Goal: Register for event/course: Register for event/course

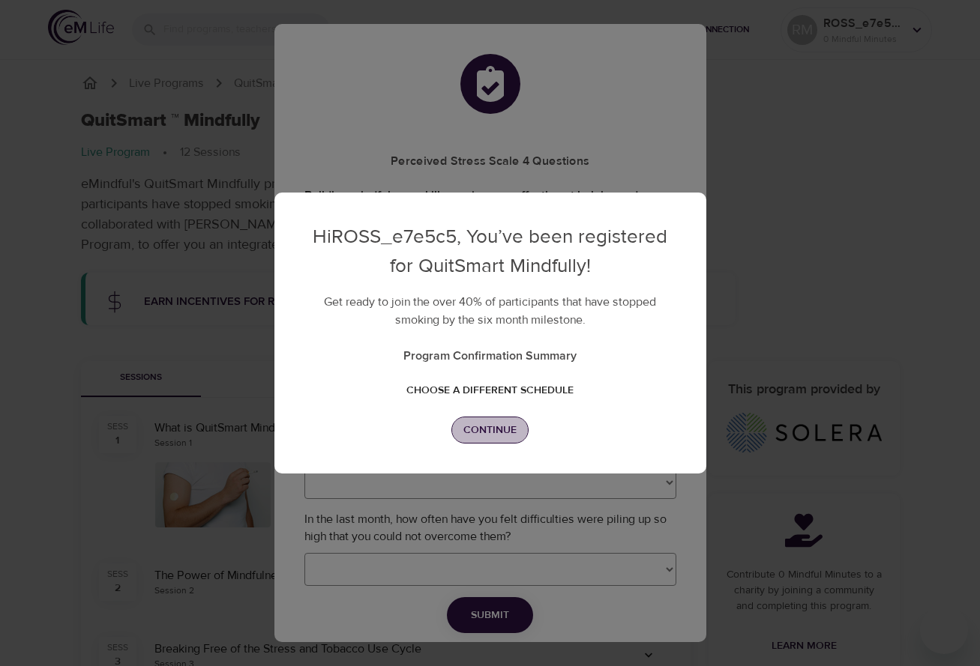
click at [489, 433] on span "Continue" at bounding box center [489, 430] width 53 height 19
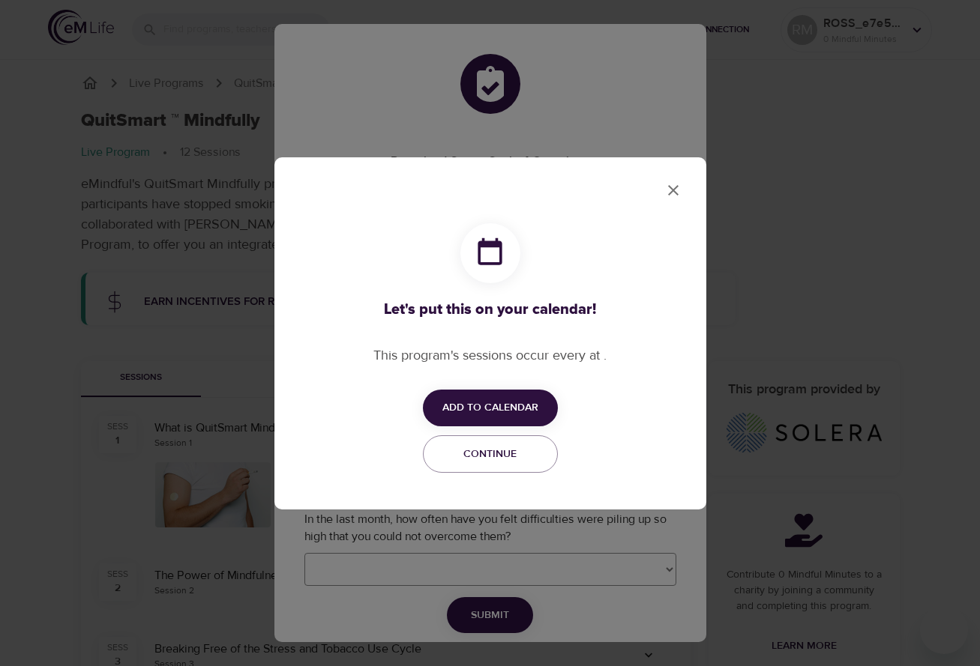
click at [512, 403] on span "Add to Calendar" at bounding box center [490, 408] width 96 height 19
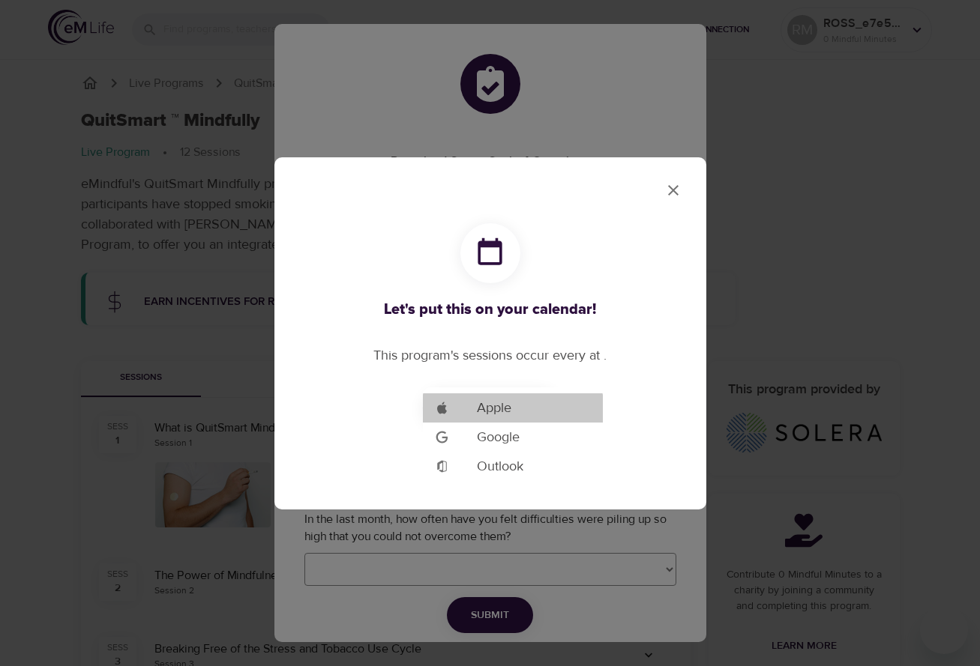
click at [495, 405] on span "Apple" at bounding box center [494, 408] width 34 height 20
click at [505, 403] on span "Apple" at bounding box center [494, 408] width 34 height 20
click at [669, 191] on div at bounding box center [490, 333] width 980 height 666
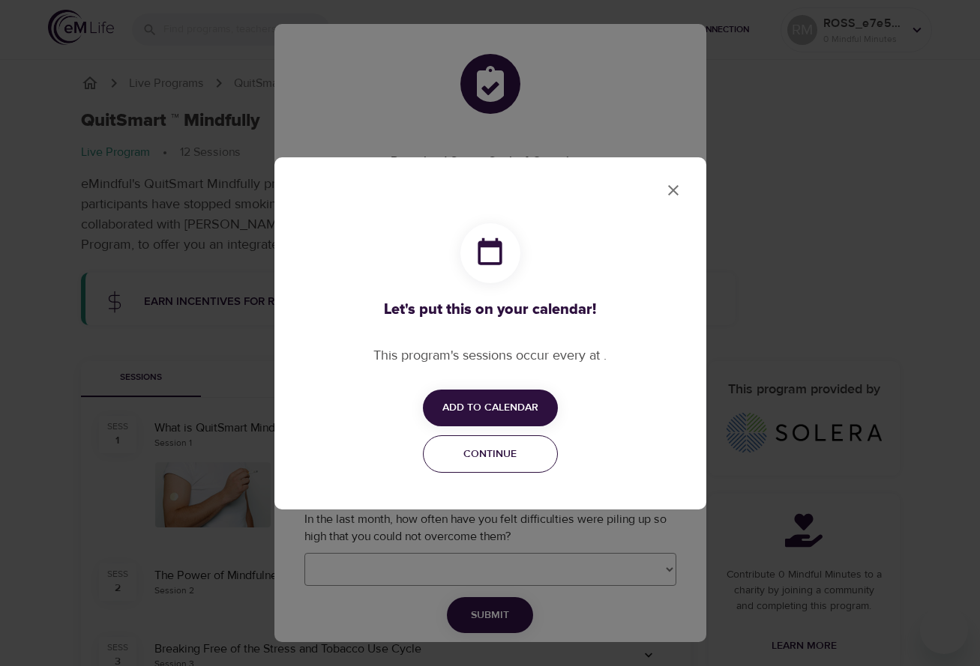
click at [511, 463] on button "Continue" at bounding box center [490, 454] width 135 height 38
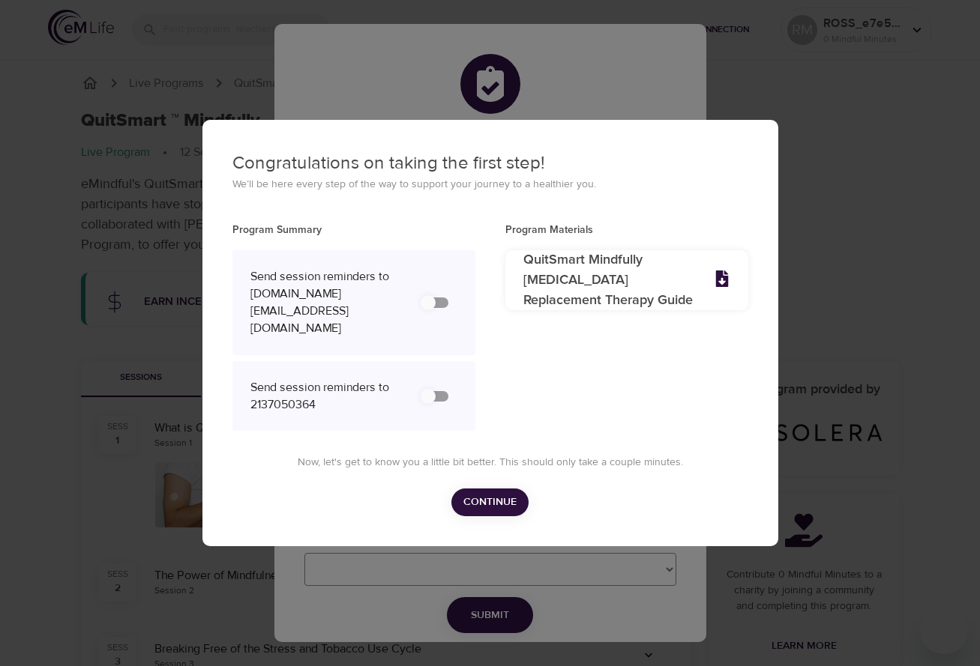
click at [426, 310] on input "secondary checkbox" at bounding box center [427, 303] width 85 height 28
click at [425, 304] on input "secondary checkbox" at bounding box center [427, 303] width 85 height 28
click at [432, 304] on input "secondary checkbox" at bounding box center [427, 303] width 85 height 28
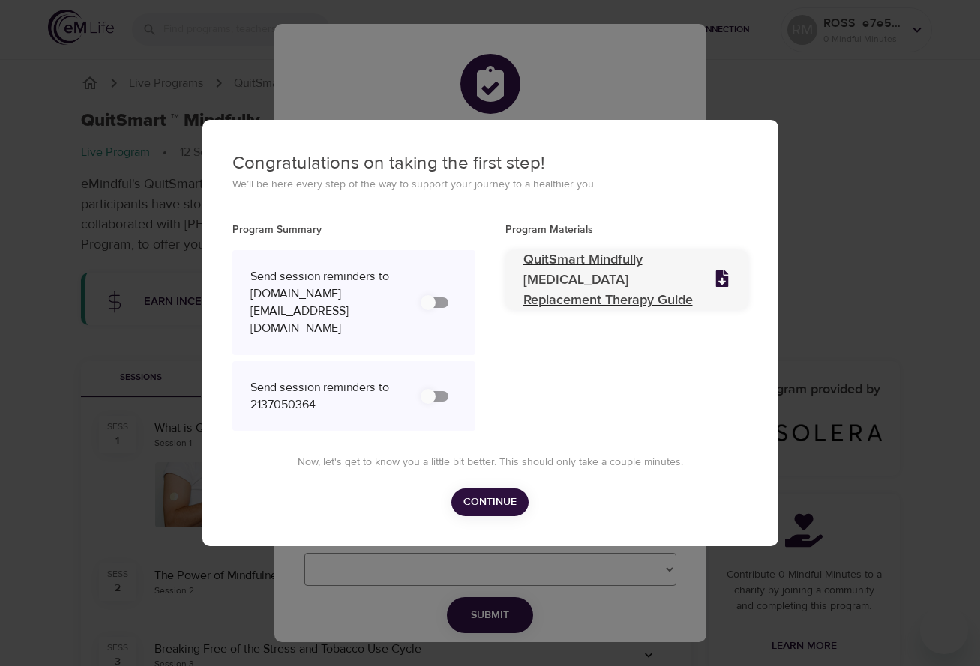
click at [600, 297] on p "QuitSmart Mindfully Nicotine Replacement Therapy Guide" at bounding box center [609, 280] width 172 height 61
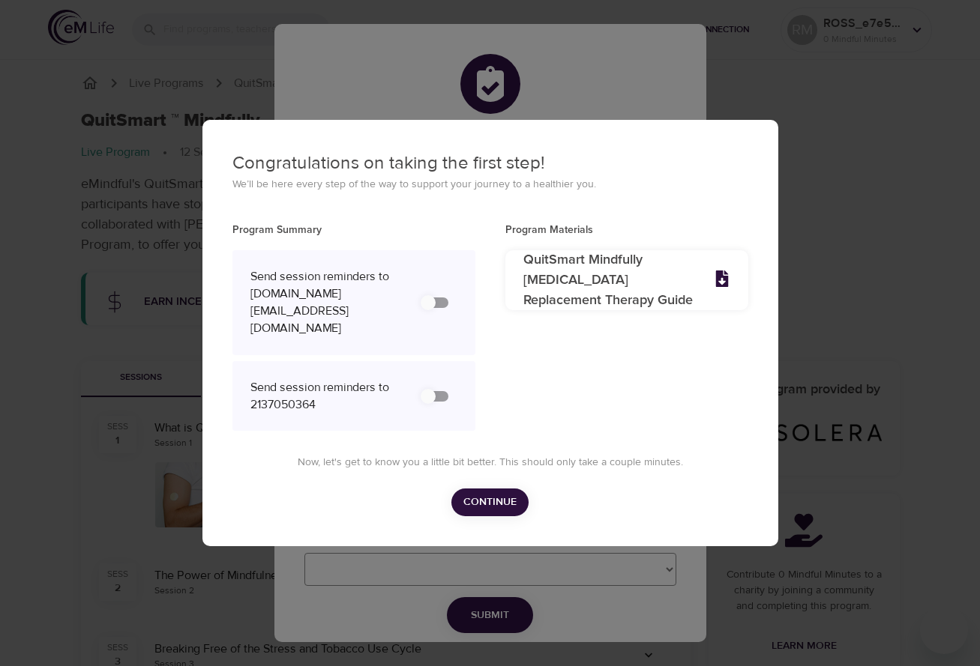
click at [432, 303] on input "secondary checkbox" at bounding box center [427, 303] width 85 height 28
click at [464, 303] on div "Send session reminders to arty.hermes@me.com" at bounding box center [353, 302] width 243 height 105
click at [456, 302] on input "secondary checkbox" at bounding box center [427, 303] width 85 height 28
checkbox input "false"
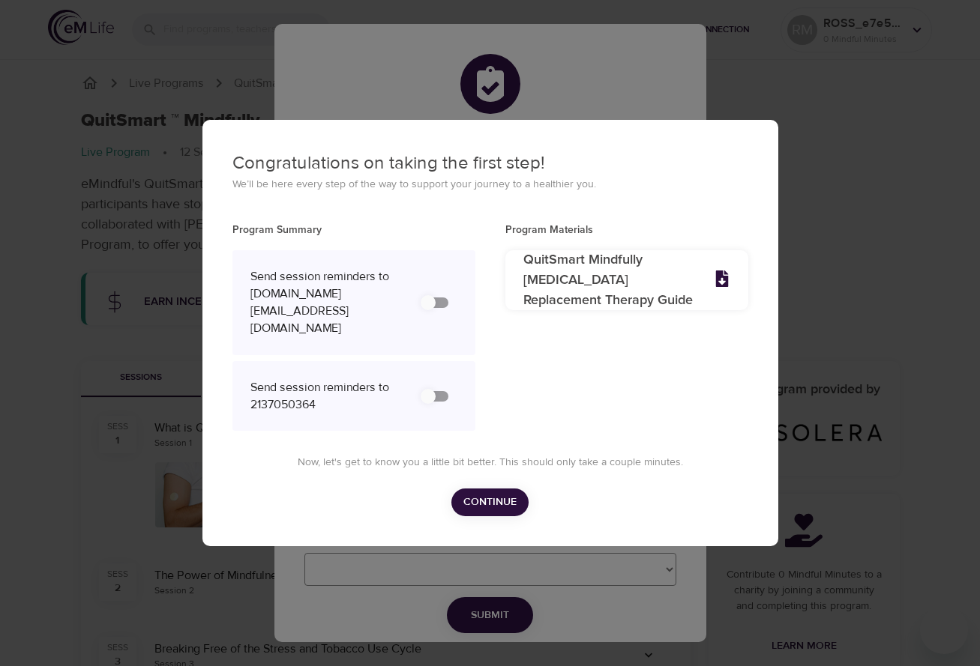
click at [424, 382] on input "secondary checkbox" at bounding box center [427, 396] width 85 height 28
checkbox input "false"
click at [419, 324] on div "Send session reminders to arty.hermes@me.com" at bounding box center [353, 302] width 243 height 105
click at [486, 493] on span "Continue" at bounding box center [489, 502] width 53 height 19
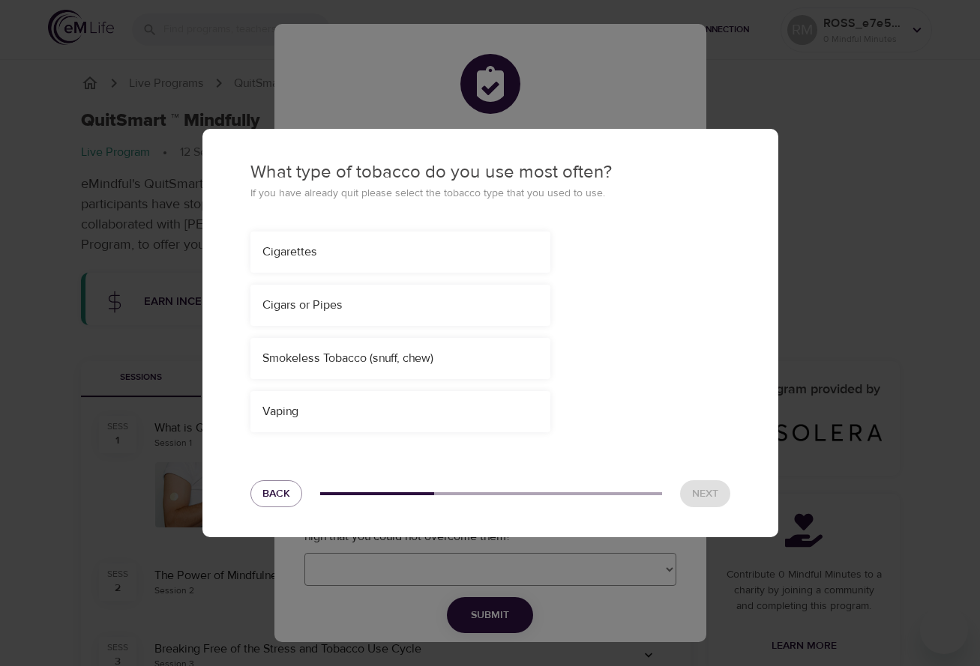
click at [337, 254] on div "Cigarettes" at bounding box center [400, 252] width 276 height 17
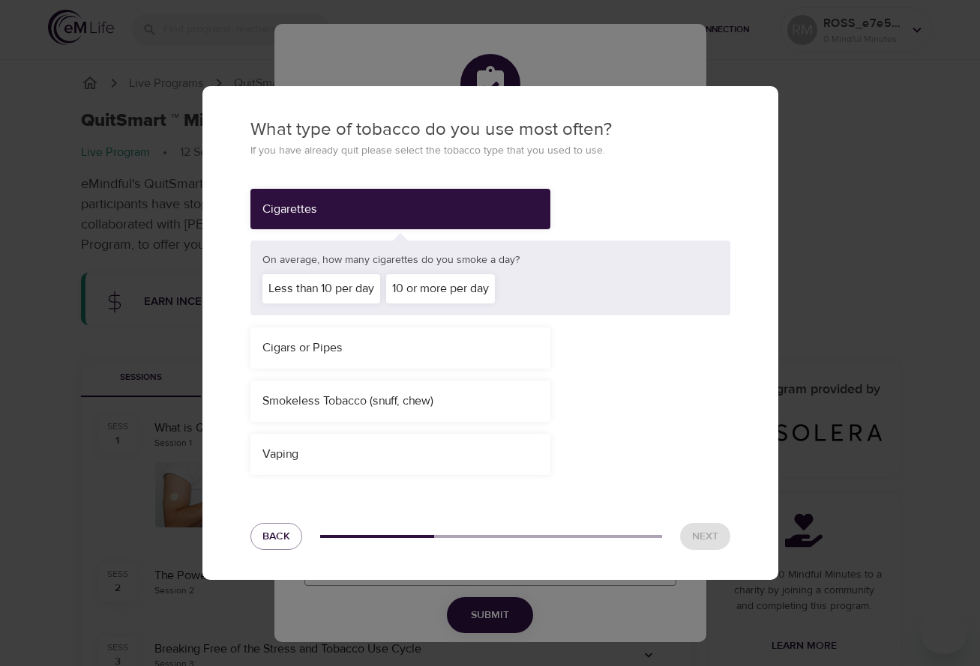
click at [339, 281] on div "Less than 10 per day" at bounding box center [321, 288] width 118 height 29
click at [306, 440] on div "Vaping" at bounding box center [400, 454] width 300 height 41
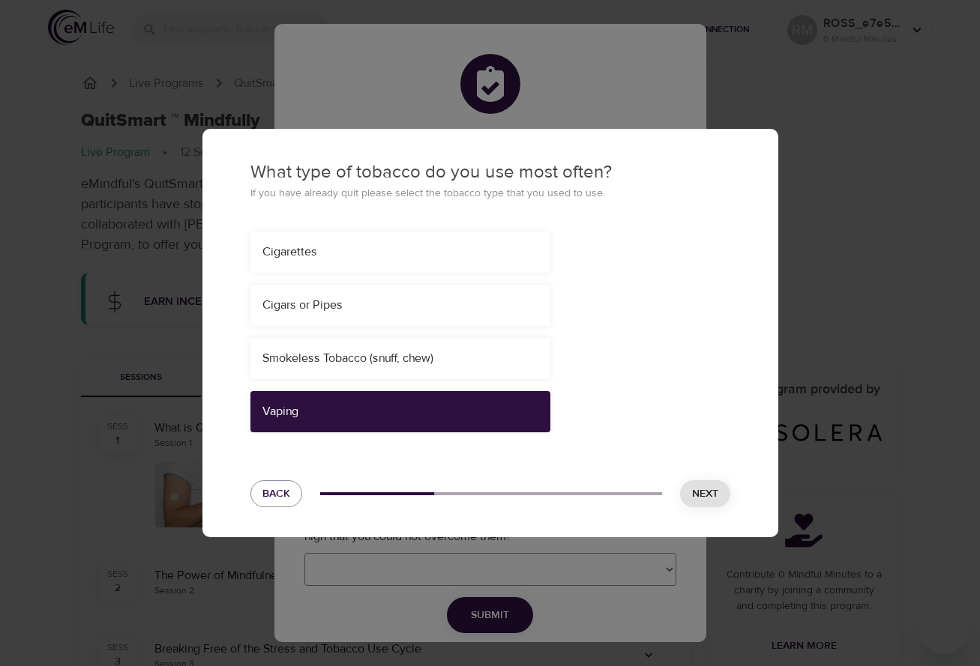
click at [304, 411] on div "Vaping" at bounding box center [400, 411] width 300 height 41
click at [698, 483] on button "Next" at bounding box center [705, 494] width 50 height 28
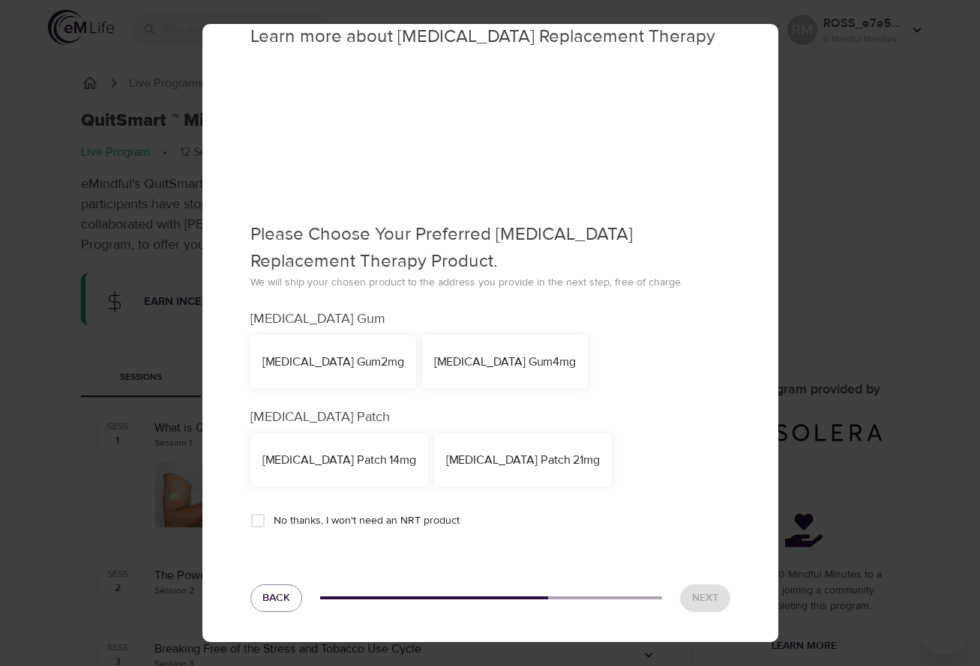
scroll to position [30, 0]
click at [492, 459] on div "NicoDerm CQ Patch 21mg" at bounding box center [523, 461] width 154 height 17
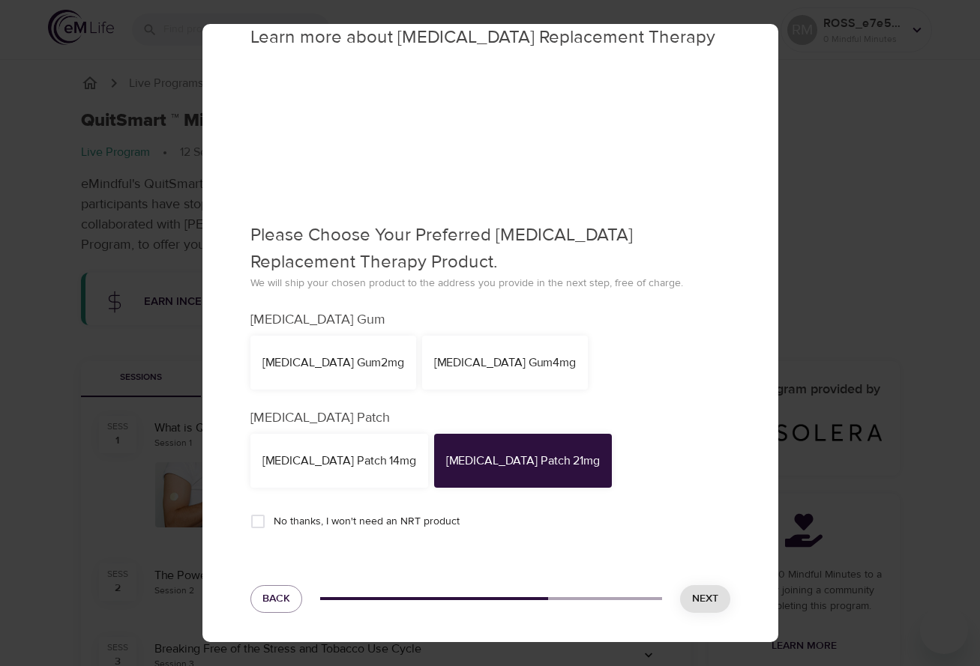
click at [702, 607] on span "Next" at bounding box center [705, 599] width 26 height 19
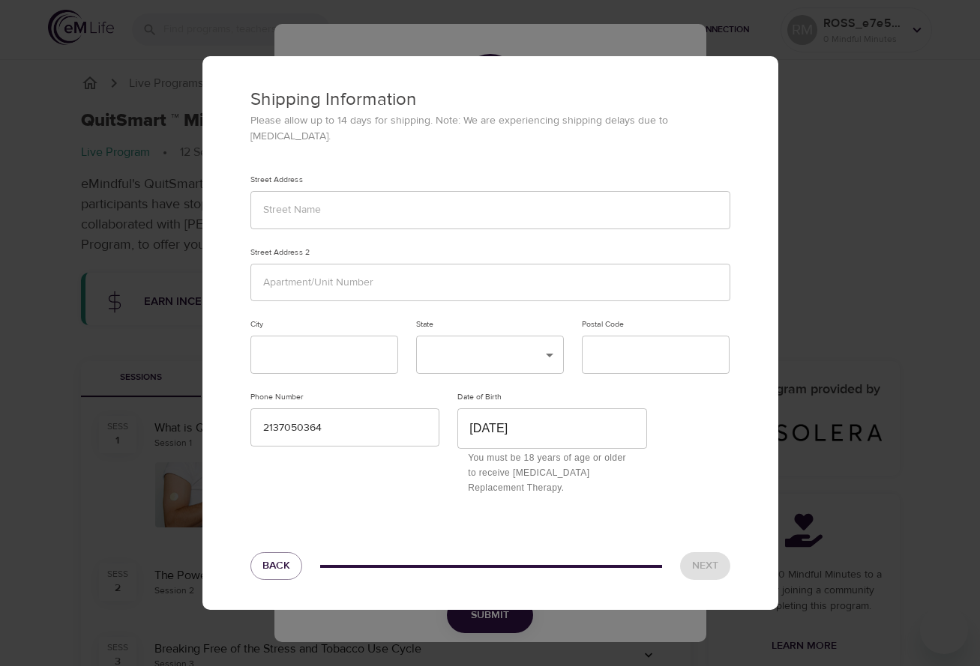
scroll to position [0, 0]
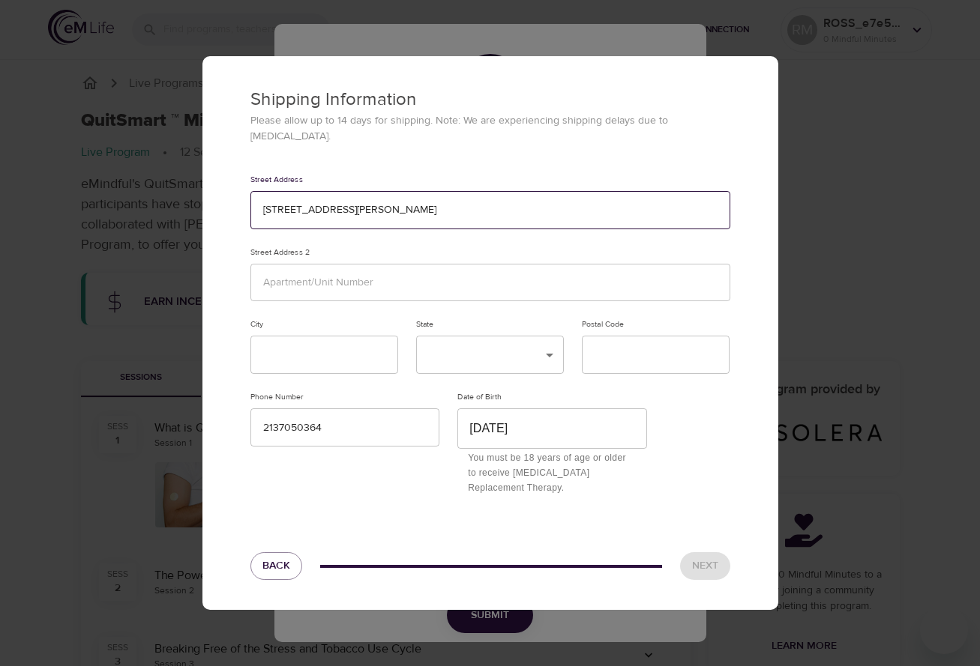
type input "7976 Santa Monica Blvd"
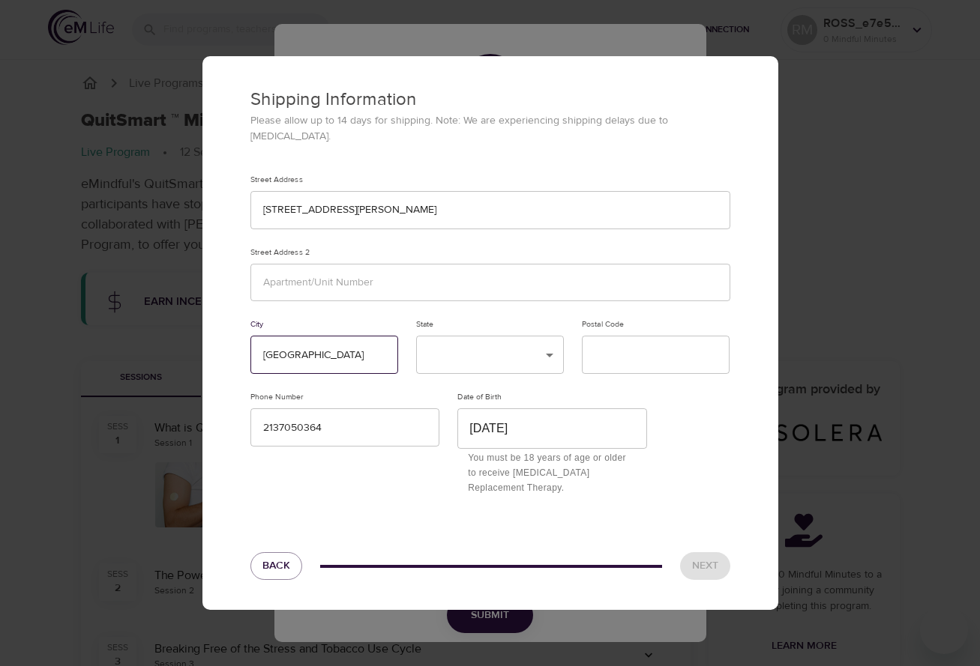
type input "Los Angeles"
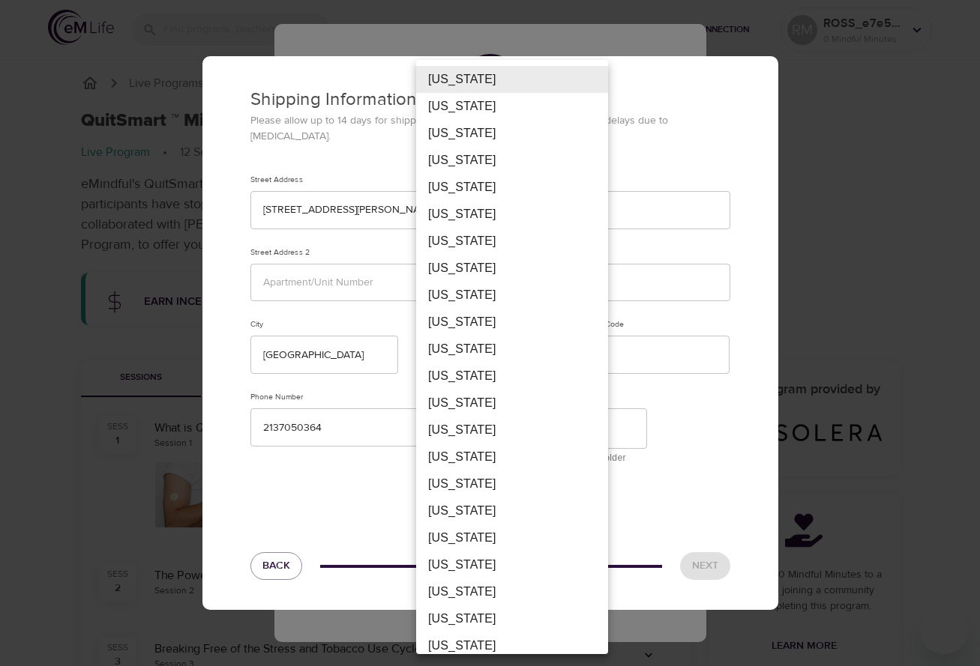
click at [484, 210] on li "California" at bounding box center [512, 214] width 192 height 27
type input "CA"
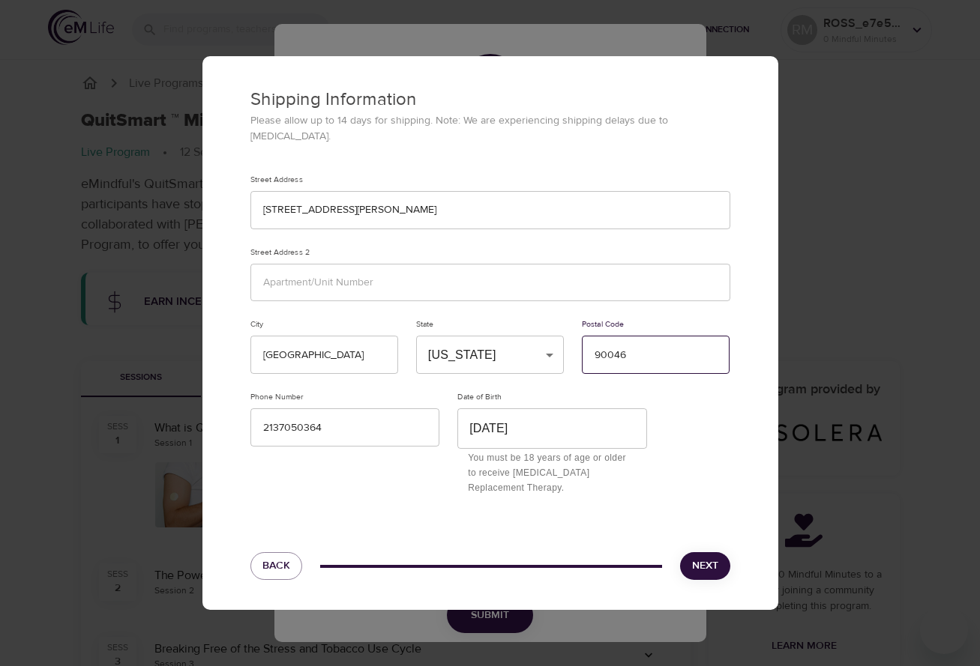
type input "90046"
click at [331, 342] on input "Los Angeles" at bounding box center [324, 355] width 148 height 38
type input "West Hollywood"
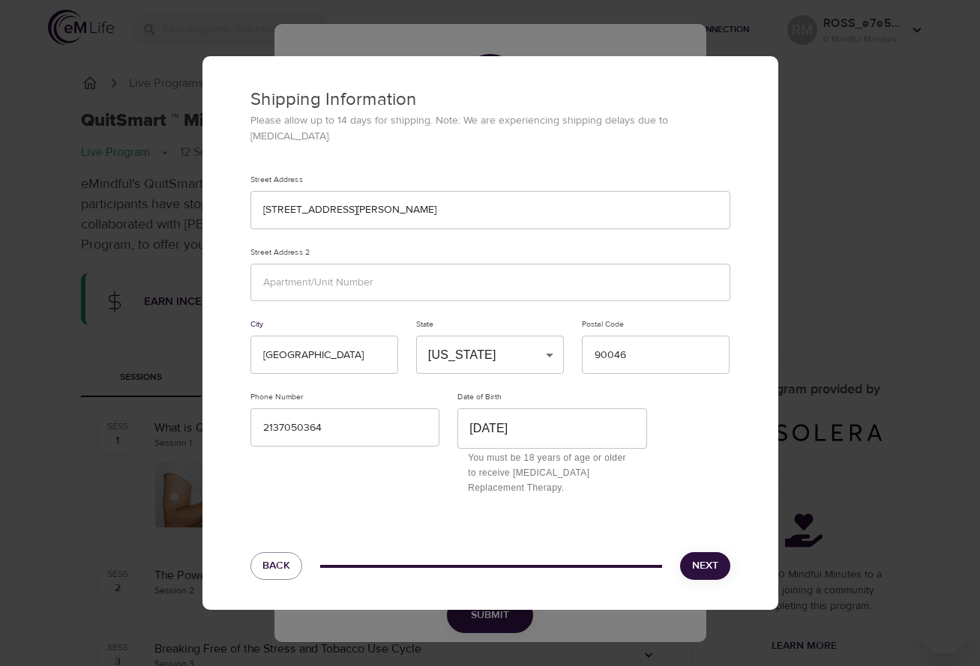
click at [715, 443] on div "Street Address 7976 Santa Monica Blvd Street Address 2 City West Hollywood Stat…" at bounding box center [490, 335] width 498 height 339
click at [709, 557] on span "Next" at bounding box center [705, 566] width 26 height 19
click at [595, 427] on input "May 29th, 1983" at bounding box center [552, 428] width 190 height 40
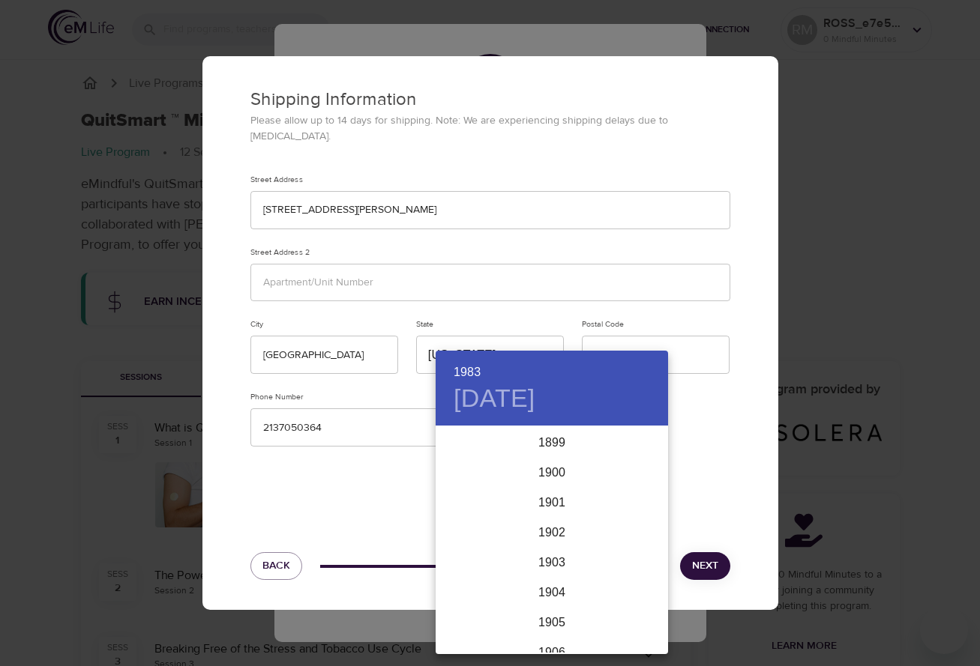
scroll to position [2428, 0]
click at [555, 537] on div "1983" at bounding box center [551, 540] width 232 height 30
click at [555, 513] on div "May" at bounding box center [551, 512] width 77 height 56
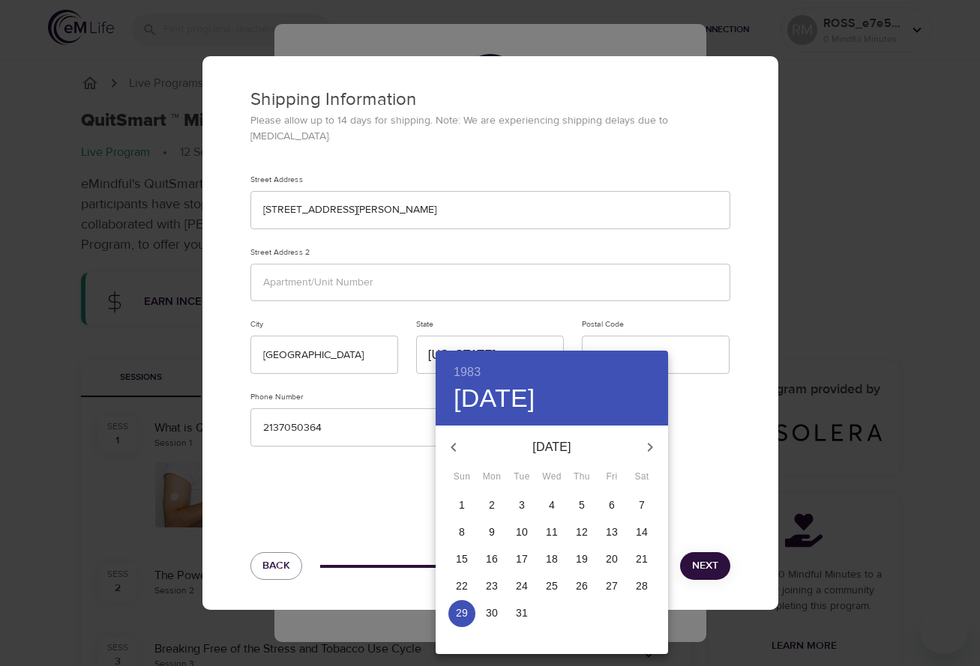
click at [465, 609] on p "29" at bounding box center [462, 613] width 12 height 15
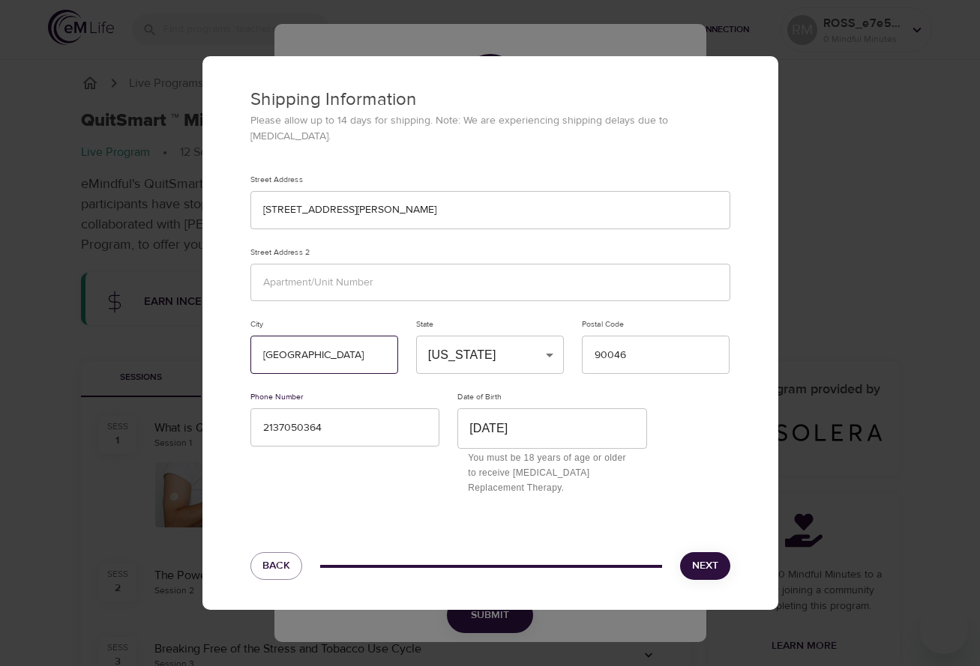
click at [355, 348] on input "West Hollywood" at bounding box center [324, 355] width 148 height 38
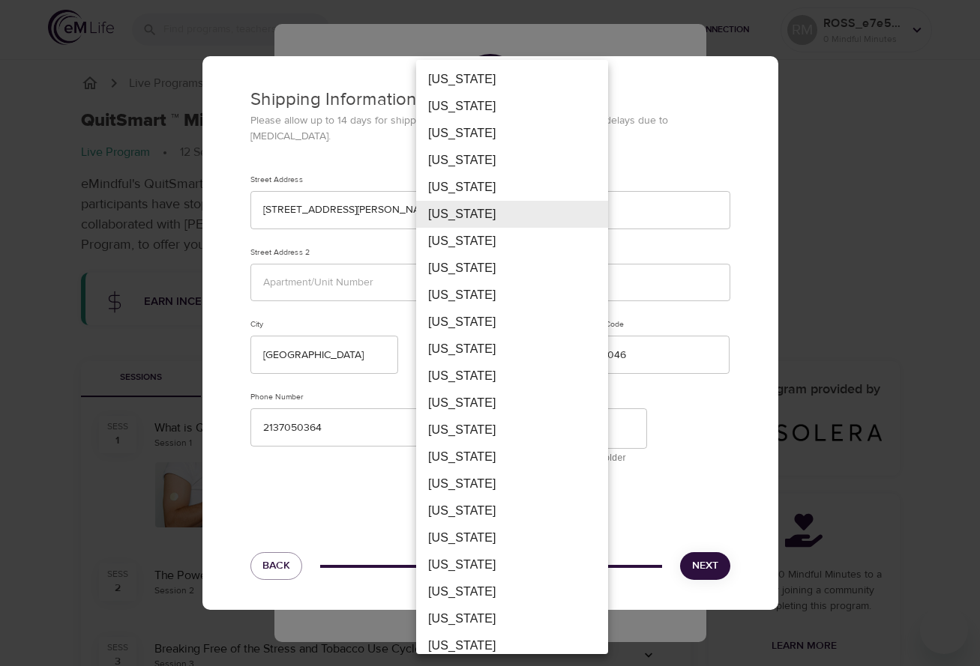
click at [480, 216] on li "California" at bounding box center [512, 214] width 192 height 27
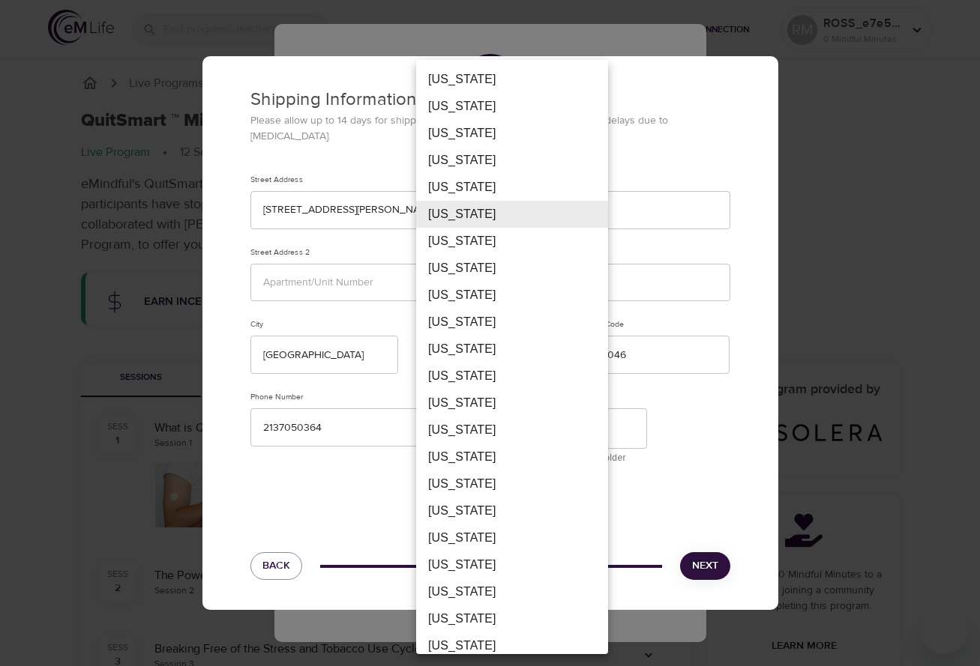
click at [710, 401] on div at bounding box center [490, 333] width 980 height 666
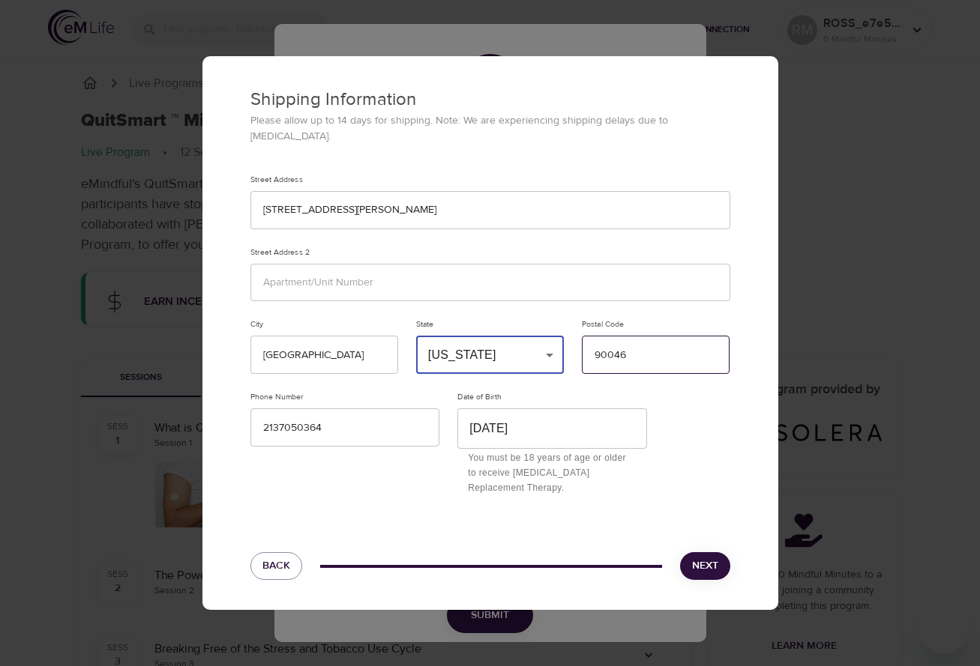
click at [645, 350] on input "90046" at bounding box center [656, 355] width 148 height 38
click at [712, 437] on div "Street Address 7976 Santa Monica Blvd Street Address 2 City West Hollywood Stat…" at bounding box center [490, 335] width 498 height 339
click at [699, 558] on span "Next" at bounding box center [705, 566] width 26 height 19
click at [712, 558] on span "Next" at bounding box center [705, 566] width 26 height 19
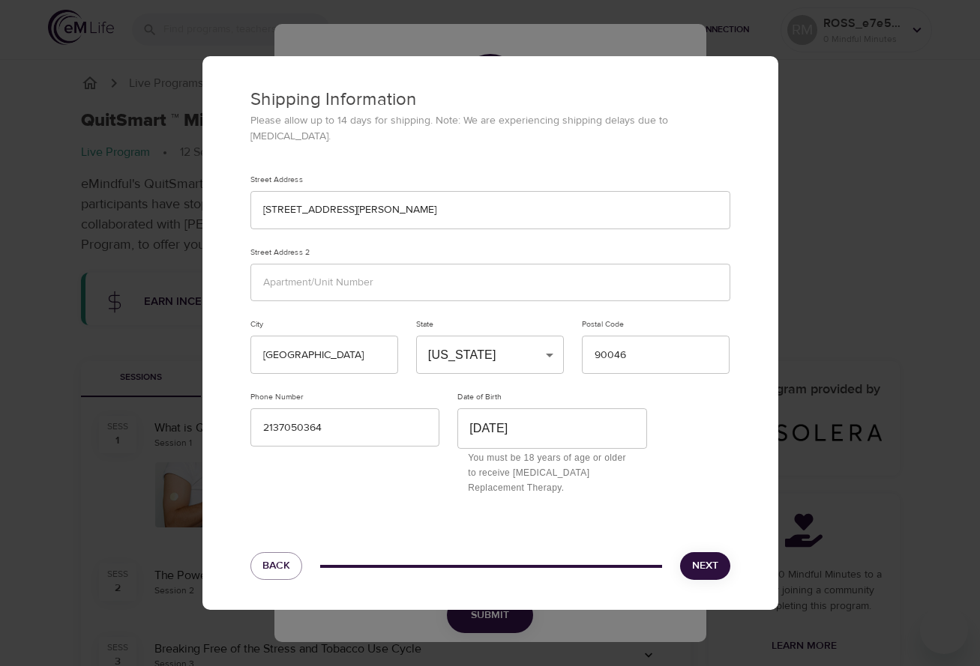
click at [712, 558] on span "Next" at bounding box center [705, 566] width 26 height 19
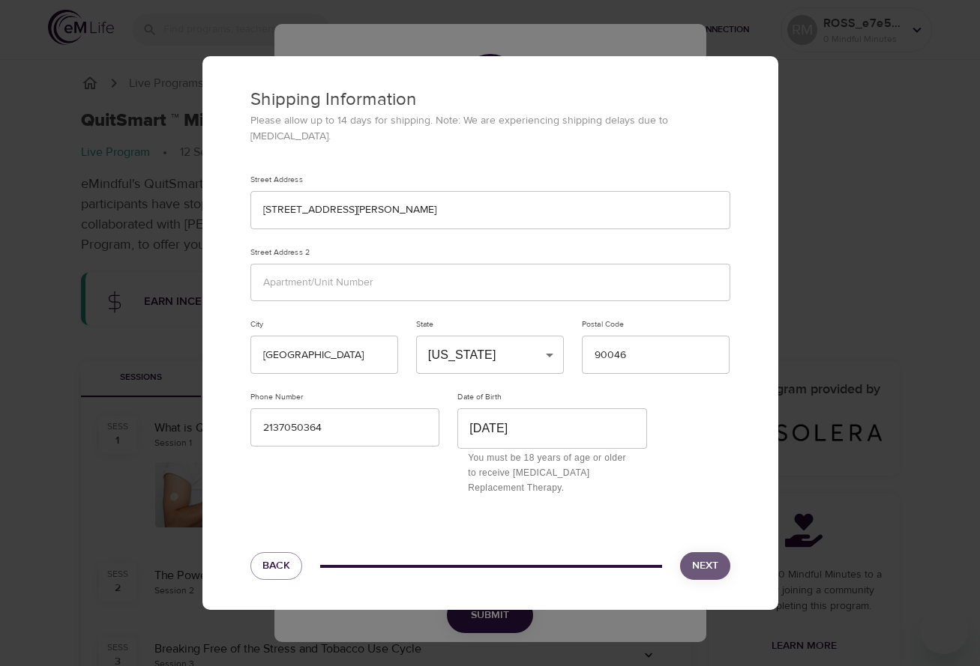
click at [712, 558] on span "Next" at bounding box center [705, 566] width 26 height 19
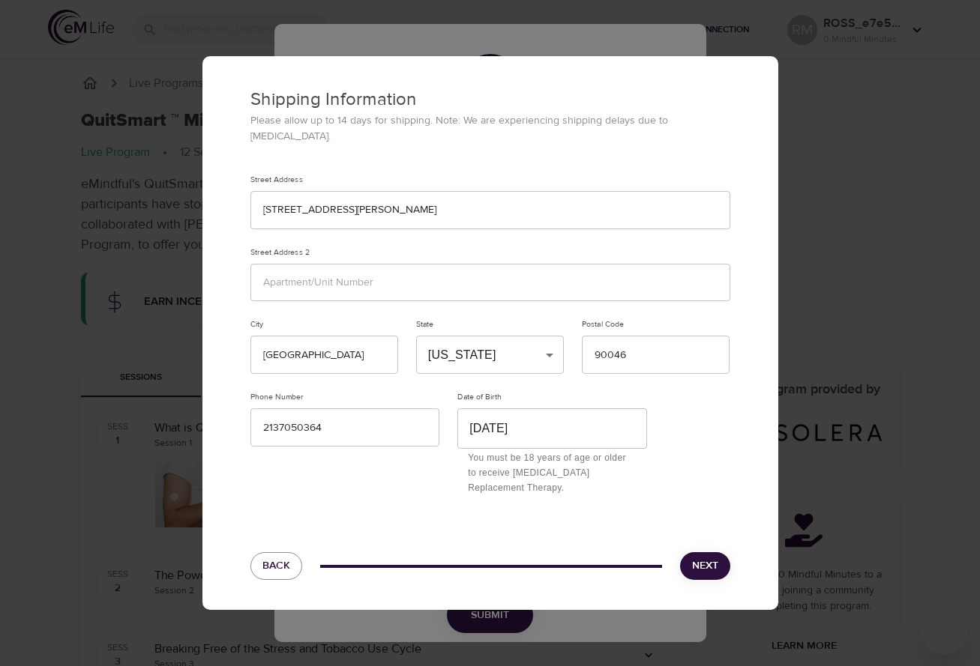
click at [712, 558] on span "Next" at bounding box center [705, 566] width 26 height 19
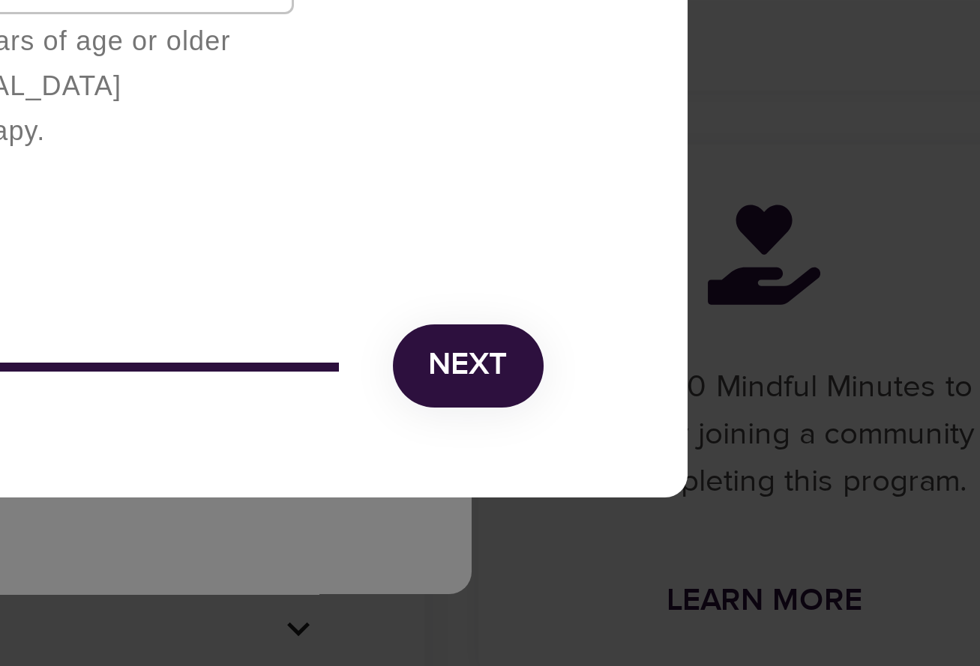
click at [193, 176] on div "Shipping Information Please allow up to 14 days for shipping. Note: We are expe…" at bounding box center [490, 333] width 980 height 666
click at [692, 557] on span "Next" at bounding box center [705, 566] width 26 height 19
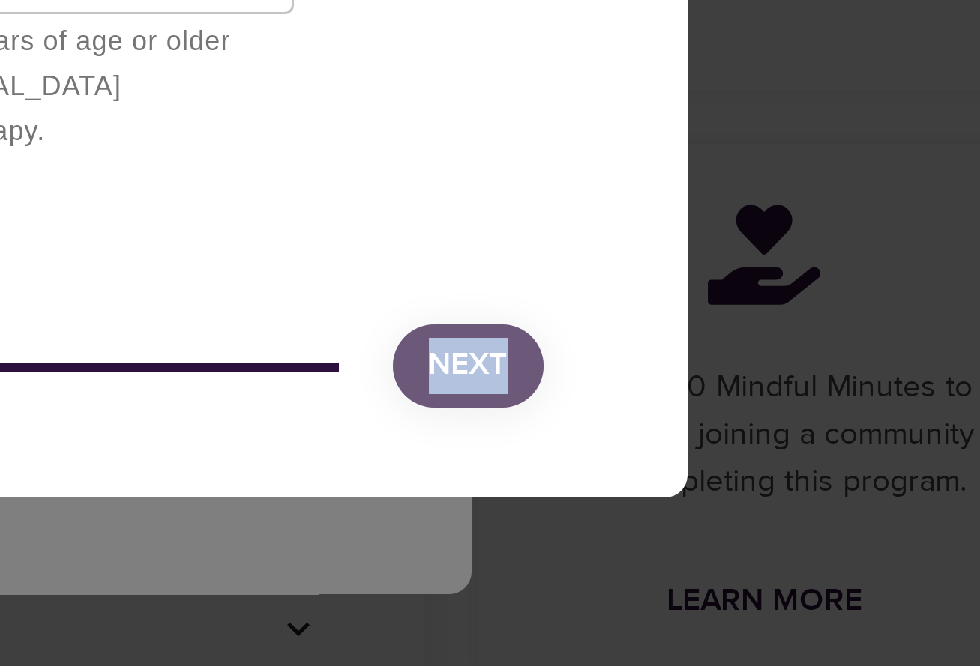
click at [692, 557] on span "Next" at bounding box center [705, 566] width 26 height 19
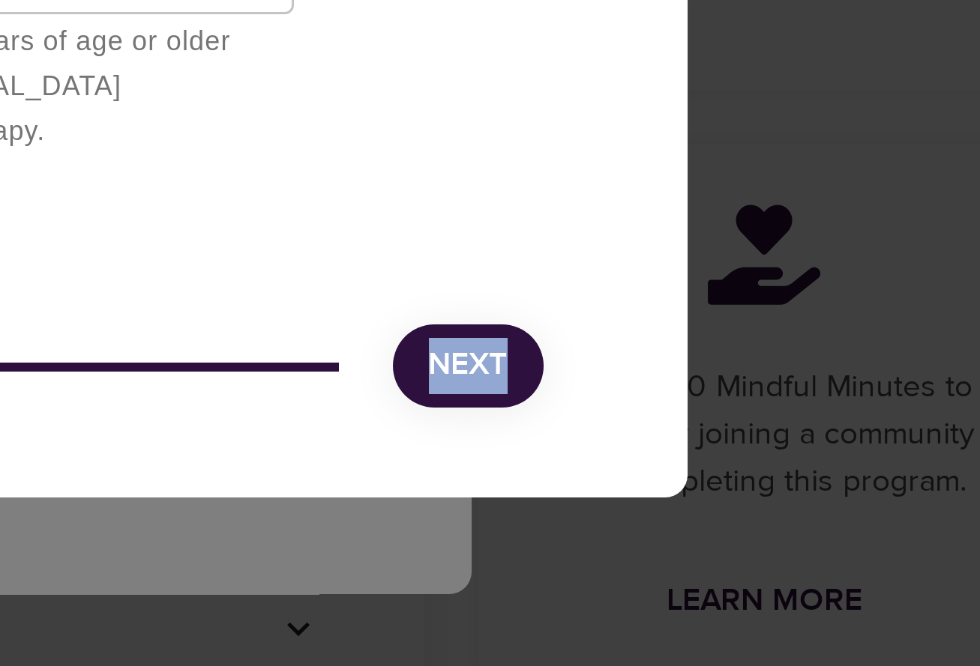
click at [692, 557] on span "Next" at bounding box center [705, 566] width 26 height 19
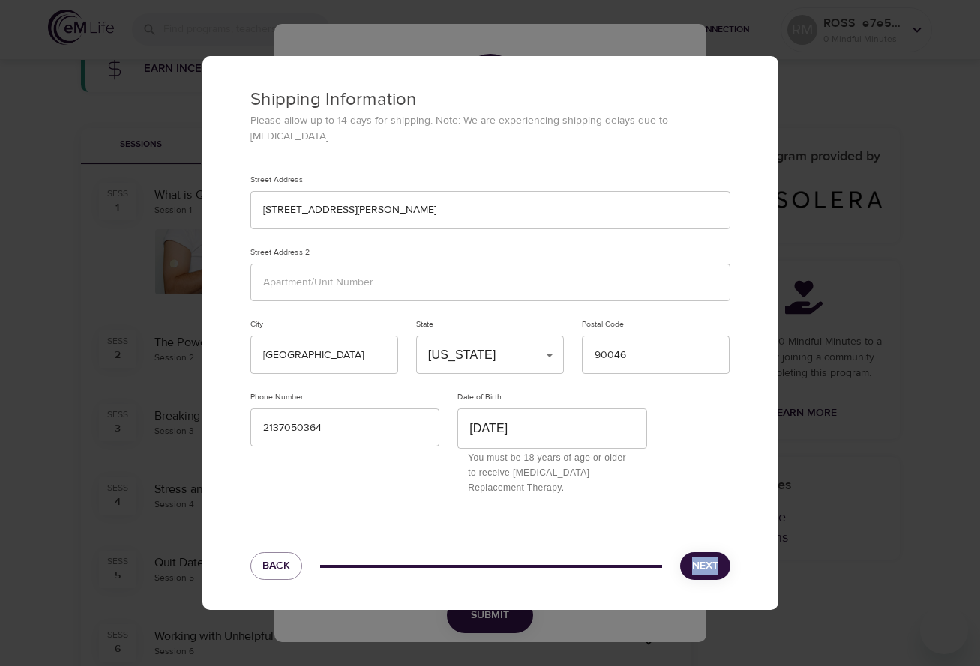
click at [706, 561] on span "Next" at bounding box center [705, 566] width 26 height 19
click at [282, 558] on span "Back" at bounding box center [276, 566] width 28 height 19
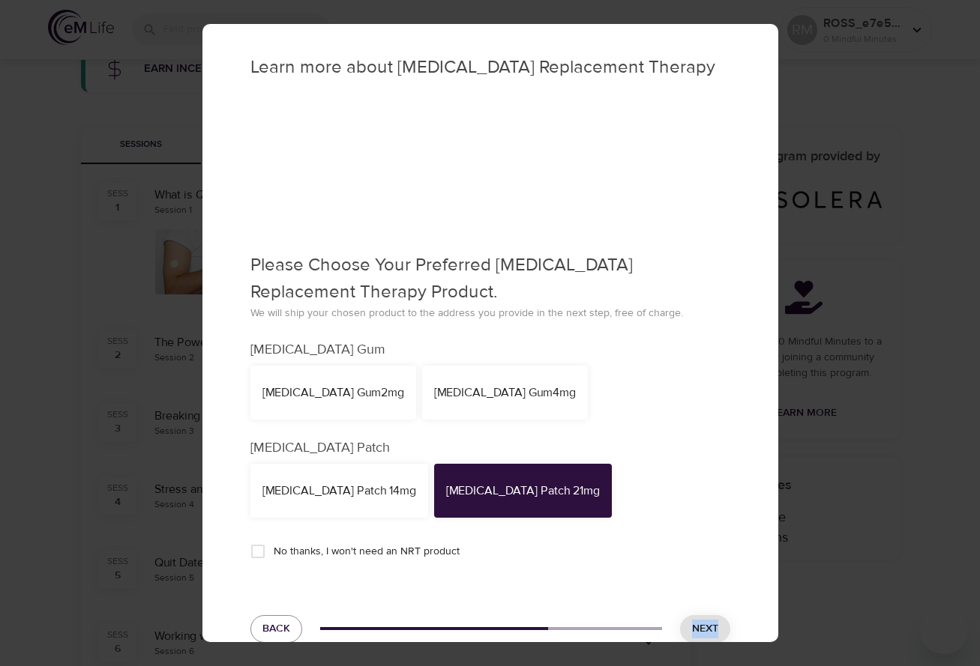
click at [345, 496] on div "[MEDICAL_DATA] Patch 14mg" at bounding box center [339, 491] width 154 height 17
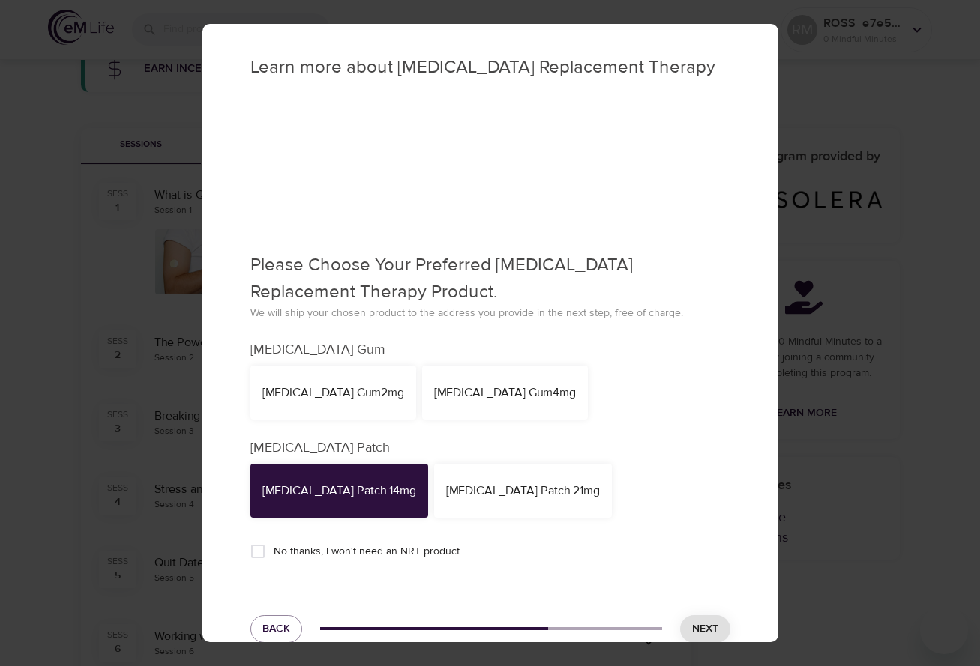
click at [482, 499] on div "[MEDICAL_DATA] Patch 21mg" at bounding box center [523, 491] width 178 height 54
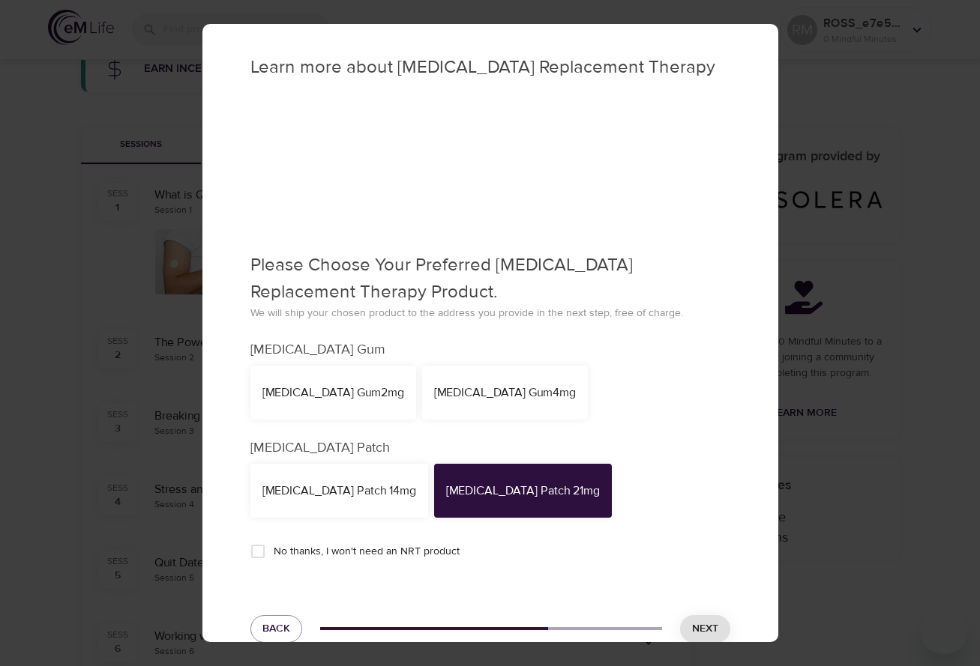
click at [716, 631] on span "Next" at bounding box center [705, 629] width 26 height 19
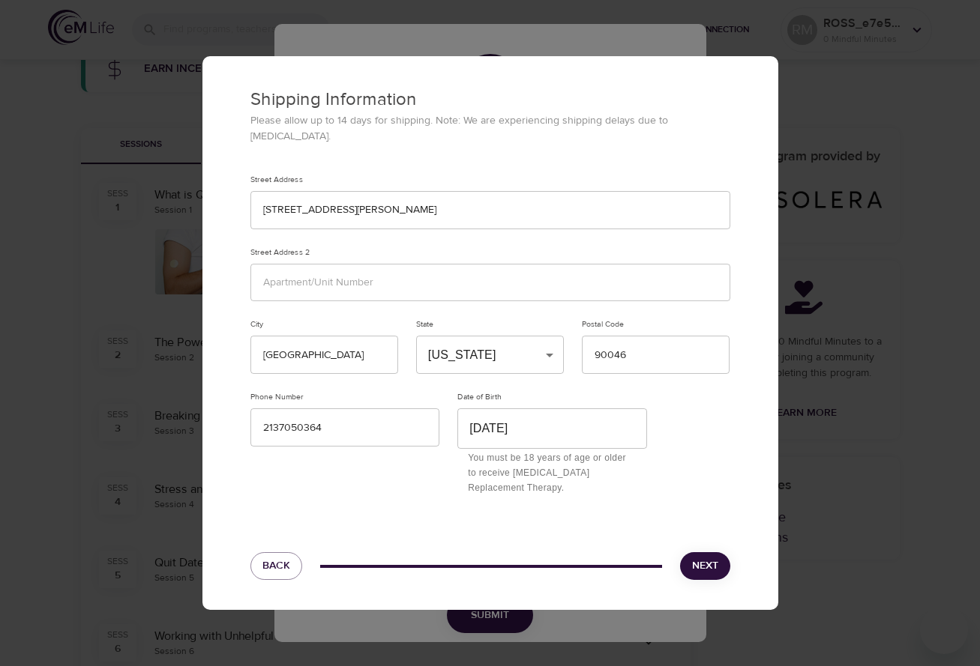
click at [724, 546] on div "Next" at bounding box center [705, 566] width 68 height 46
click at [708, 557] on span "Next" at bounding box center [705, 566] width 26 height 19
click at [818, 348] on div "Shipping Information Please allow up to 14 days for shipping. Note: We are expe…" at bounding box center [490, 333] width 980 height 666
click at [259, 568] on button "Back" at bounding box center [276, 566] width 52 height 28
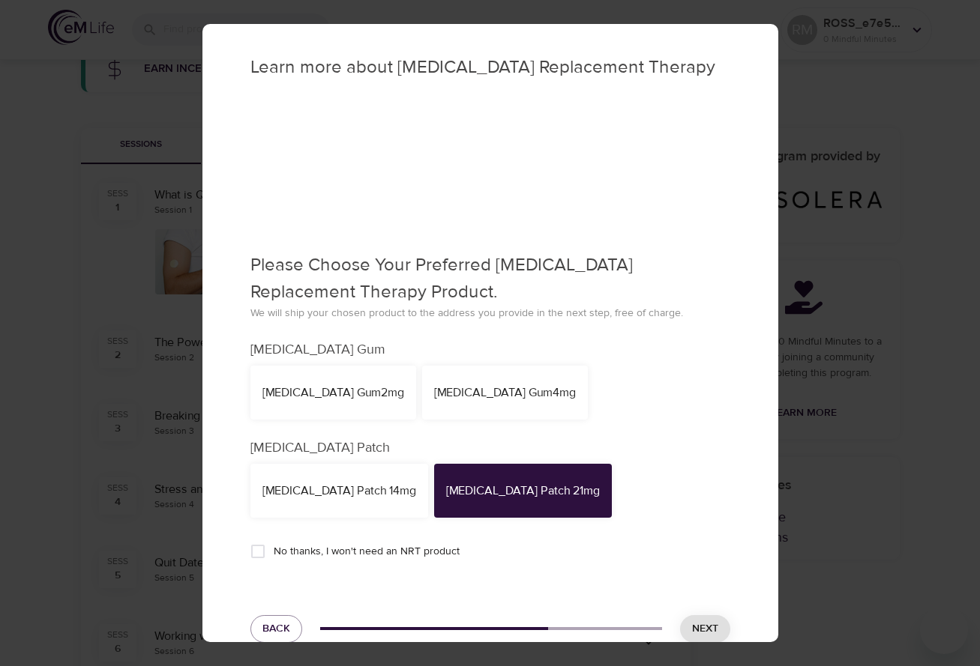
scroll to position [0, 0]
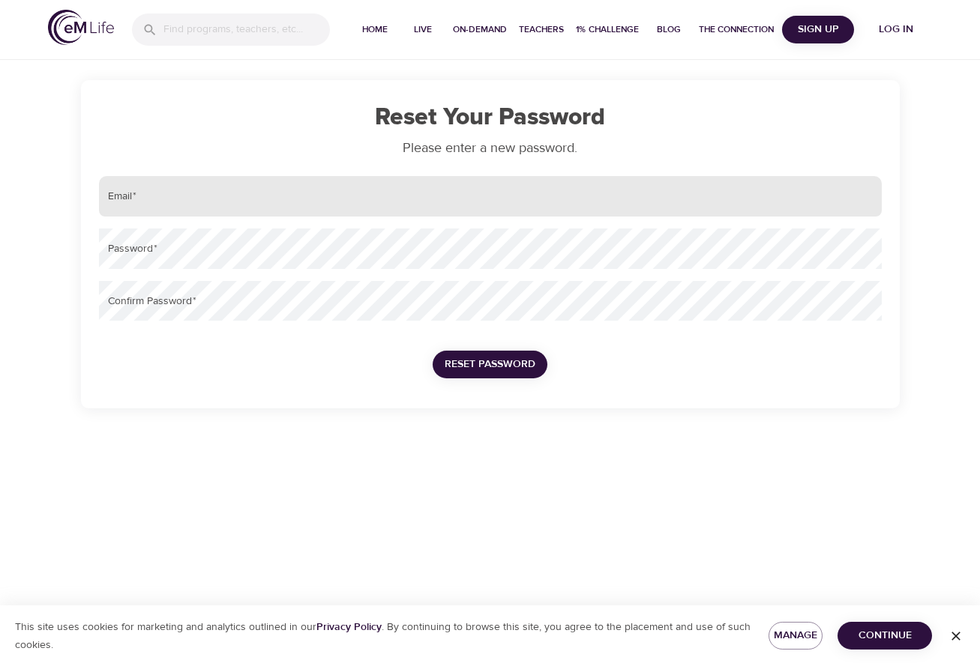
click at [275, 205] on input "email" at bounding box center [490, 196] width 783 height 40
type input "[DOMAIN_NAME][EMAIL_ADDRESS][DOMAIN_NAME]"
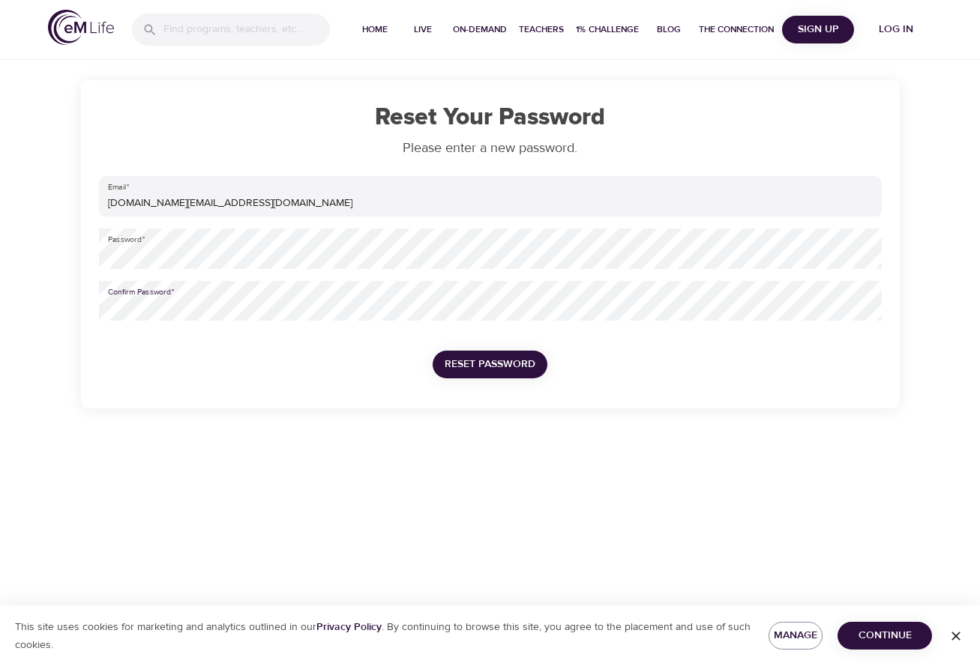
click at [497, 365] on span "Reset Password" at bounding box center [489, 364] width 91 height 19
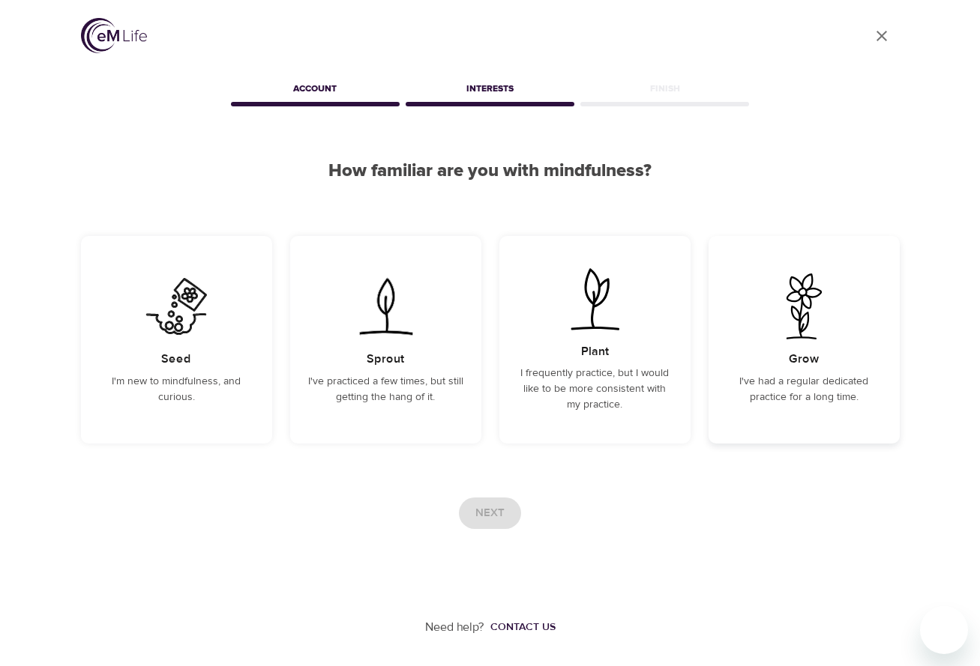
click at [809, 344] on div "Grow I've had a regular dedicated practice for a long time." at bounding box center [803, 340] width 191 height 208
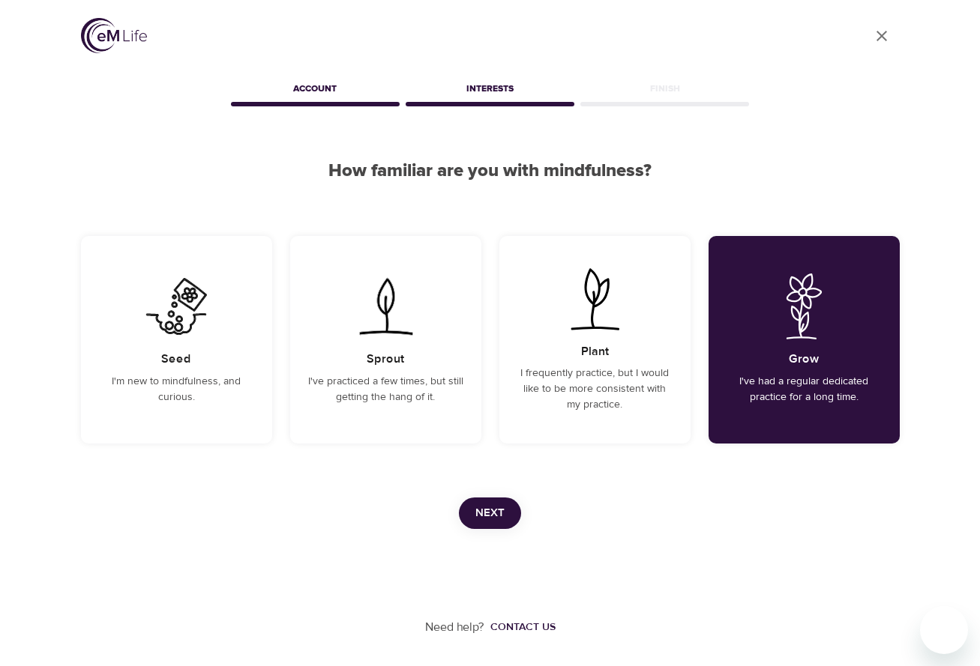
click at [491, 504] on span "Next" at bounding box center [489, 513] width 29 height 19
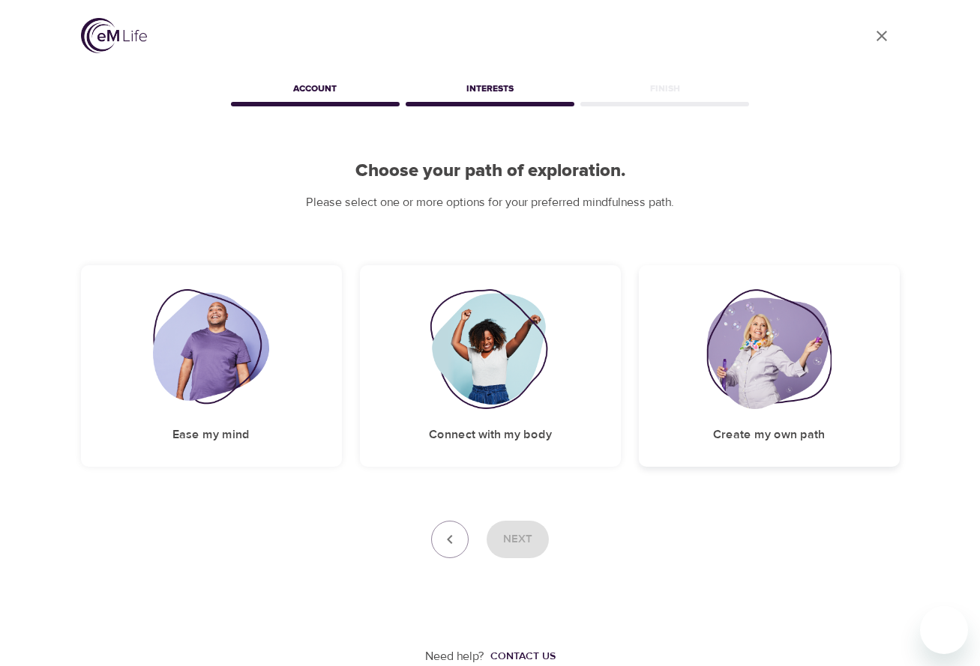
click at [771, 349] on img at bounding box center [768, 349] width 124 height 120
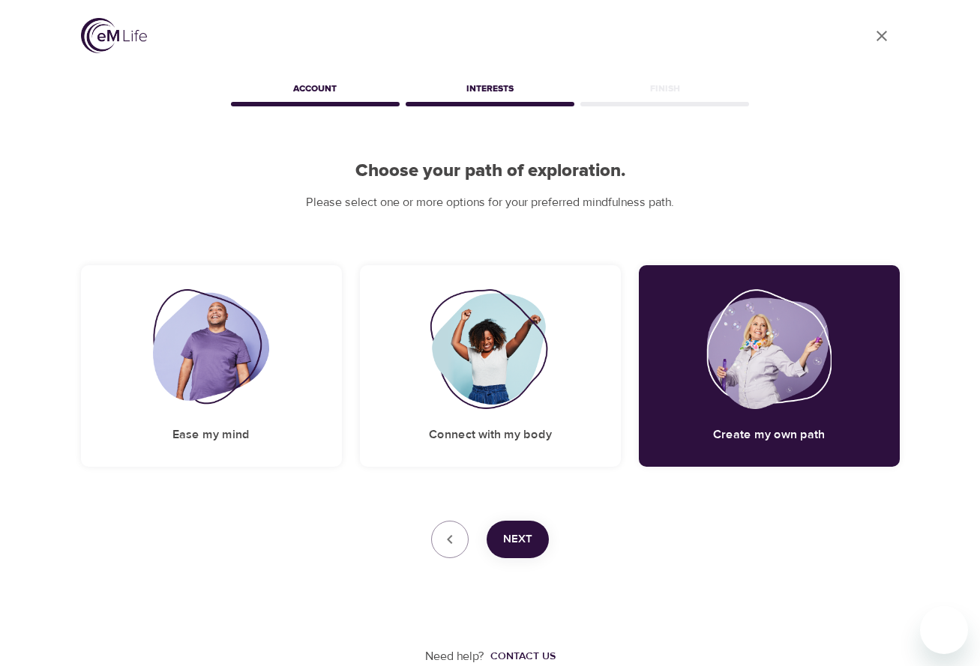
click at [516, 537] on span "Next" at bounding box center [517, 539] width 29 height 19
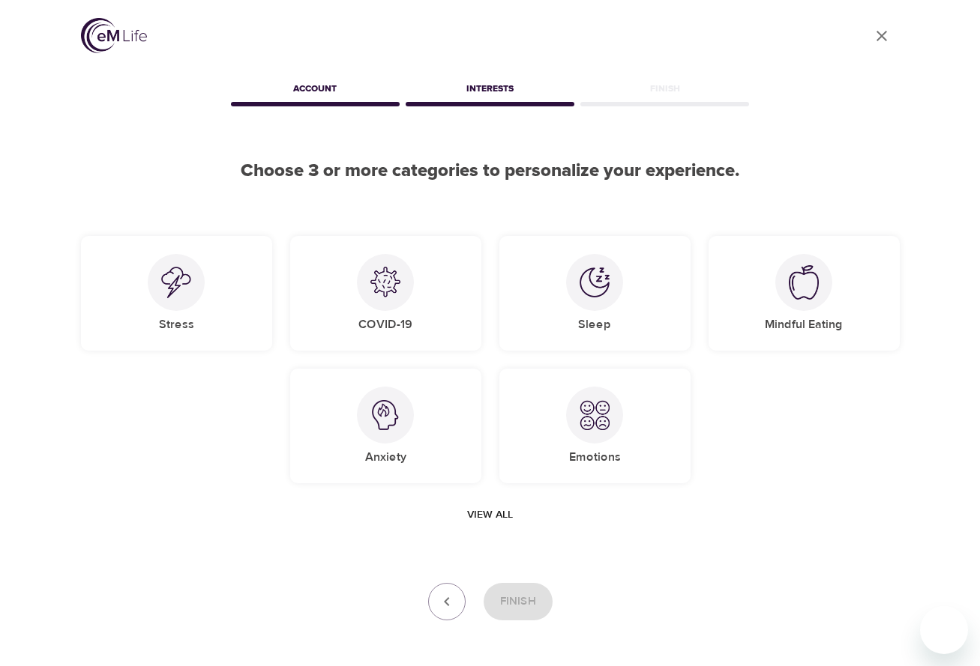
click at [487, 516] on span "View all" at bounding box center [490, 515] width 46 height 19
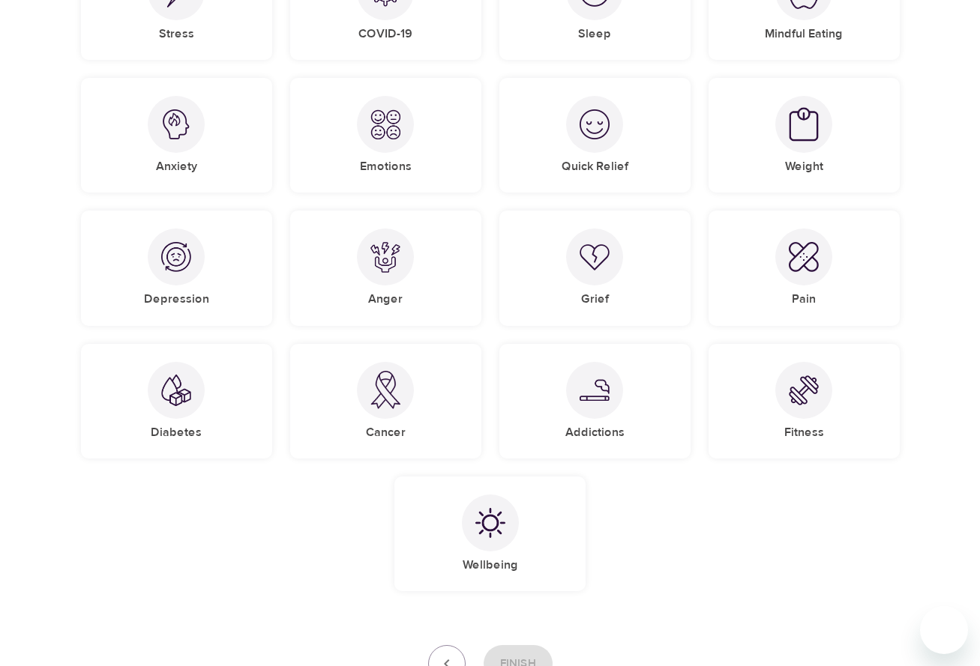
scroll to position [295, 0]
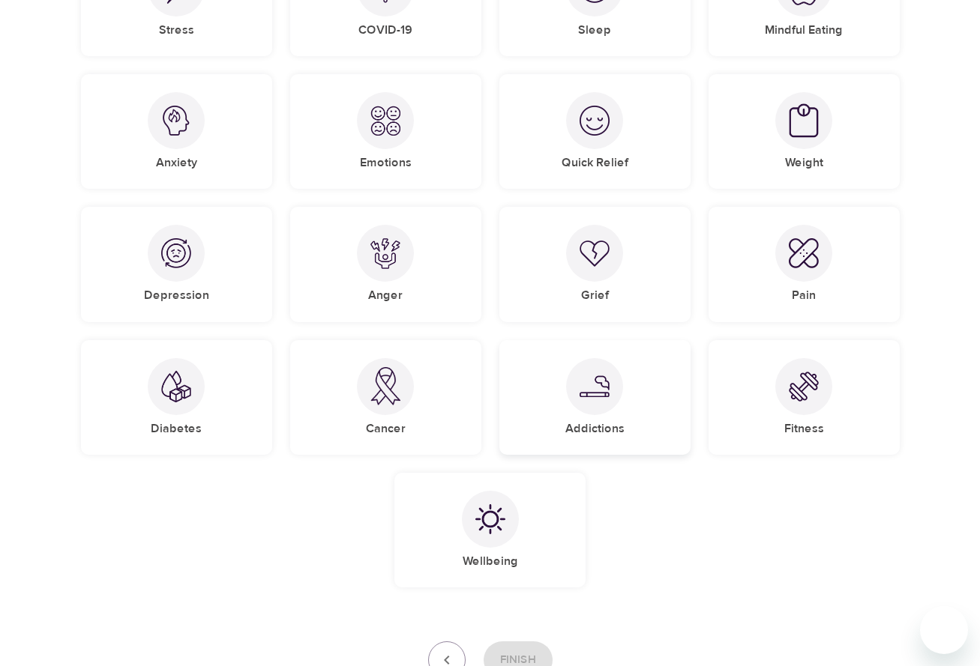
click at [624, 417] on div "Addictions" at bounding box center [594, 397] width 191 height 115
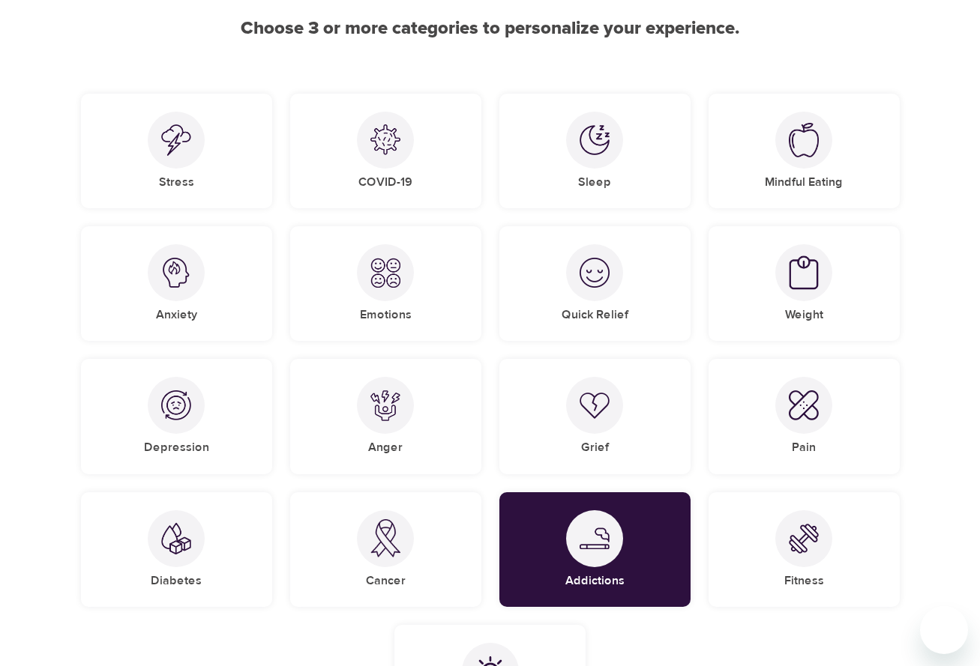
scroll to position [128, 0]
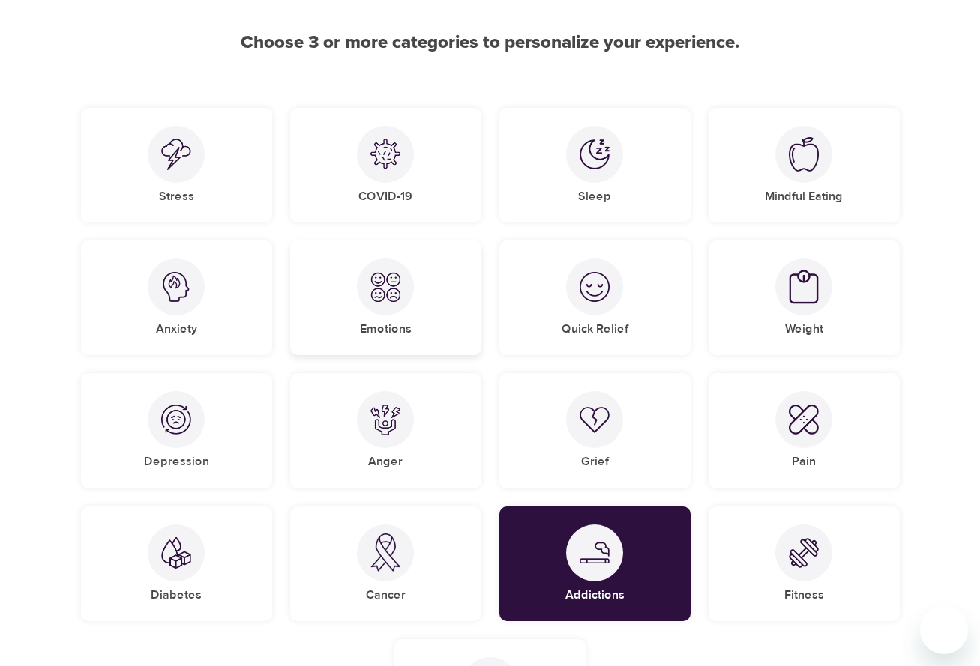
click at [409, 313] on div "Emotions" at bounding box center [385, 298] width 191 height 115
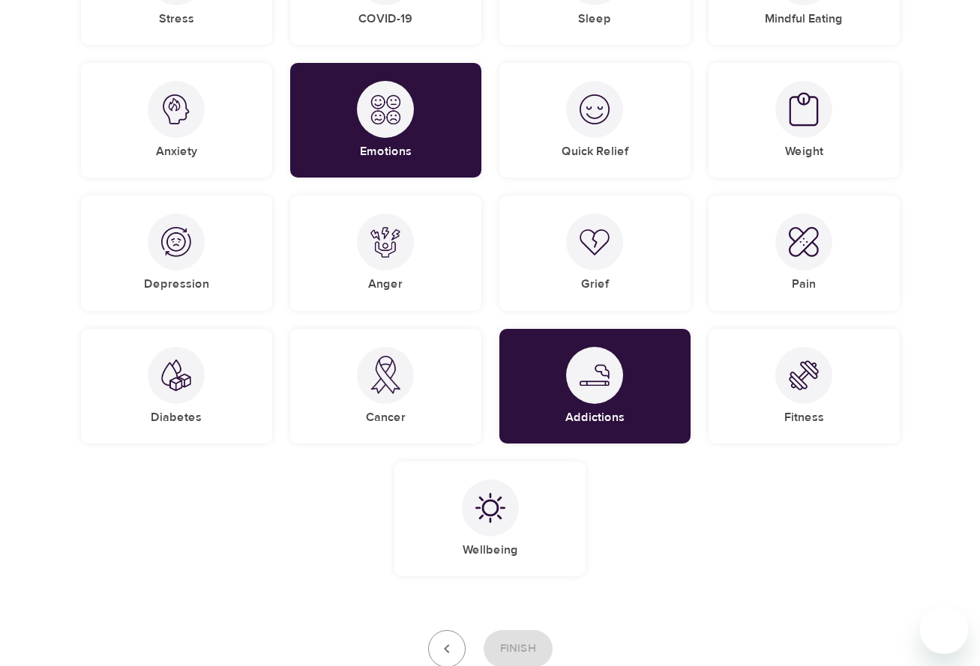
scroll to position [308, 0]
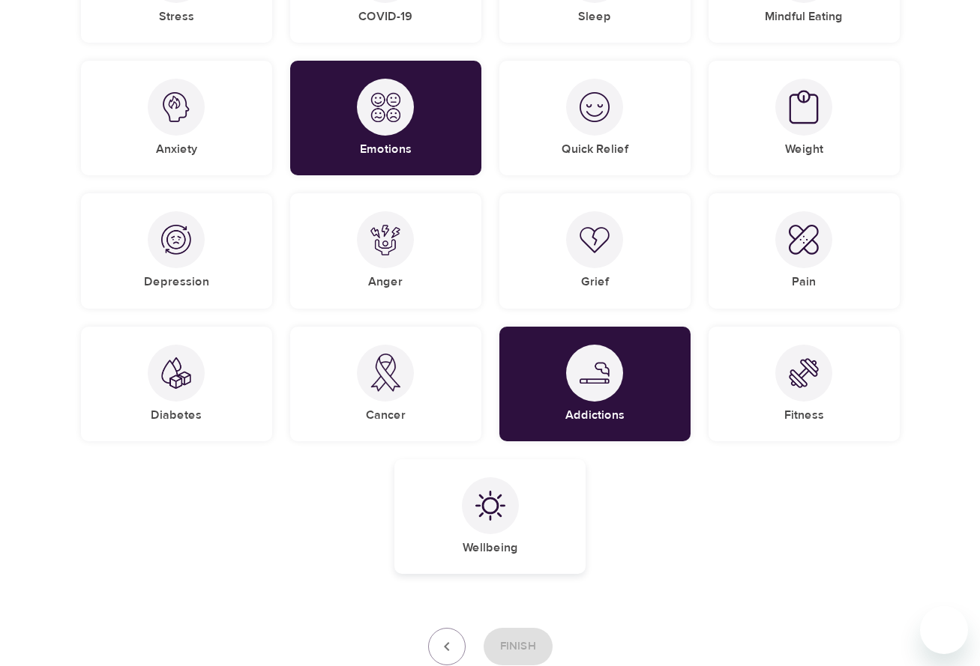
click at [516, 522] on div "Wellbeing" at bounding box center [489, 516] width 191 height 115
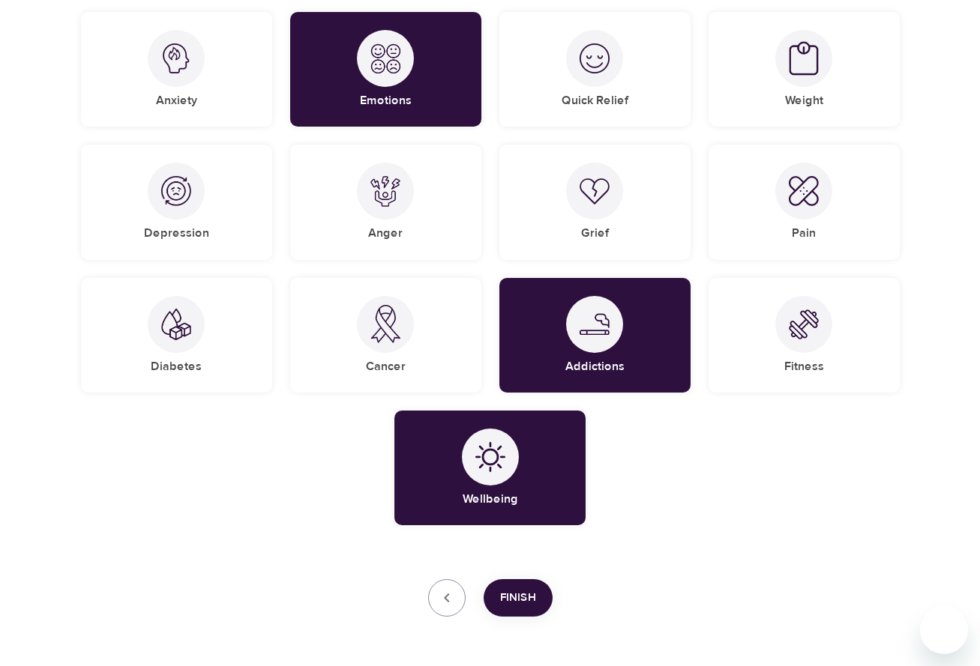
scroll to position [367, 0]
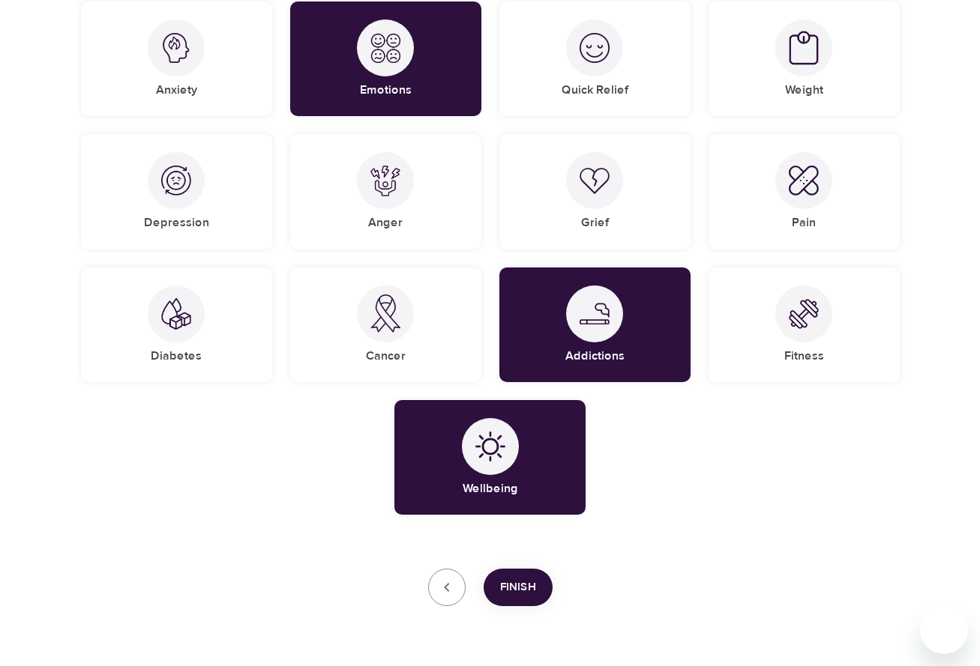
click at [521, 591] on span "Finish" at bounding box center [518, 587] width 36 height 19
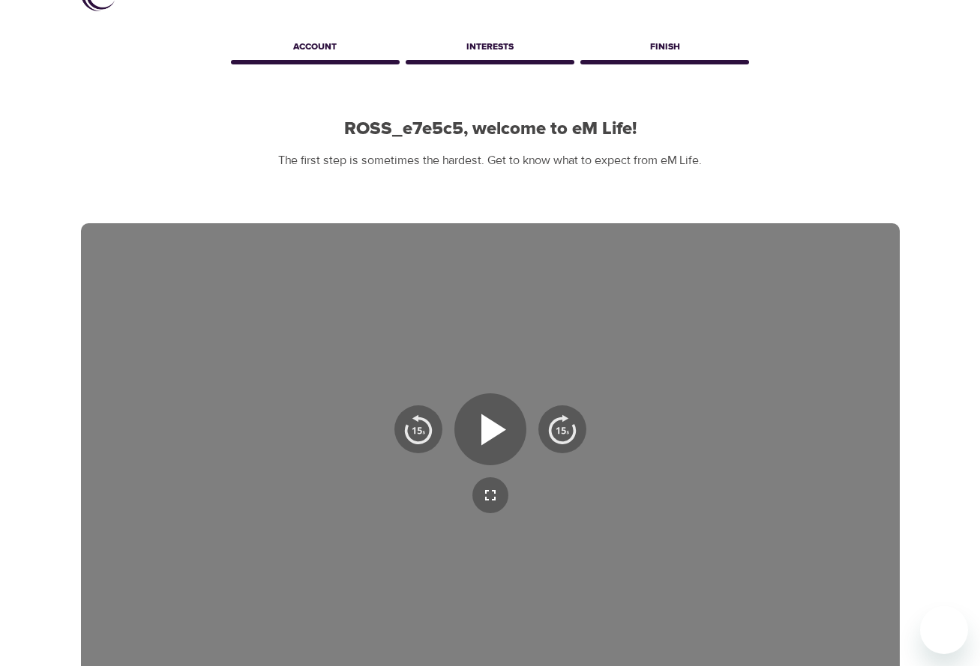
scroll to position [44, 0]
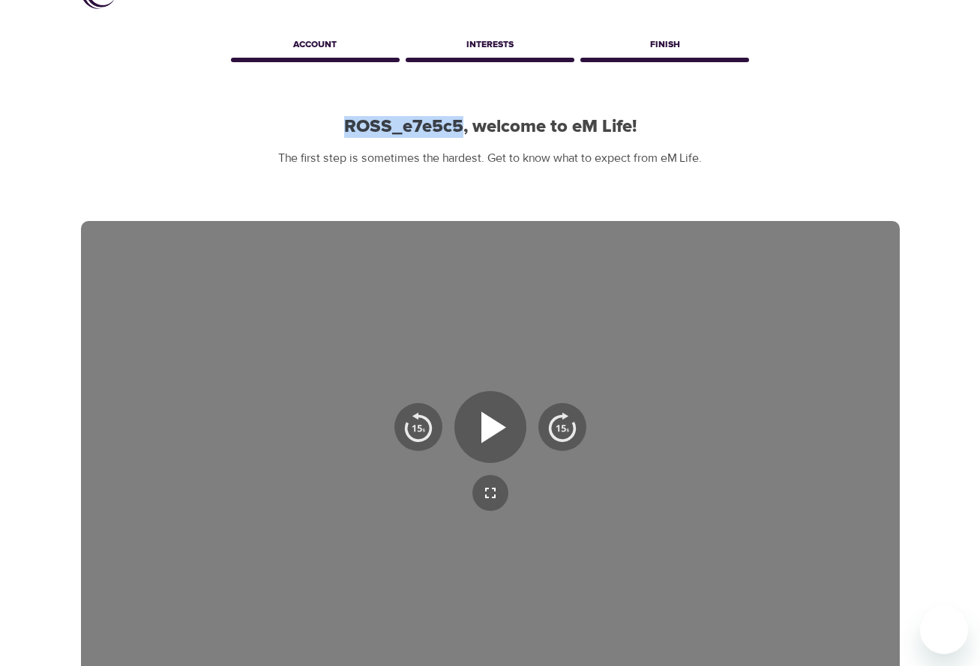
drag, startPoint x: 343, startPoint y: 121, endPoint x: 456, endPoint y: 119, distance: 113.9
click at [456, 119] on h2 "ROSS_e7e5c5, welcome to eM Life!" at bounding box center [490, 127] width 818 height 22
copy h2 "ROSS_e7e5c5"
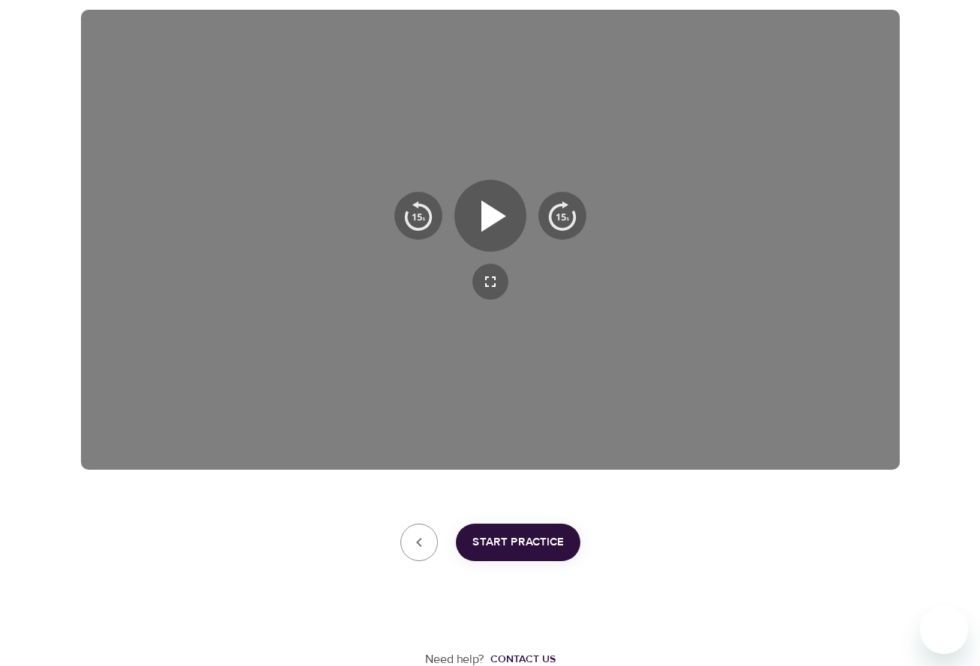
scroll to position [255, 0]
click at [543, 543] on span "Start Practice" at bounding box center [517, 543] width 91 height 19
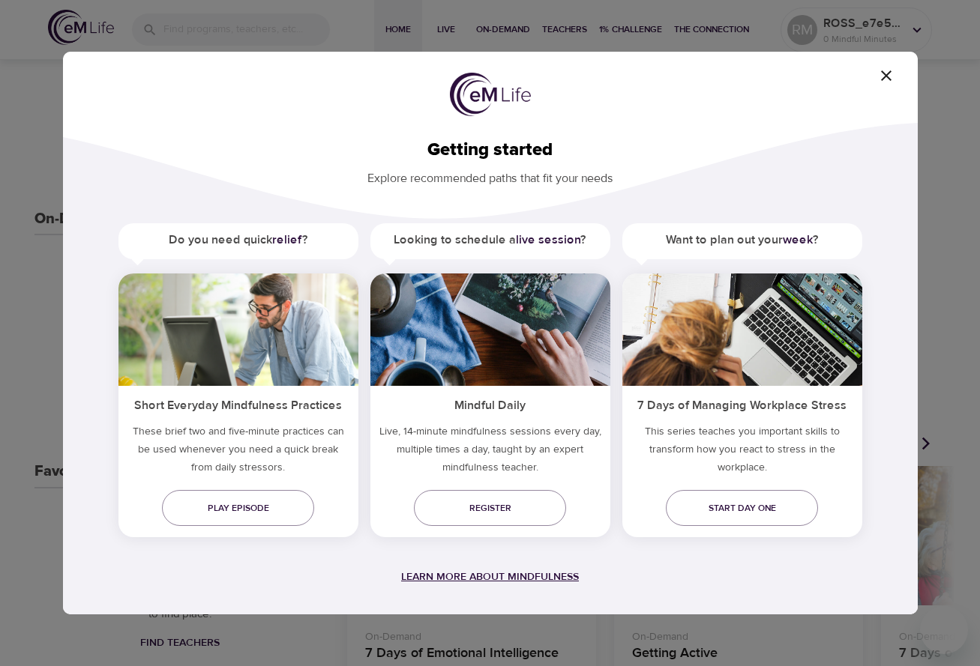
click at [486, 570] on span "Learn more about mindfulness" at bounding box center [490, 576] width 178 height 13
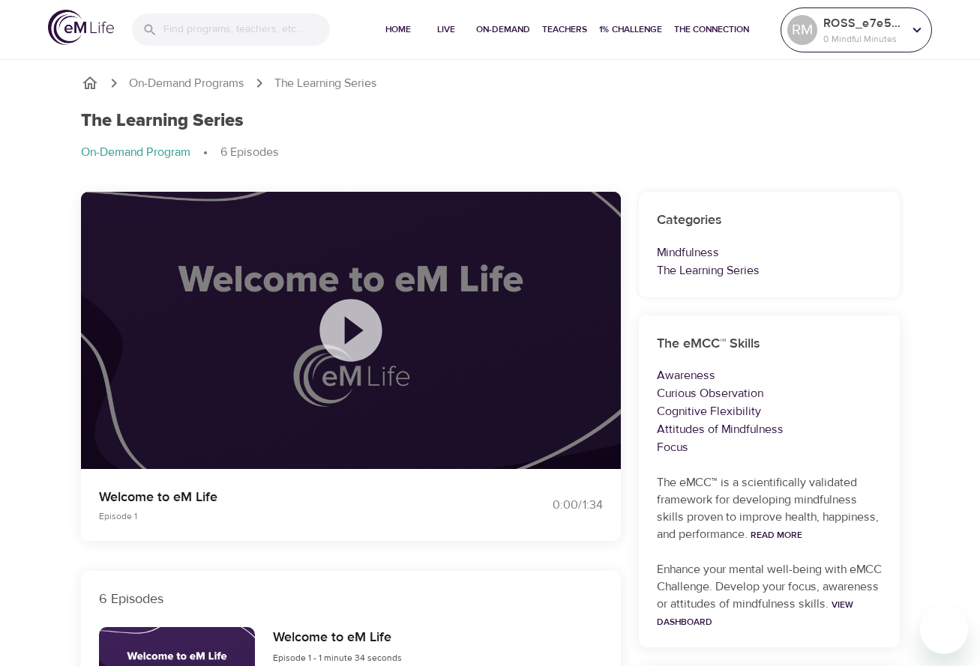
click at [903, 25] on div "ROSS_e7e5c5 0 Mindful Minutes" at bounding box center [862, 29] width 85 height 37
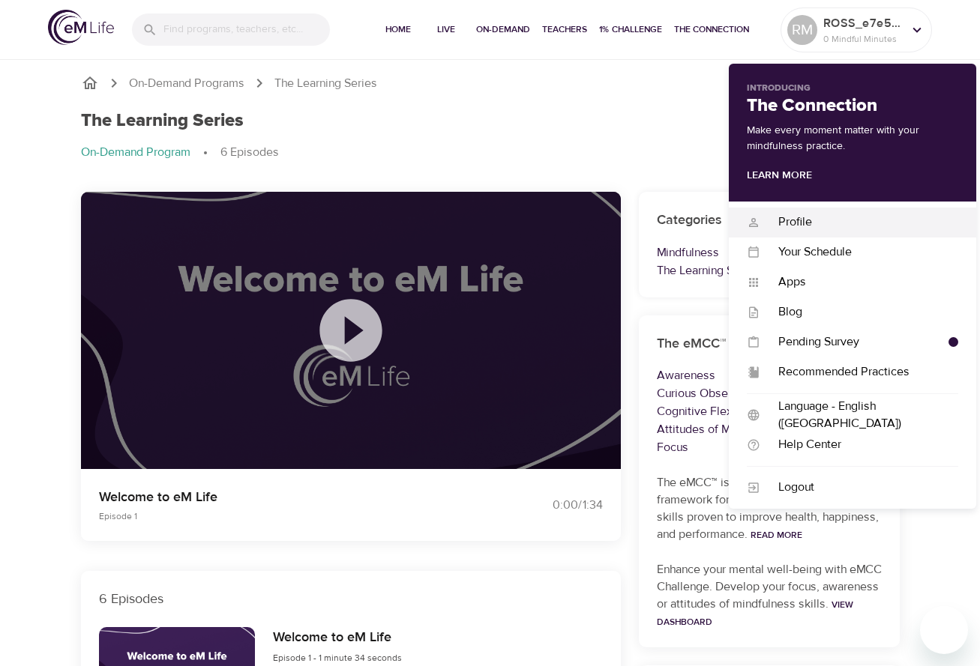
click at [792, 220] on div "Profile" at bounding box center [859, 222] width 198 height 17
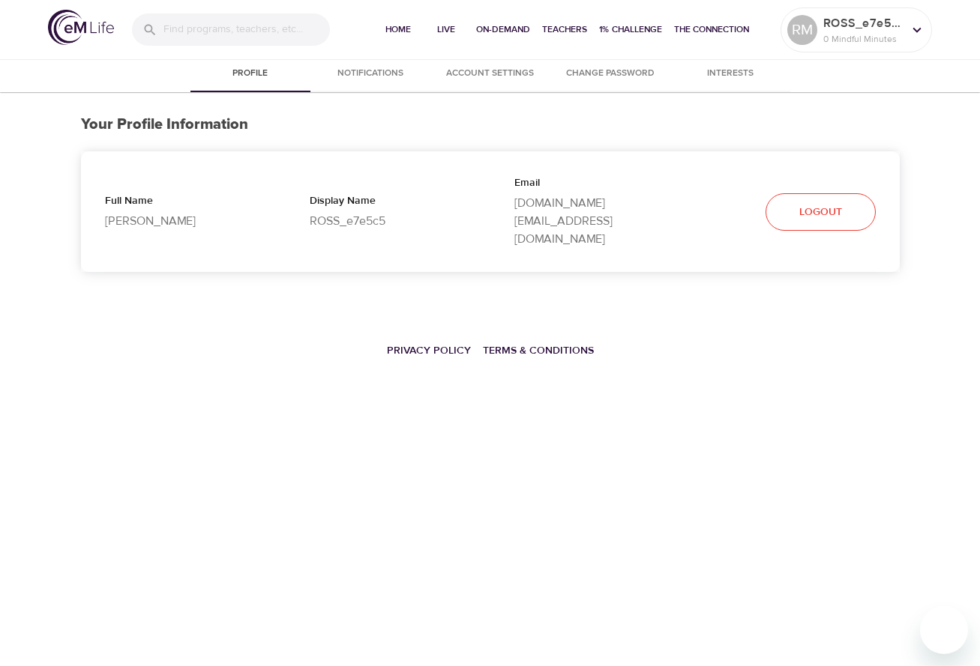
click at [374, 72] on span "Notifications" at bounding box center [370, 74] width 102 height 16
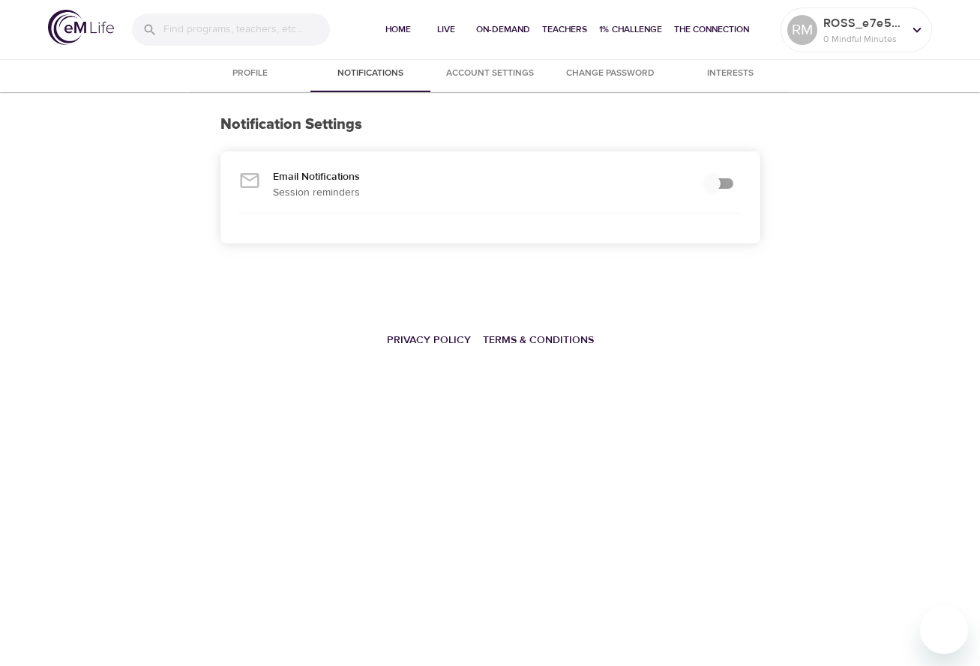
checkbox input "true"
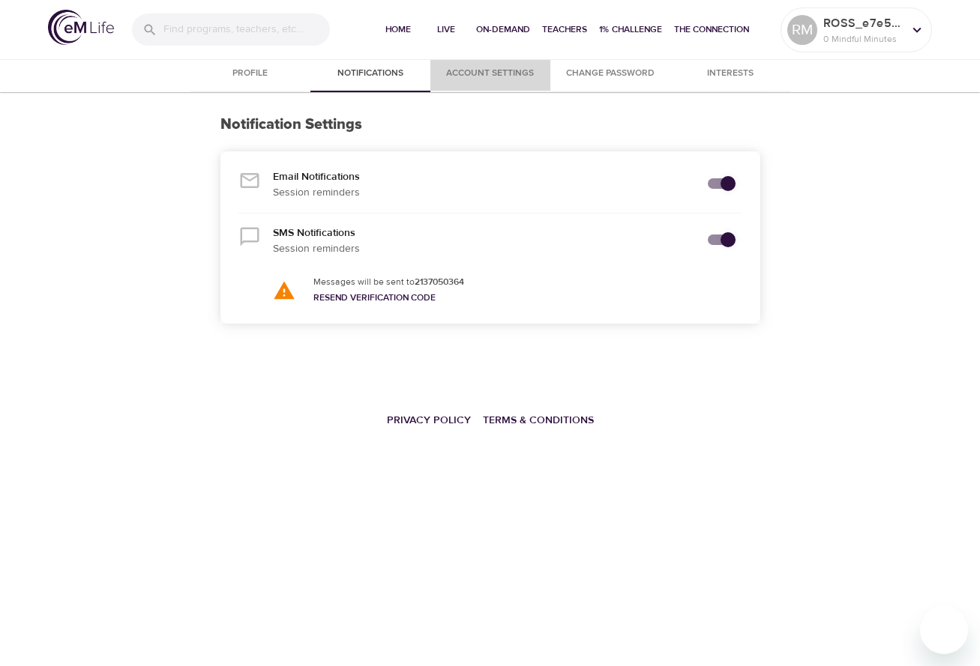
click at [506, 71] on span "Account Settings" at bounding box center [490, 74] width 102 height 16
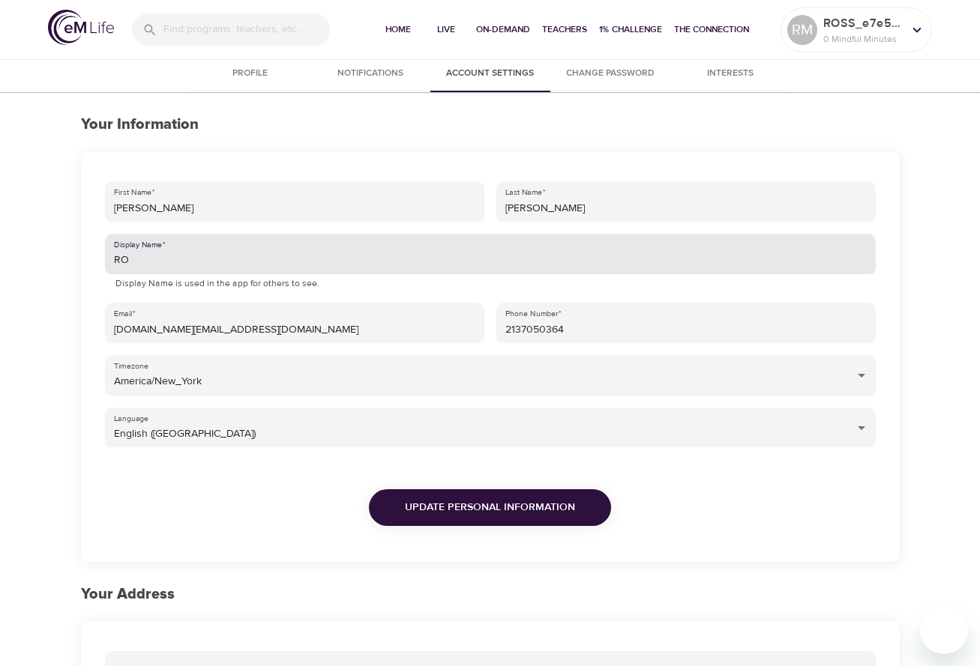
type input "R"
type input "RoMer"
click at [466, 508] on span "Update Personal Information" at bounding box center [490, 507] width 170 height 19
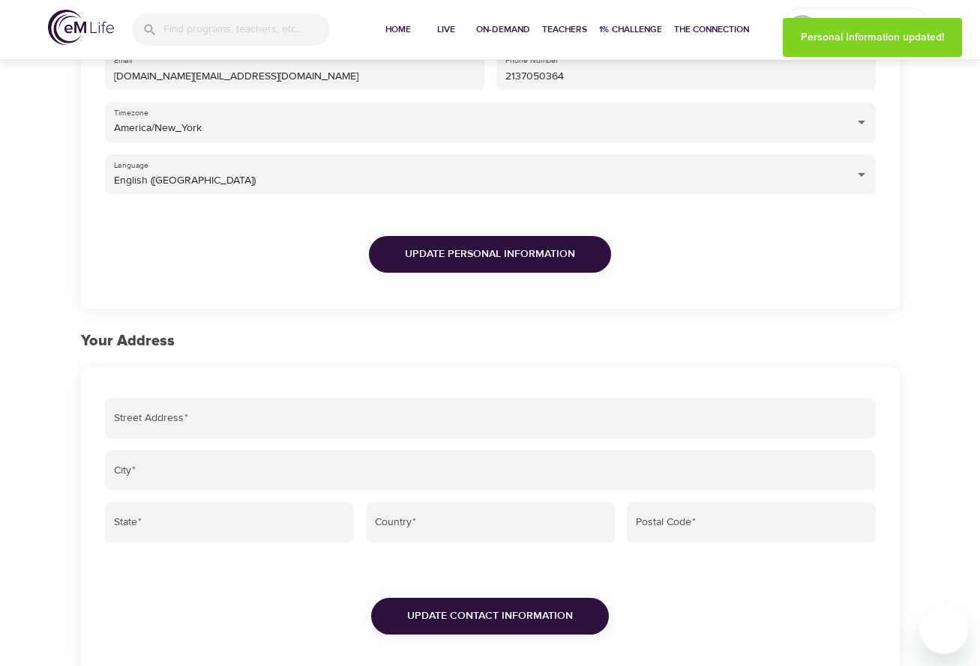
scroll to position [271, 0]
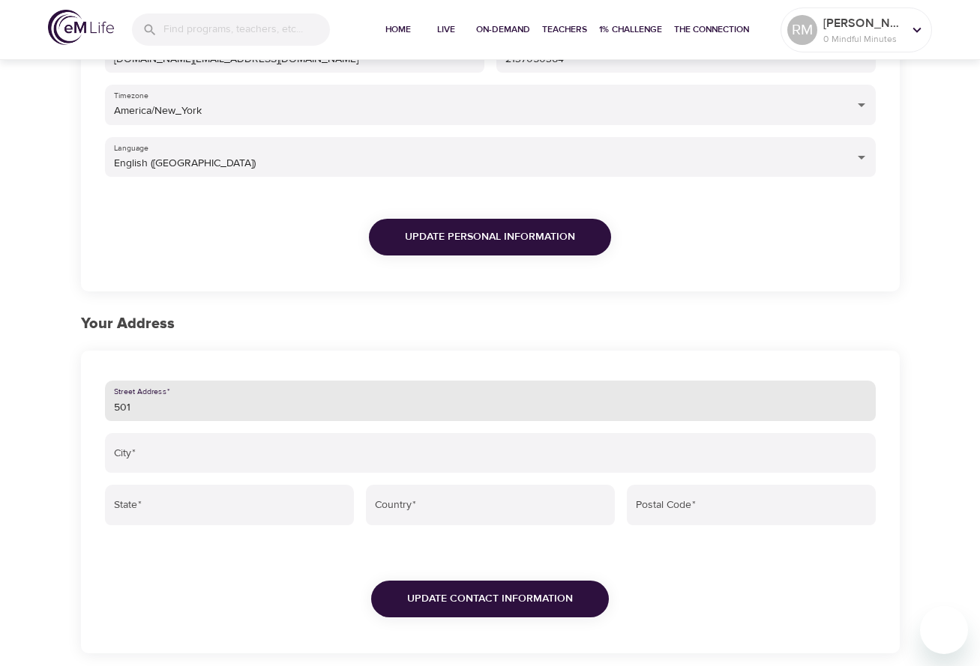
type input "501 S"
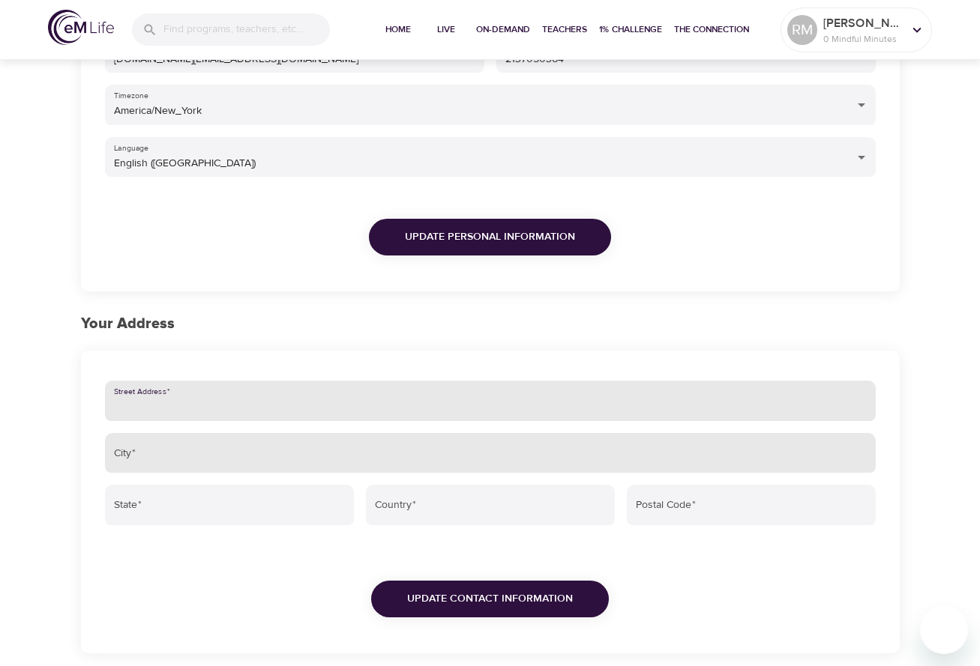
type input "501 S SPRING ST, APT 914"
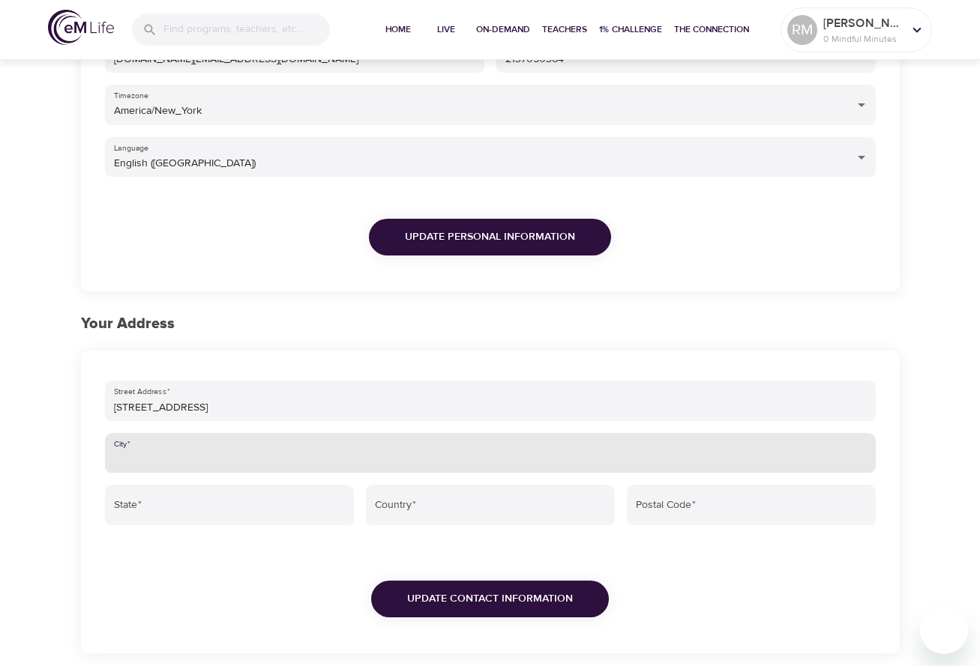
type input "LOS ANGELES"
type input "CA"
type input "United States"
type input "90013-1235"
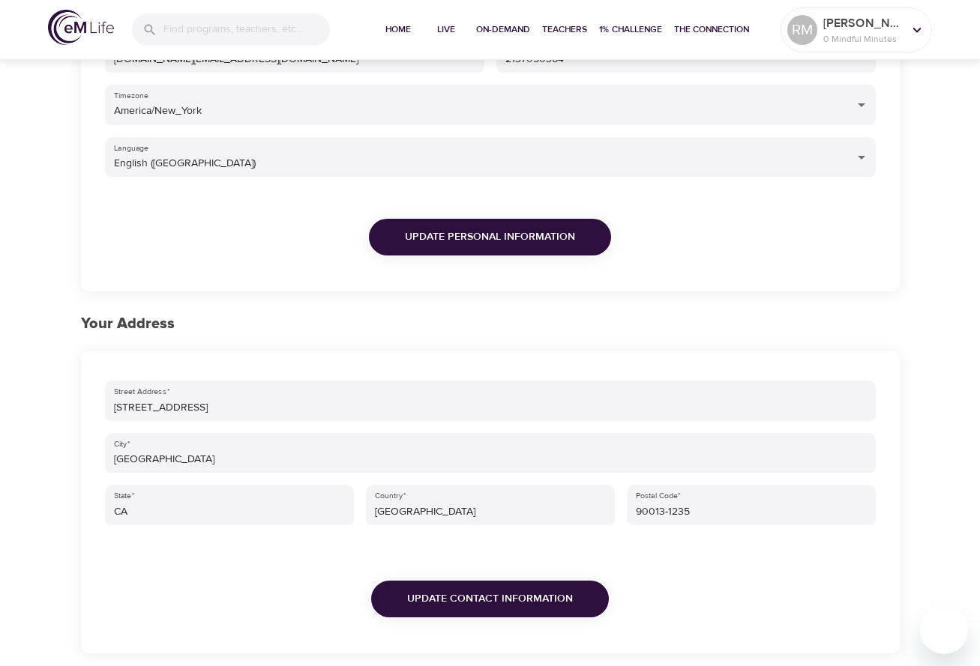
click at [241, 581] on div "Update Contact Information" at bounding box center [490, 589] width 783 height 116
click at [462, 604] on span "Update Contact Information" at bounding box center [490, 599] width 166 height 19
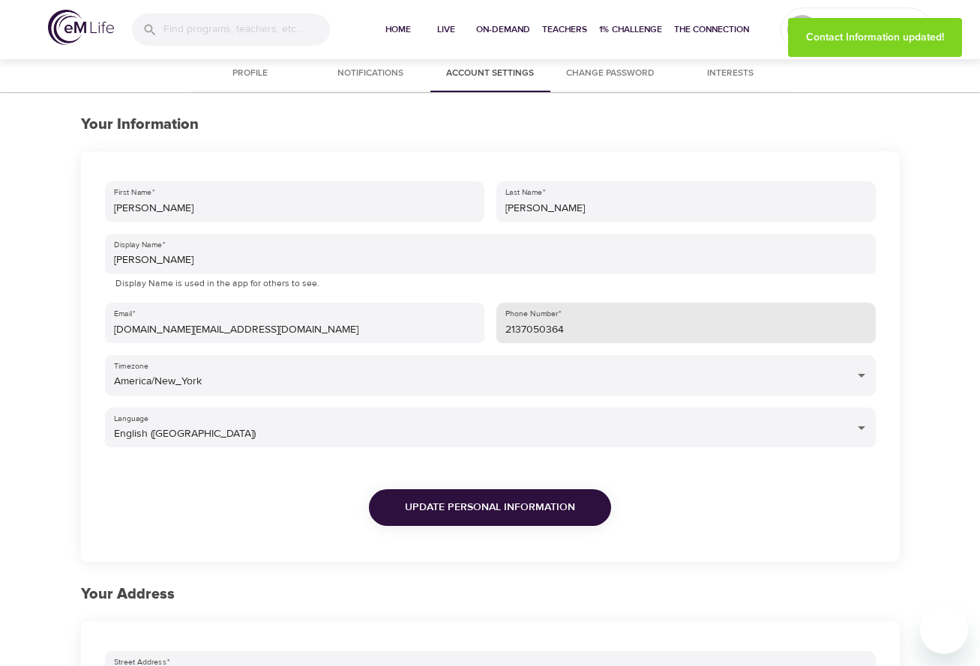
scroll to position [0, 0]
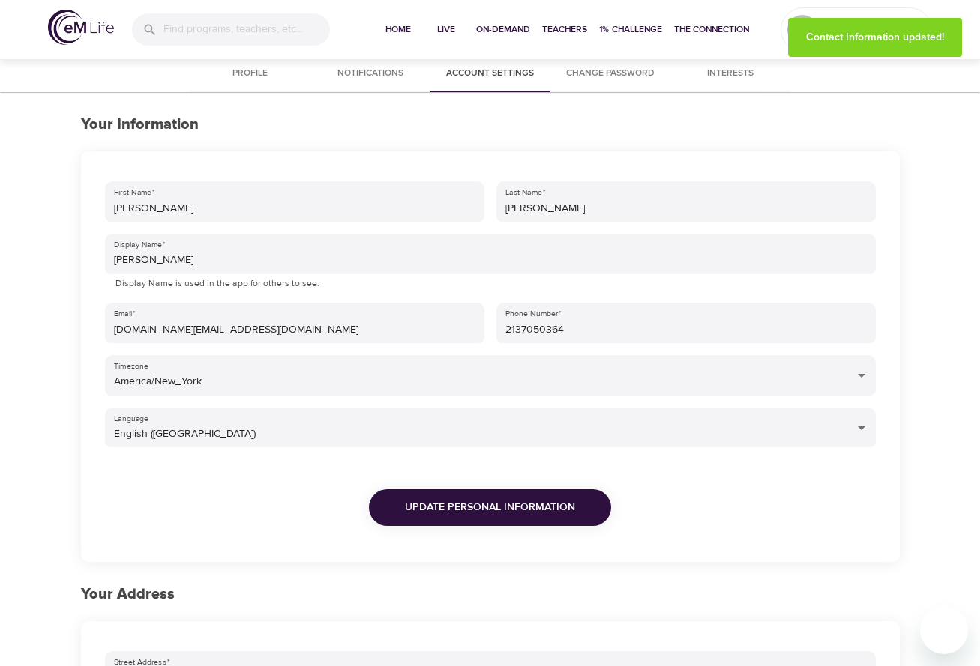
click at [718, 74] on span "Interests" at bounding box center [730, 74] width 102 height 16
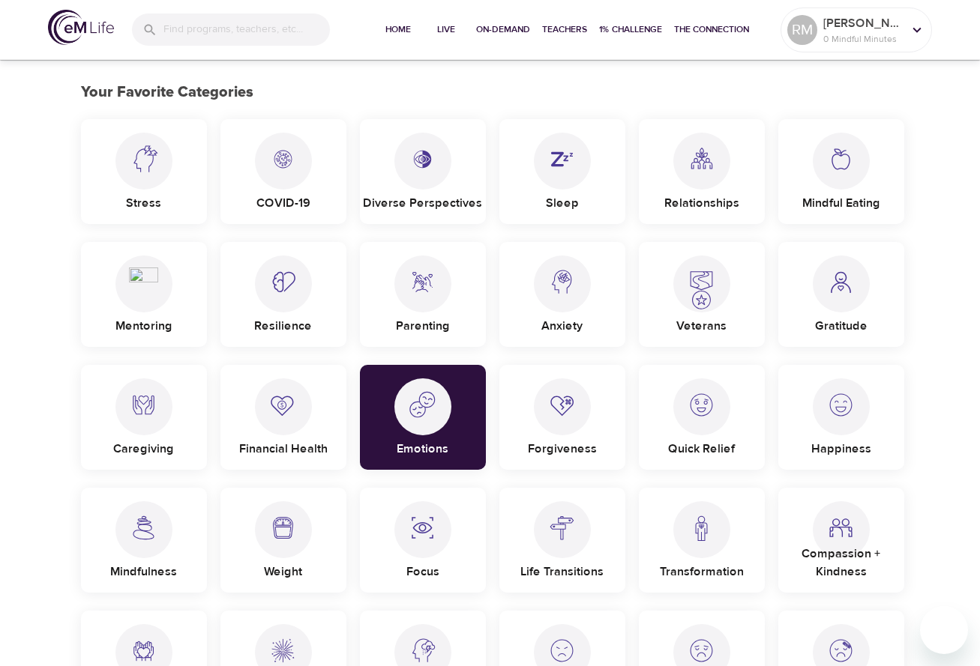
scroll to position [36, 0]
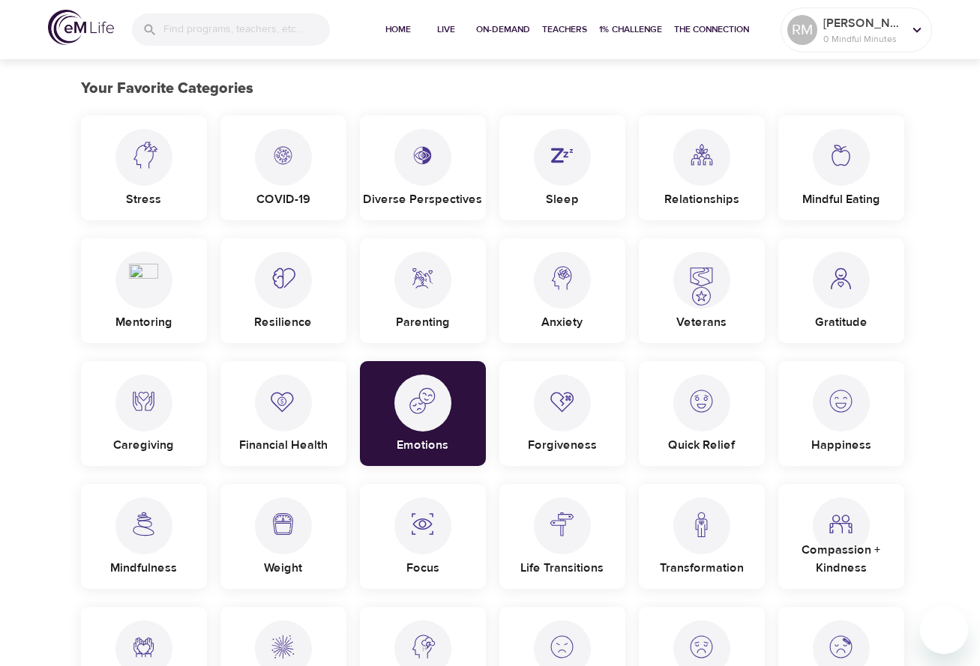
click at [127, 180] on div at bounding box center [143, 157] width 57 height 57
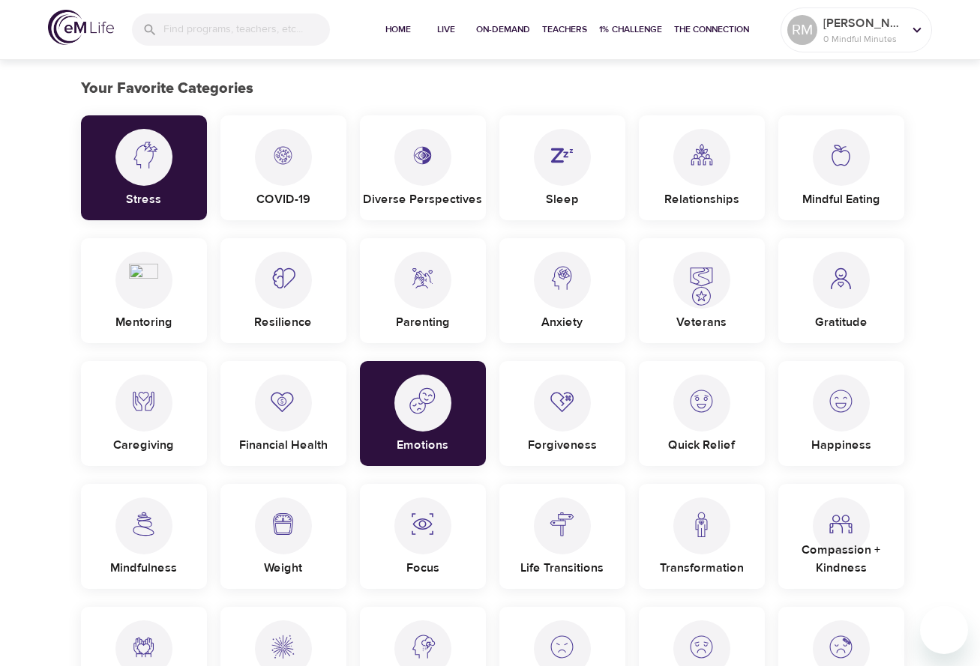
click at [575, 185] on p "Sleep" at bounding box center [562, 196] width 33 height 24
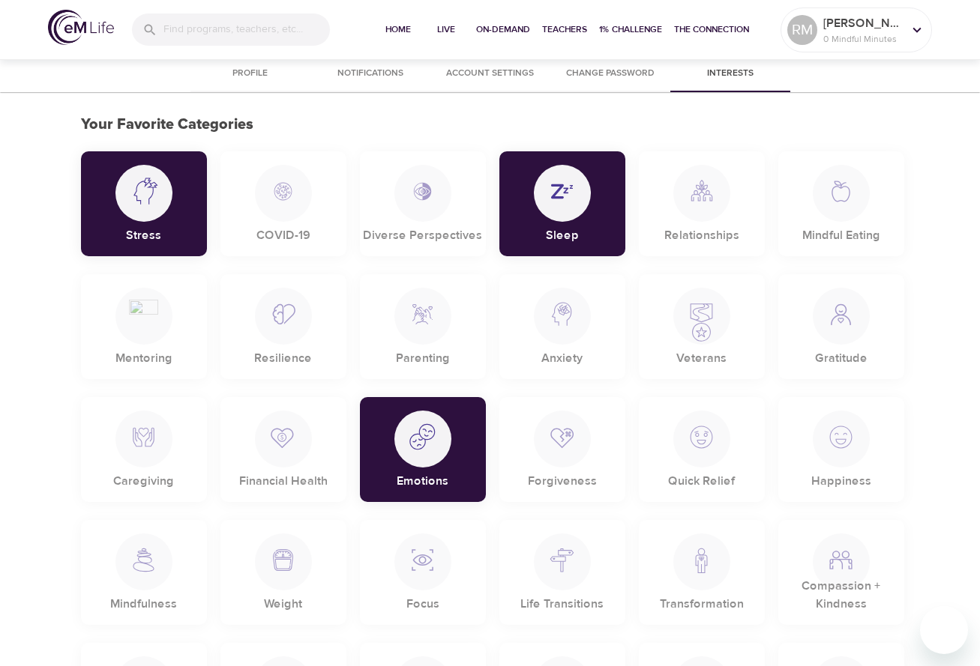
scroll to position [0, 0]
click at [554, 194] on img at bounding box center [561, 185] width 29 height 41
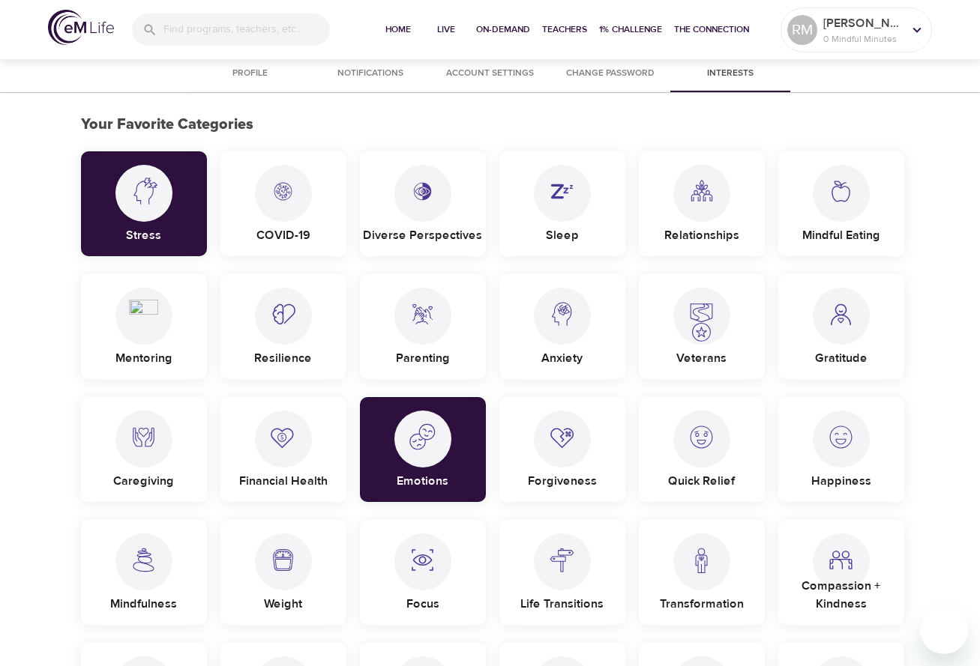
click at [183, 195] on div "Stress" at bounding box center [144, 203] width 126 height 105
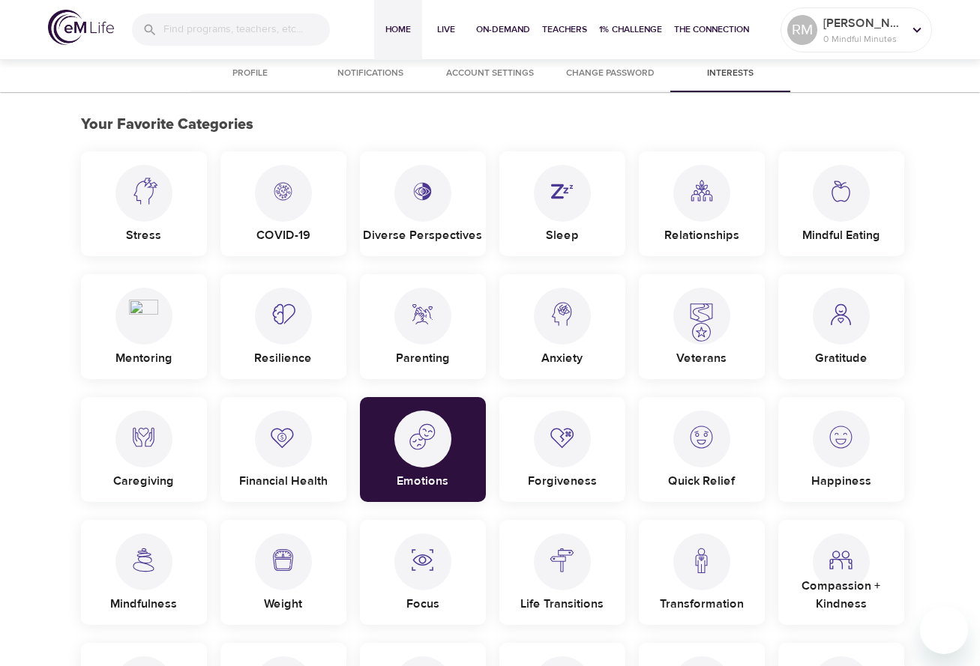
click at [407, 27] on span "Home" at bounding box center [398, 30] width 36 height 16
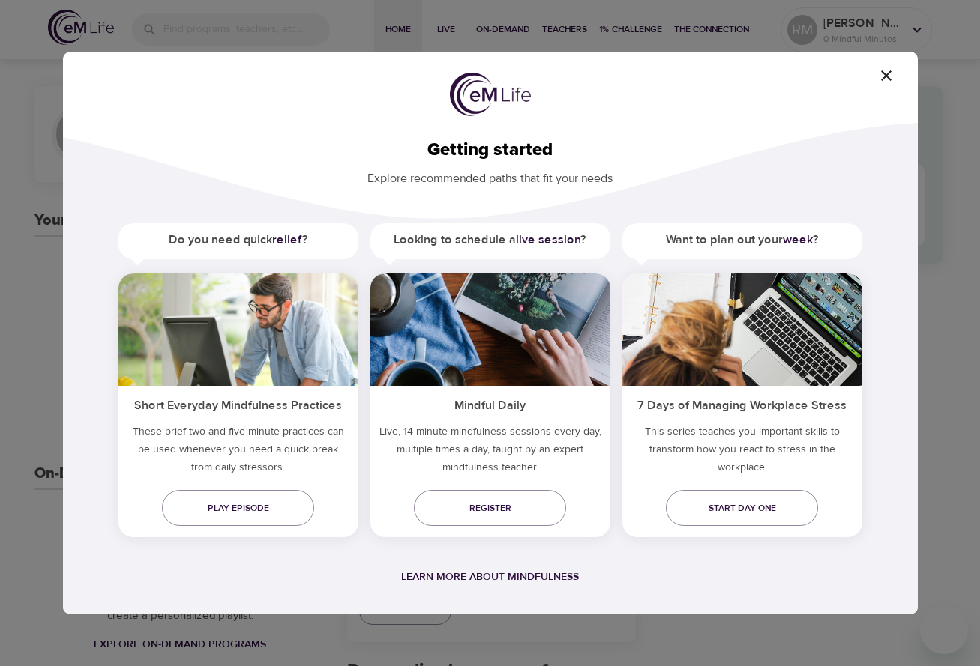
click at [890, 79] on icon "button" at bounding box center [886, 76] width 18 height 18
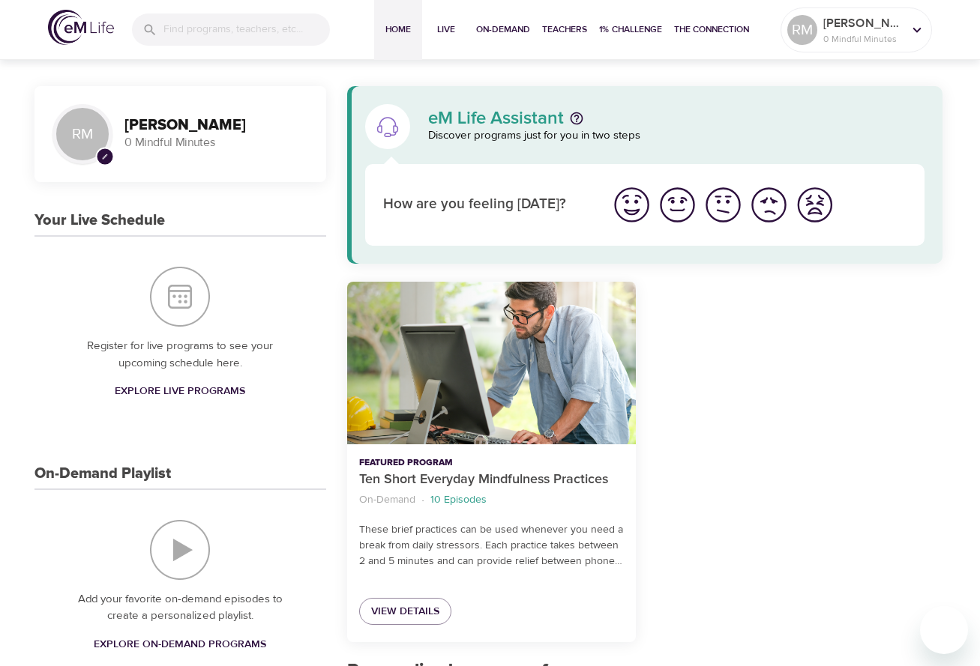
click at [766, 205] on img "I'm feeling bad" at bounding box center [768, 204] width 41 height 41
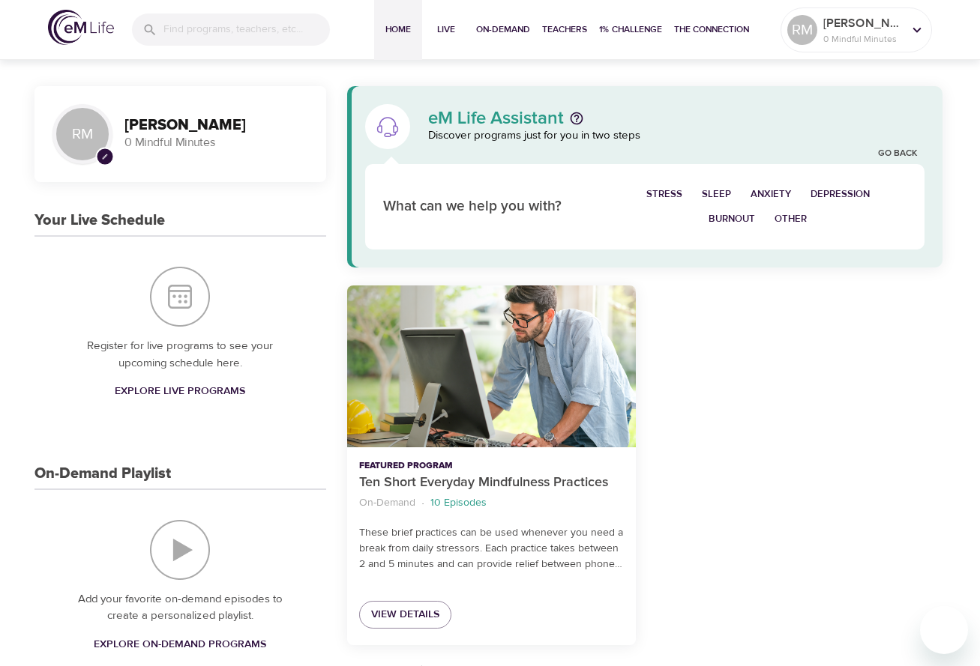
click at [741, 214] on span "Burnout" at bounding box center [731, 219] width 46 height 17
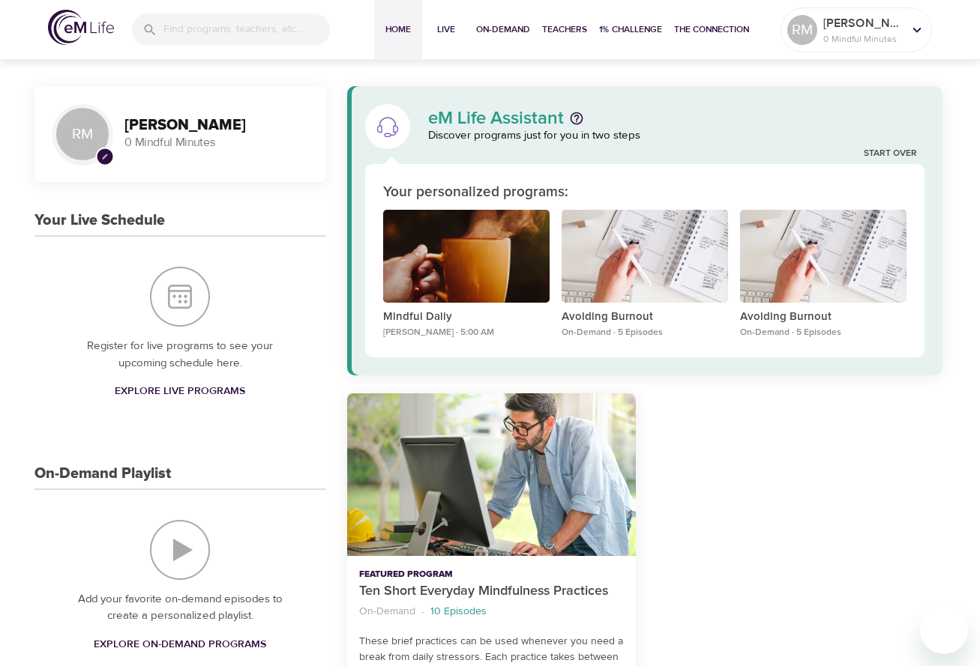
click at [210, 382] on span "Explore Live Programs" at bounding box center [180, 391] width 130 height 19
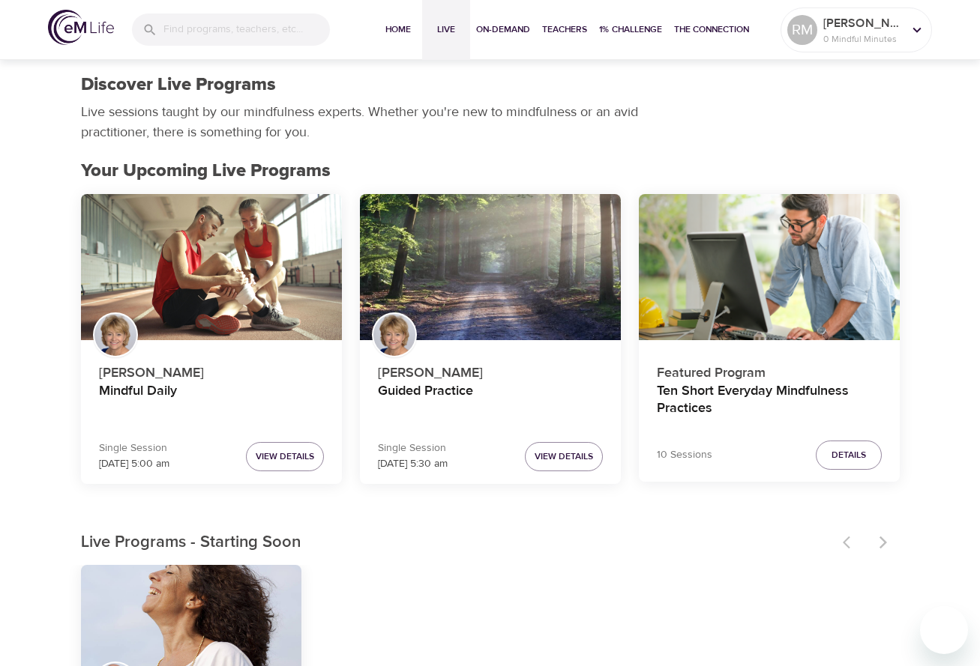
click at [886, 546] on div at bounding box center [866, 542] width 66 height 33
click at [851, 541] on div at bounding box center [866, 542] width 66 height 33
click at [210, 22] on input "search" at bounding box center [246, 29] width 166 height 32
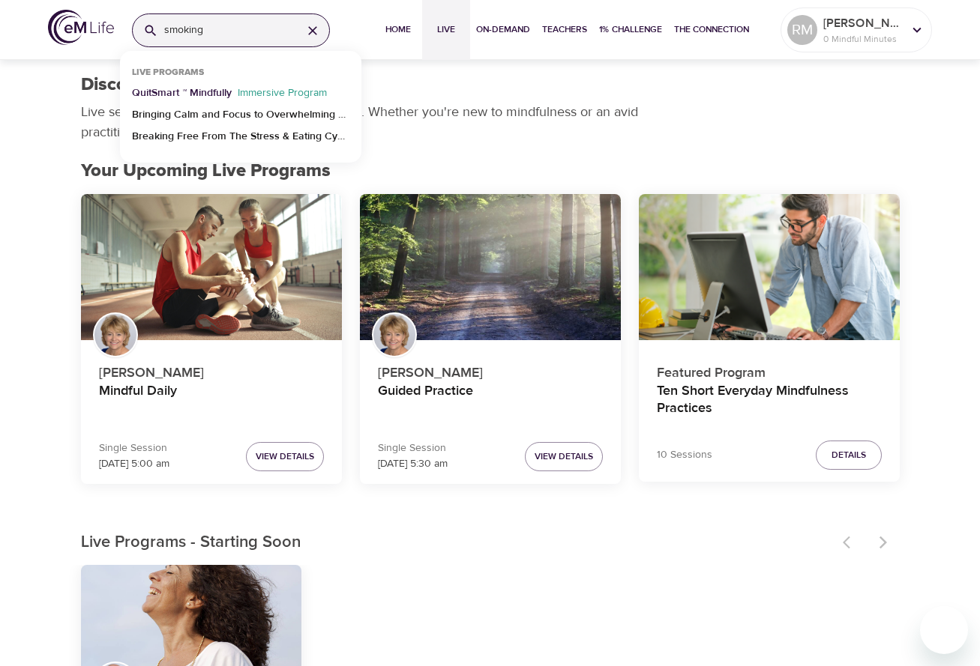
type input "smoking"
click at [200, 88] on p "QuitSmart ™ Mindfully" at bounding box center [182, 96] width 100 height 22
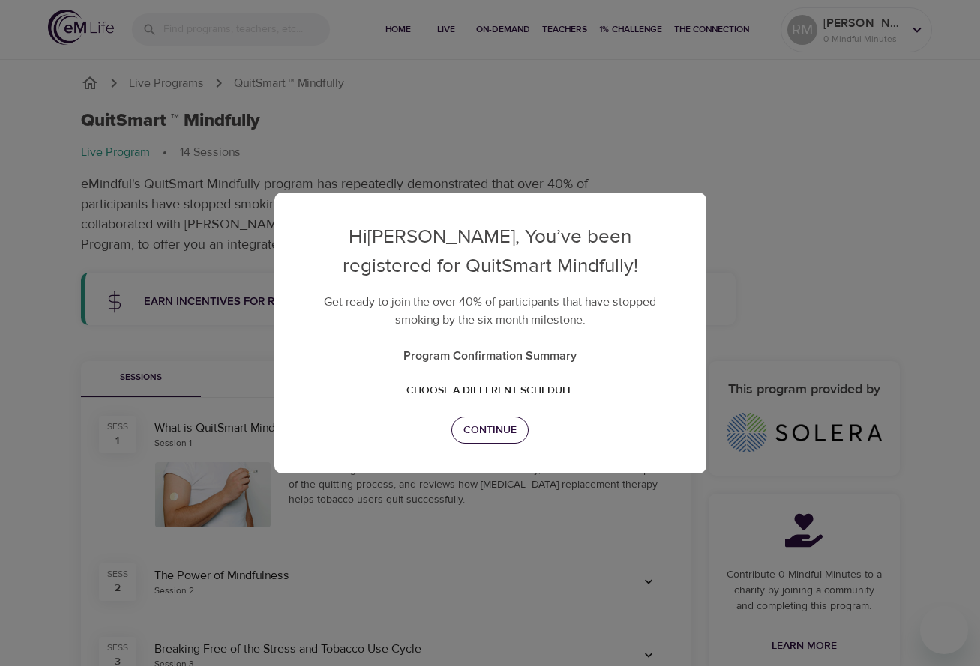
click at [495, 429] on span "Continue" at bounding box center [489, 430] width 53 height 19
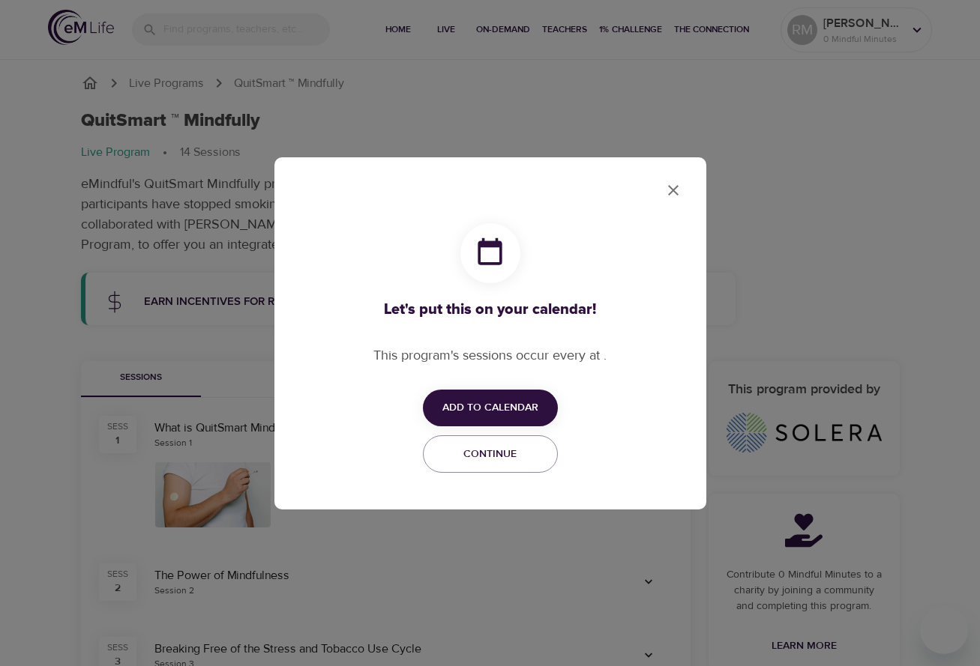
click at [466, 409] on span "Add to Calendar" at bounding box center [490, 408] width 96 height 19
click at [508, 407] on span "Apple" at bounding box center [494, 408] width 34 height 20
click at [672, 190] on div at bounding box center [490, 333] width 980 height 666
click at [672, 190] on icon "close" at bounding box center [673, 190] width 10 height 10
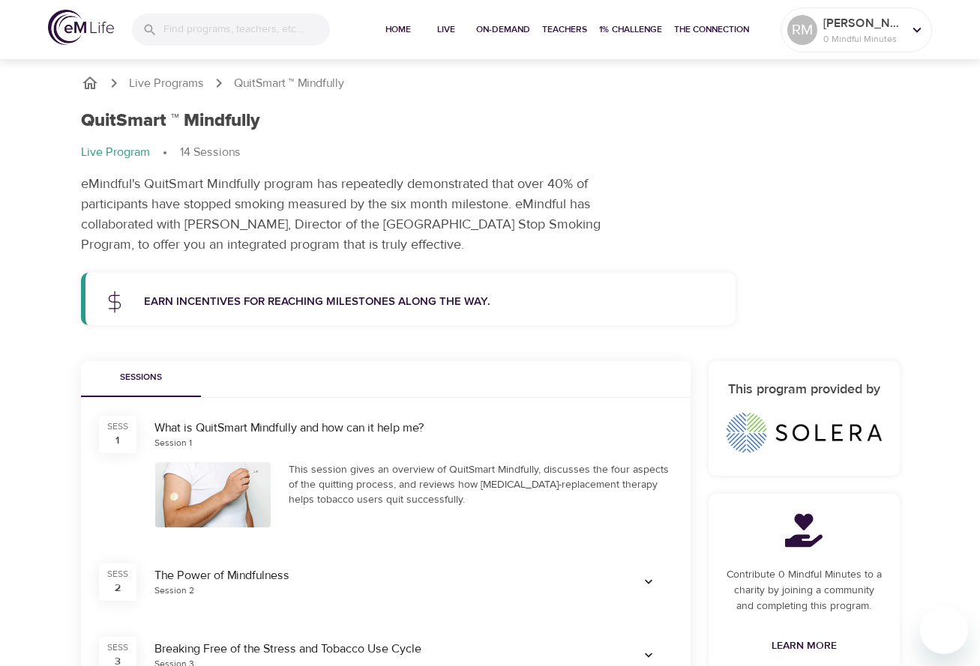
click at [273, 481] on div at bounding box center [213, 494] width 134 height 83
click at [219, 492] on div at bounding box center [213, 494] width 116 height 65
click at [483, 481] on div "This session gives an overview of QuitSmart Mindfully, discusses the four aspec…" at bounding box center [481, 484] width 384 height 45
click at [268, 578] on div "The Power of Mindfulness" at bounding box center [380, 575] width 452 height 17
click at [648, 576] on icon "button" at bounding box center [648, 582] width 15 height 15
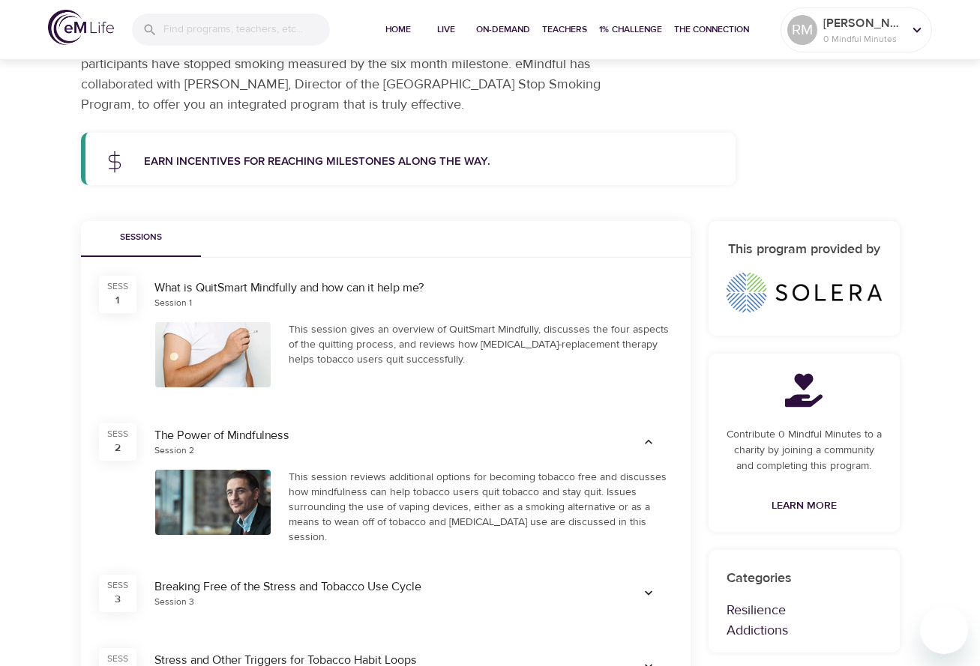
scroll to position [152, 0]
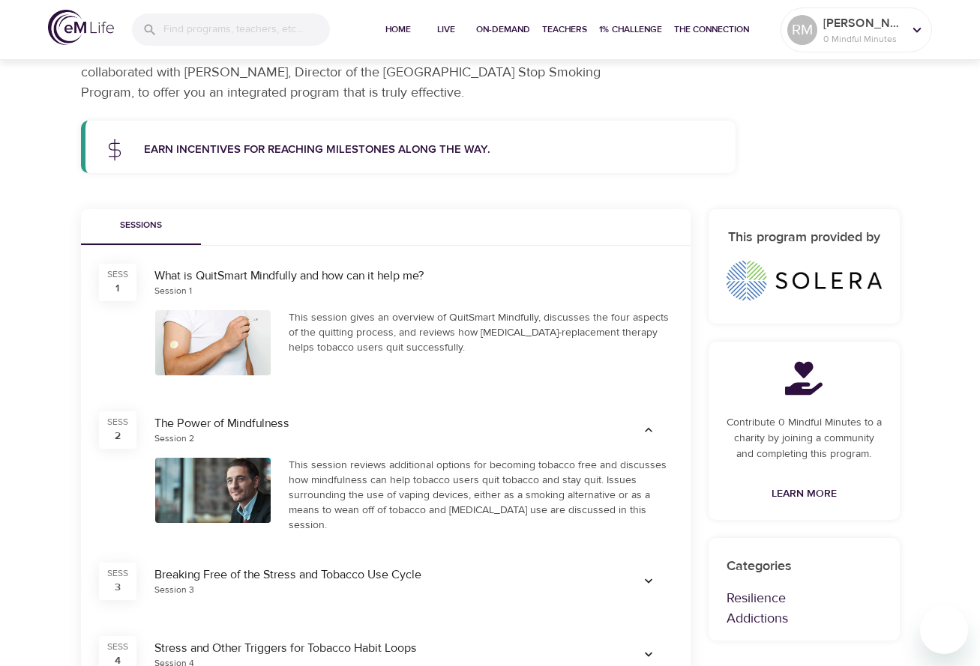
click at [113, 286] on div "SESS 1" at bounding box center [117, 282] width 37 height 37
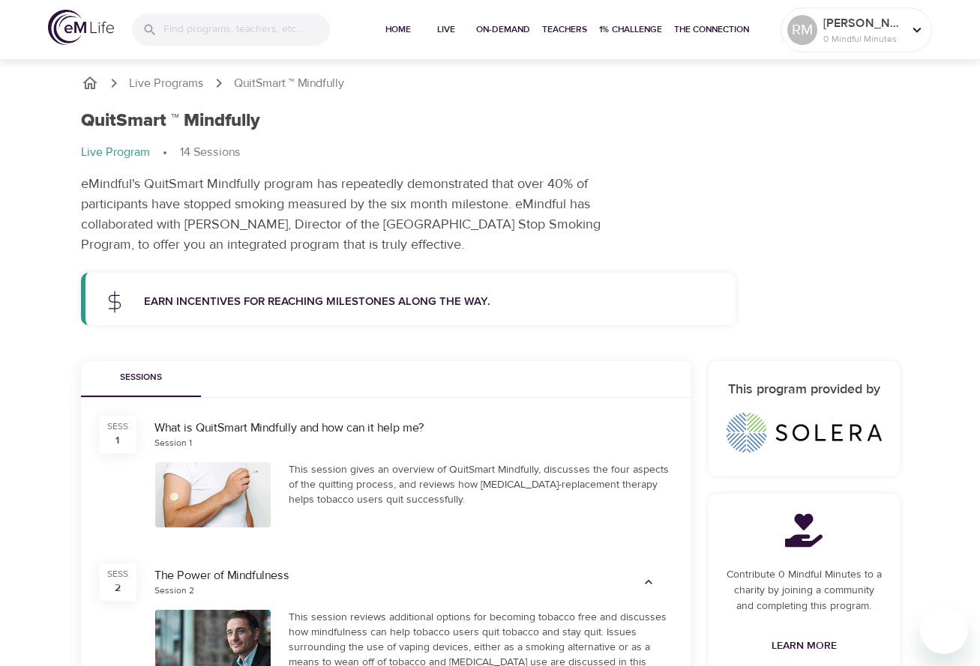
scroll to position [0, 0]
click at [895, 35] on p "0 Mindful Minutes" at bounding box center [862, 38] width 79 height 13
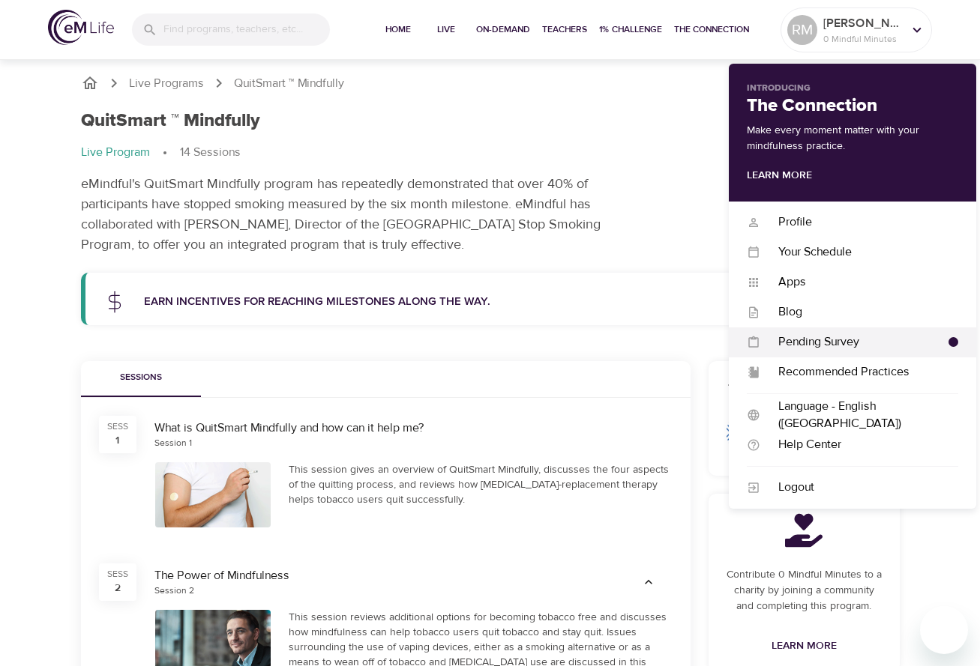
click at [860, 329] on div "Pending Survey Pending Survey" at bounding box center [852, 343] width 247 height 30
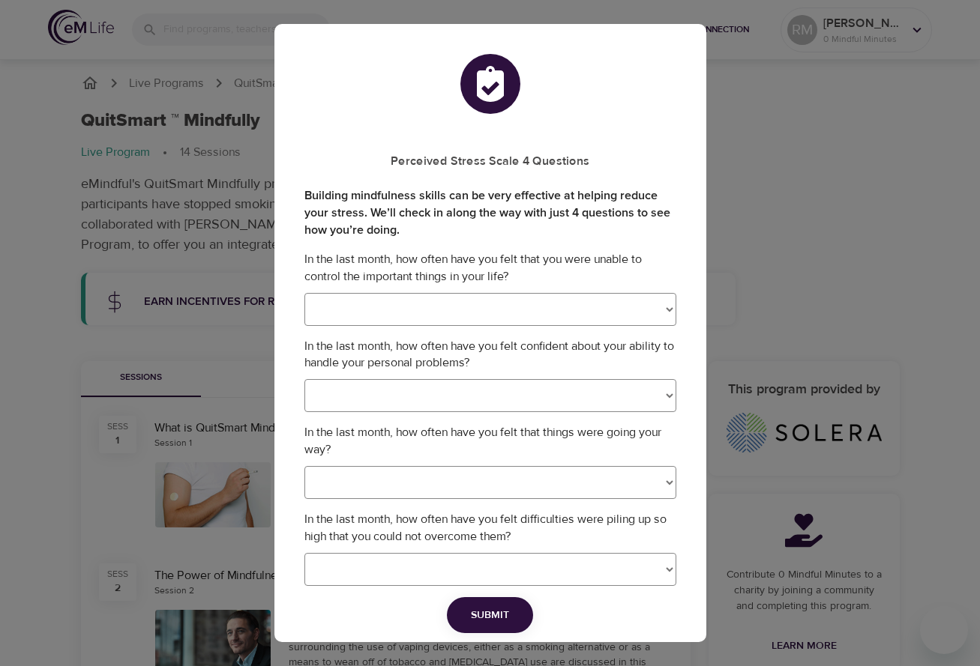
click at [576, 319] on select "Never Almost Never Sometimes Fairly Often Very Often" at bounding box center [490, 309] width 372 height 33
select select "2"
click at [546, 387] on select "Never Almost Never Sometimes Fairly Often Very Often" at bounding box center [490, 395] width 372 height 33
select select "2"
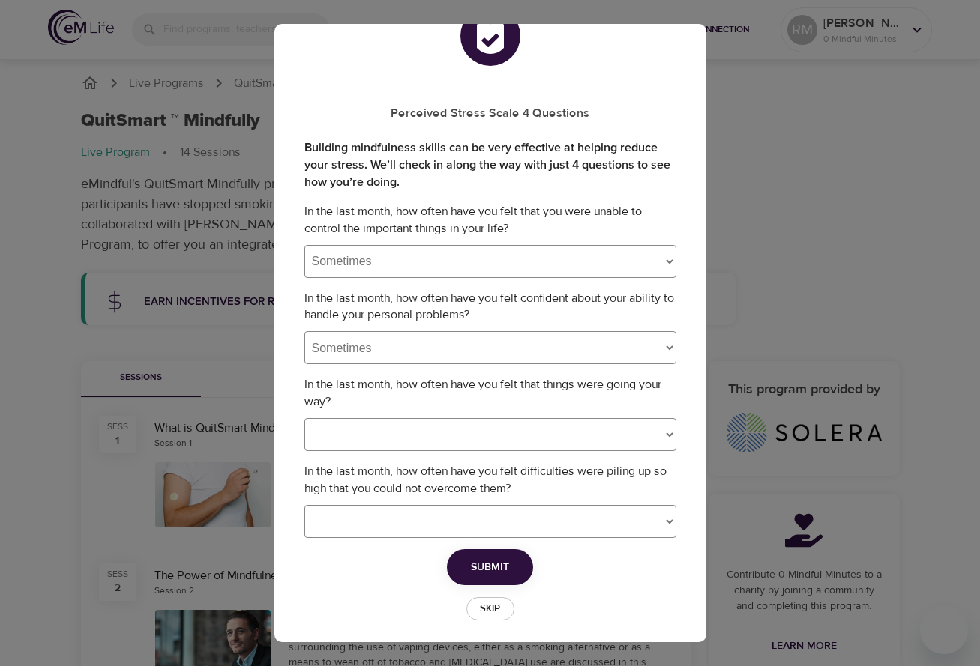
scroll to position [47, 0]
select select "2"
click at [470, 511] on select "Never Almost Never Sometimes Fairly Often Very Often" at bounding box center [490, 522] width 372 height 33
select select "2"
click at [493, 559] on span "Submit" at bounding box center [490, 568] width 38 height 19
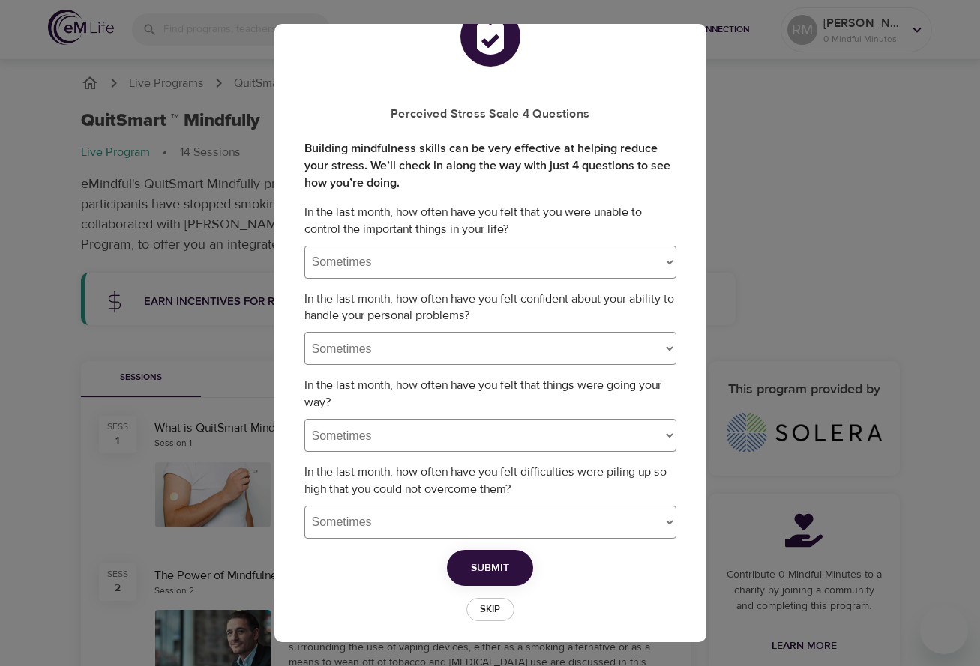
select select
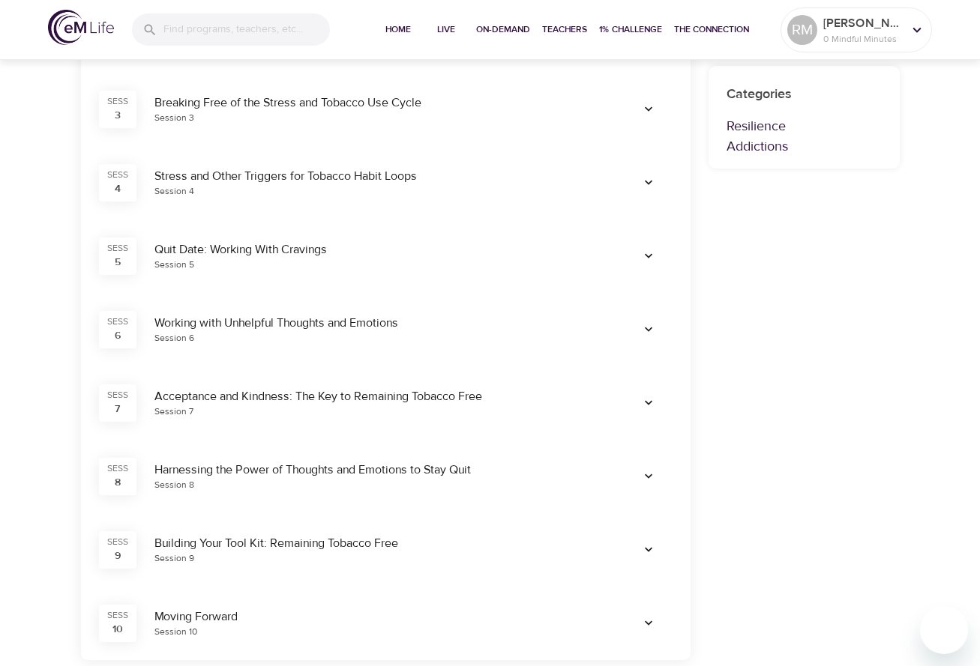
scroll to position [643, 0]
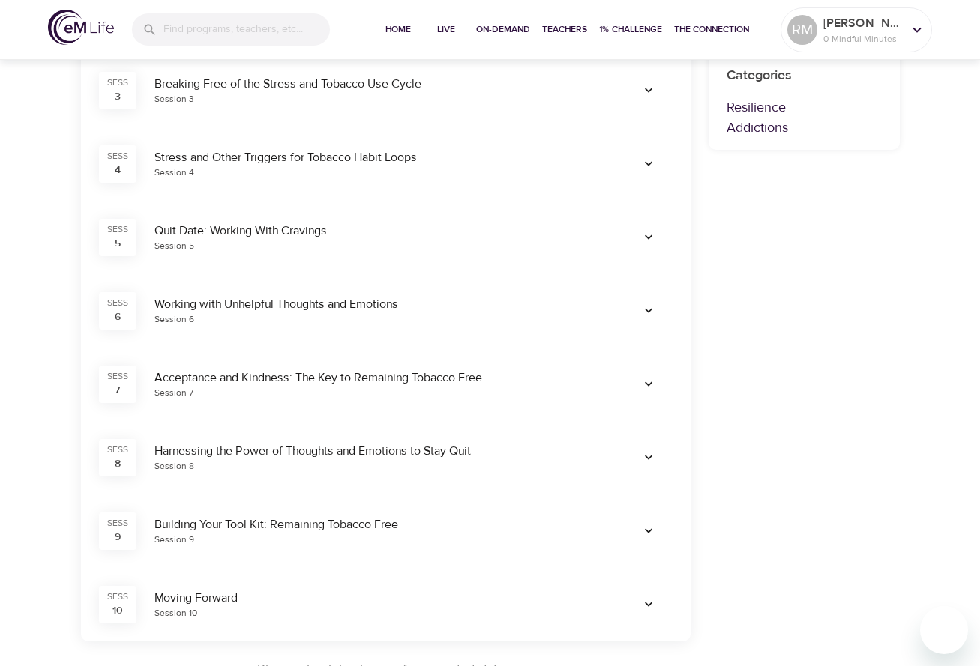
click at [759, 108] on p "Resilience" at bounding box center [803, 107] width 155 height 20
click at [756, 124] on p "Addictions" at bounding box center [803, 128] width 155 height 20
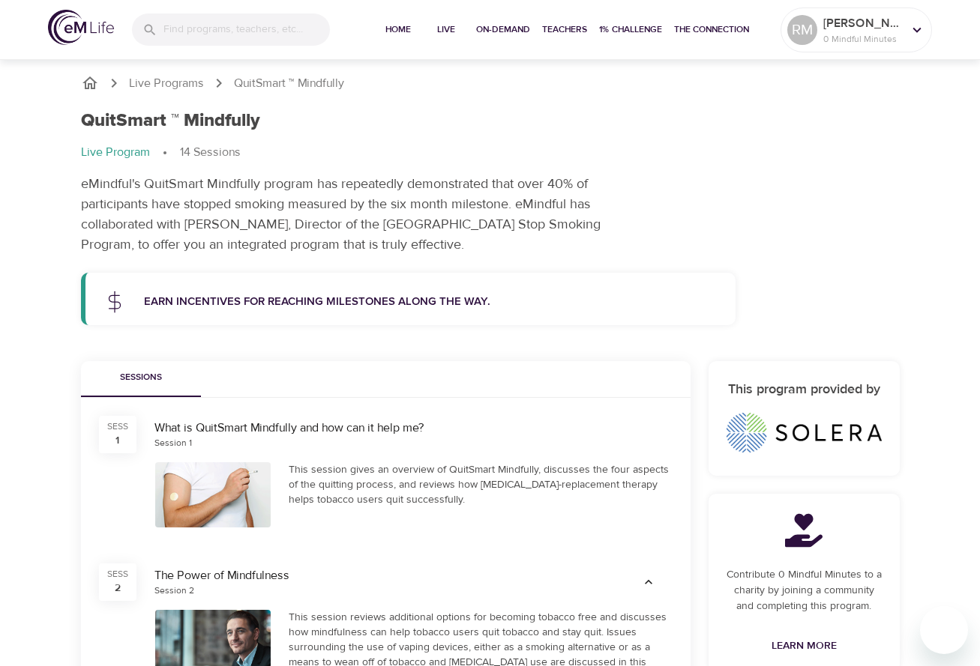
scroll to position [0, 0]
click at [108, 435] on div "SESS 1" at bounding box center [117, 434] width 37 height 37
click at [196, 427] on div "What is QuitSmart Mindfully and how can it help me?" at bounding box center [413, 428] width 518 height 17
click at [169, 441] on div "Session 1" at bounding box center [172, 443] width 37 height 13
click at [212, 484] on div at bounding box center [213, 494] width 116 height 65
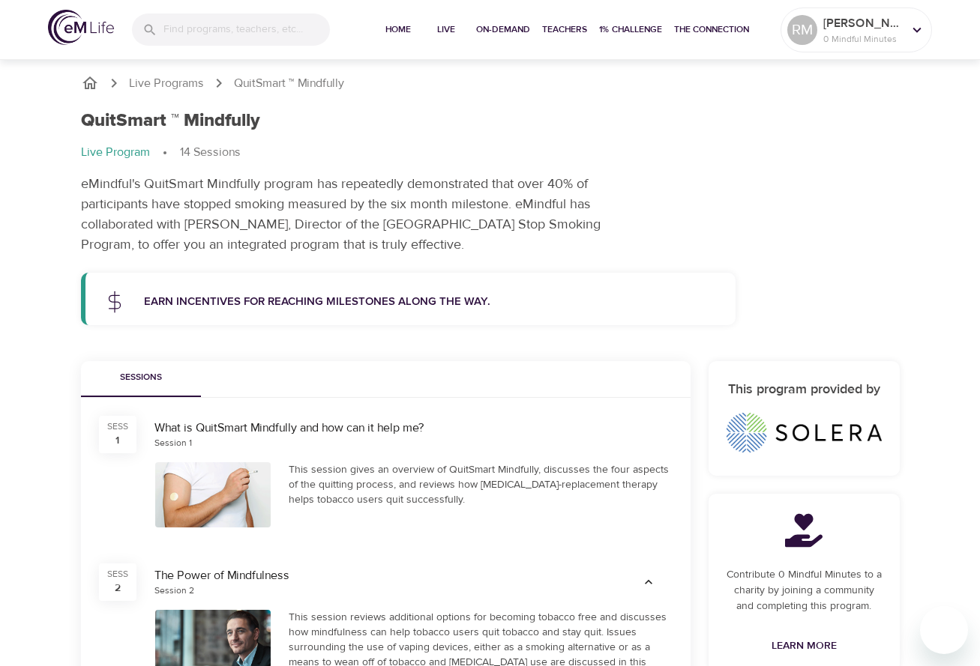
click at [310, 478] on div "This session gives an overview of QuitSmart Mindfully, discusses the four aspec…" at bounding box center [481, 484] width 384 height 45
click at [444, 477] on div "This session gives an overview of QuitSmart Mindfully, discusses the four aspec…" at bounding box center [481, 484] width 384 height 45
click at [547, 480] on div "This session gives an overview of QuitSmart Mindfully, discusses the four aspec…" at bounding box center [481, 484] width 384 height 45
click at [172, 82] on p "Live Programs" at bounding box center [166, 83] width 75 height 17
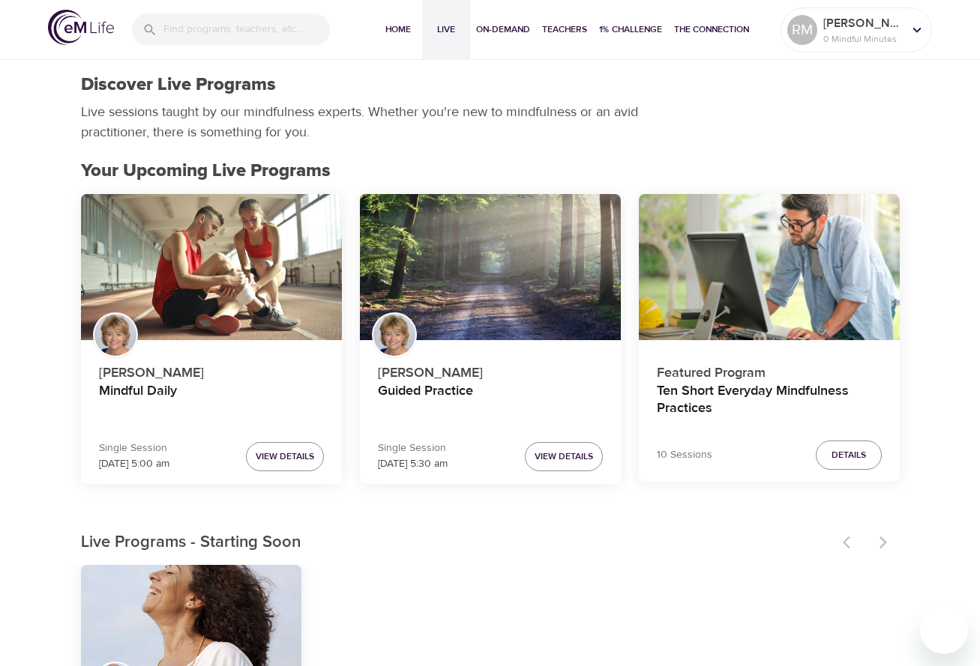
click at [202, 23] on input "search" at bounding box center [246, 29] width 166 height 32
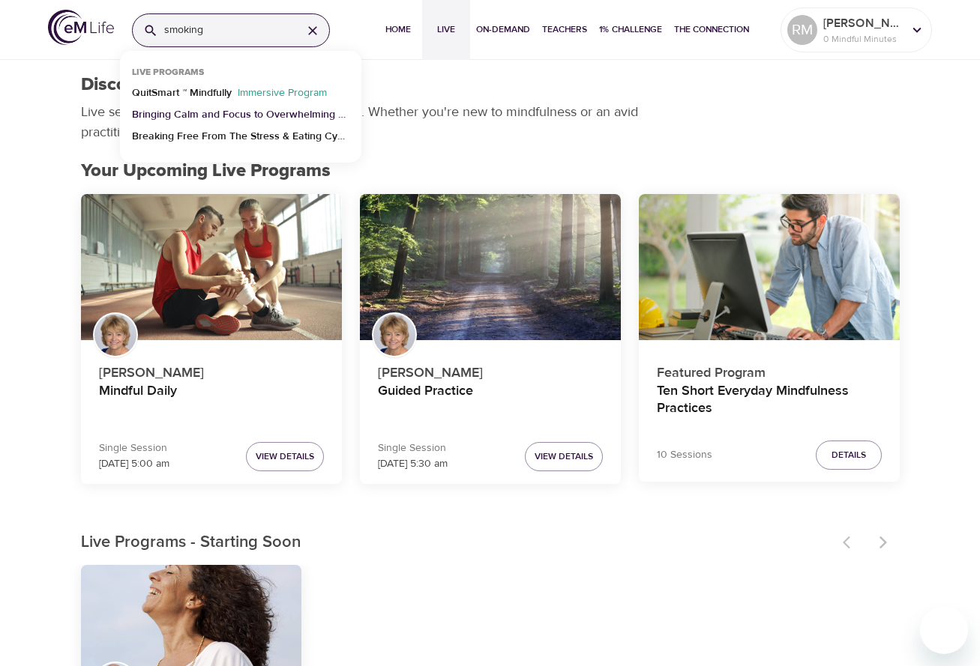
type input "smoking"
click at [231, 116] on p "Bringing Calm and Focus to Overwhelming Situations" at bounding box center [240, 118] width 217 height 22
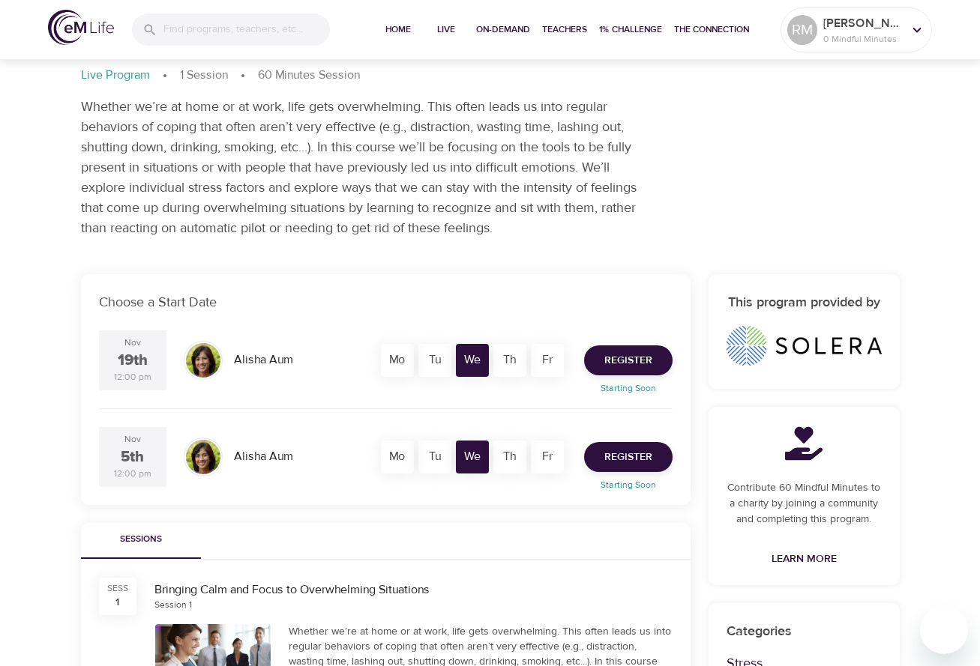
scroll to position [80, 0]
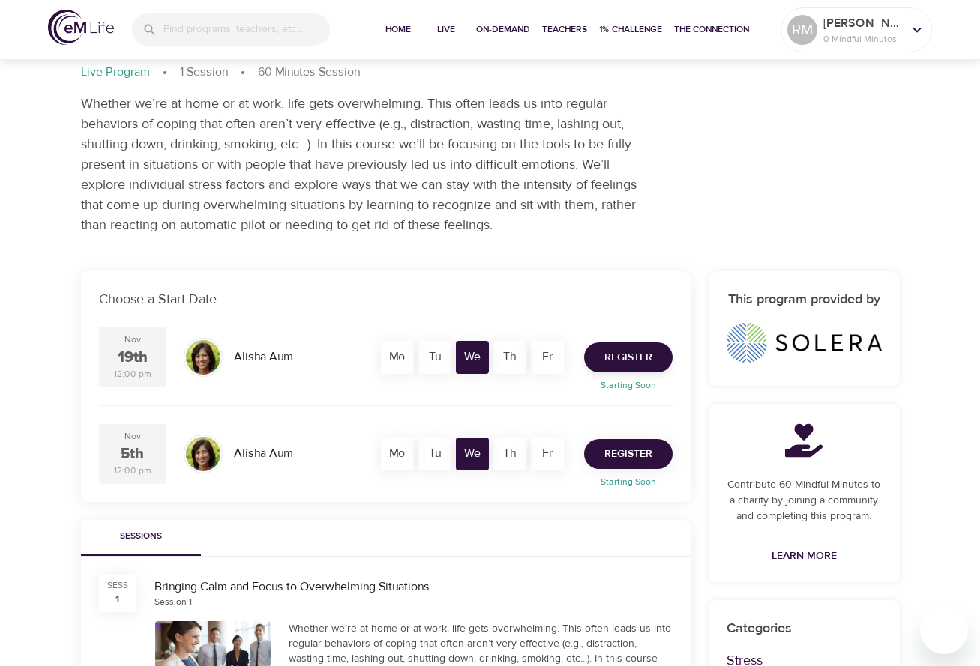
click at [620, 448] on span "Register" at bounding box center [628, 454] width 48 height 19
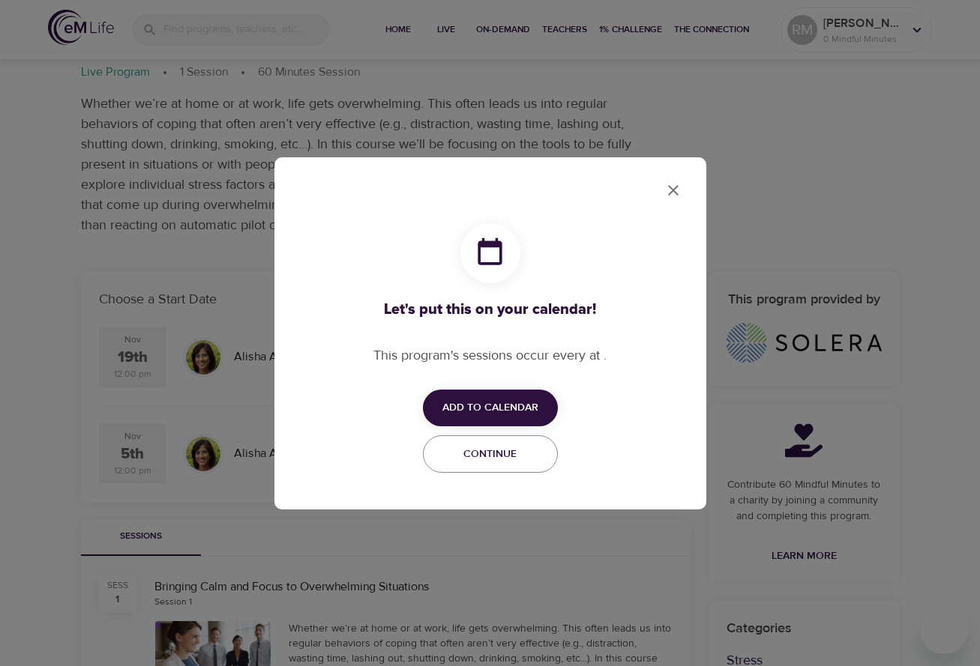
click at [490, 409] on span "Add to Calendar" at bounding box center [490, 408] width 96 height 19
click at [490, 409] on span "Apple" at bounding box center [494, 408] width 34 height 20
click at [668, 184] on div at bounding box center [490, 333] width 980 height 666
click at [671, 186] on icon "close" at bounding box center [673, 190] width 18 height 18
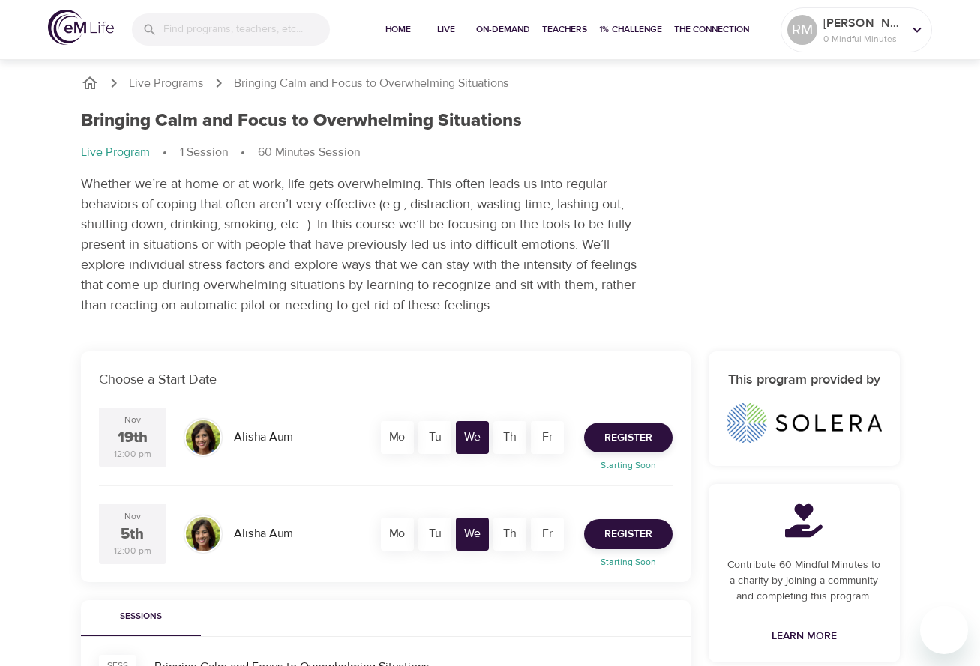
scroll to position [0, 0]
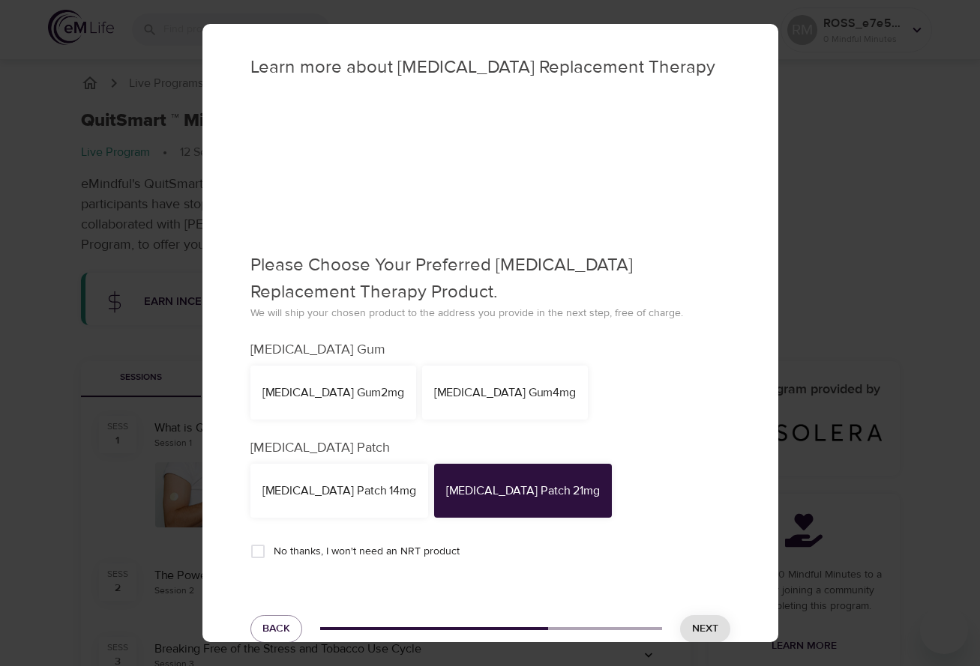
scroll to position [233, 0]
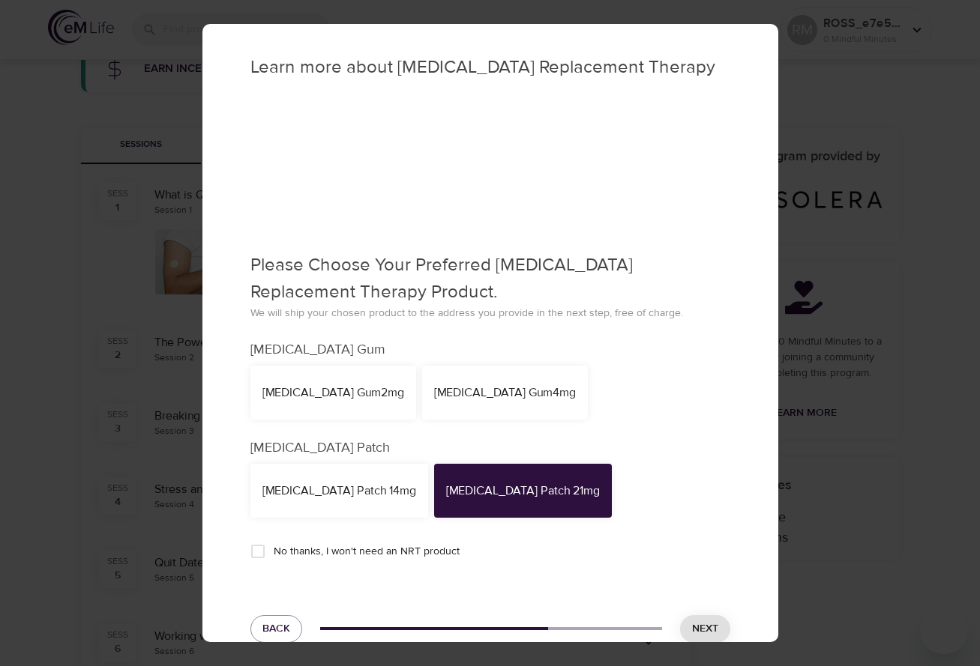
click at [259, 550] on input "No thanks, I won't need an NRT product" at bounding box center [257, 551] width 31 height 31
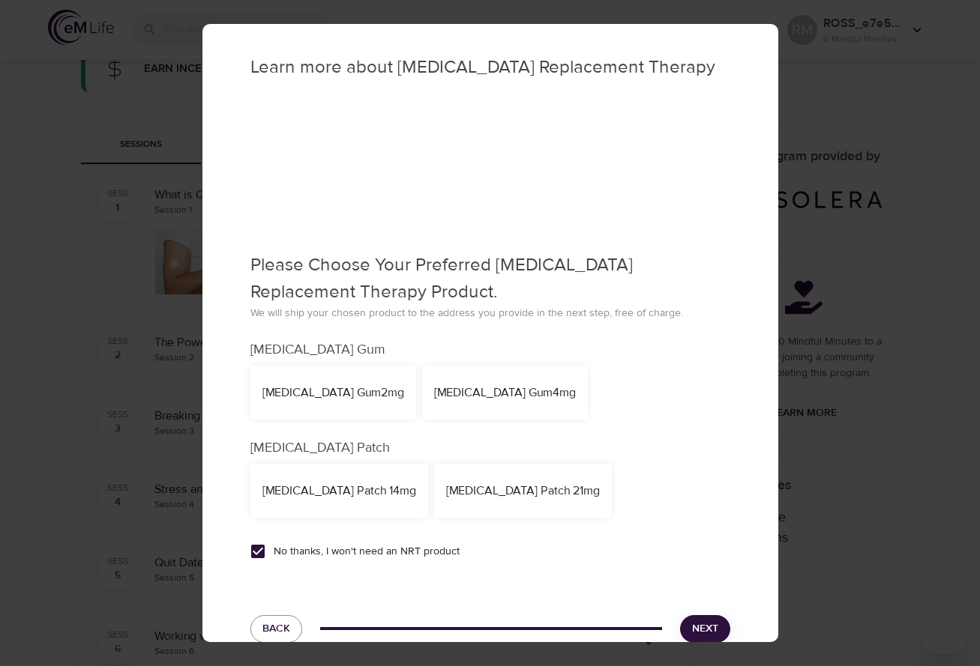
click at [495, 496] on div "[MEDICAL_DATA] Patch 21mg" at bounding box center [523, 491] width 154 height 17
checkbox input "false"
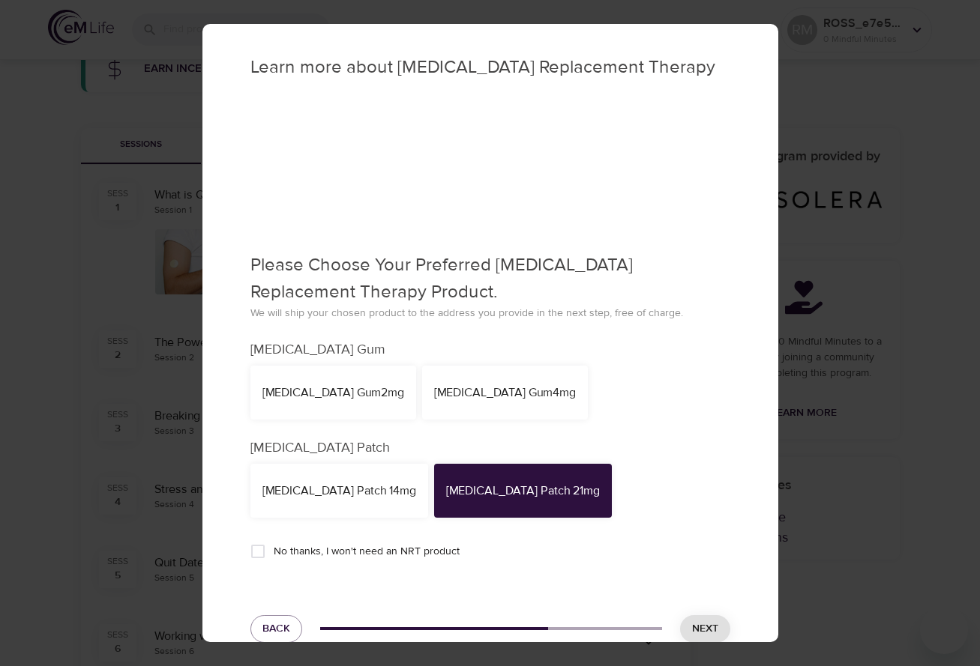
click at [703, 621] on span "Next" at bounding box center [705, 629] width 26 height 19
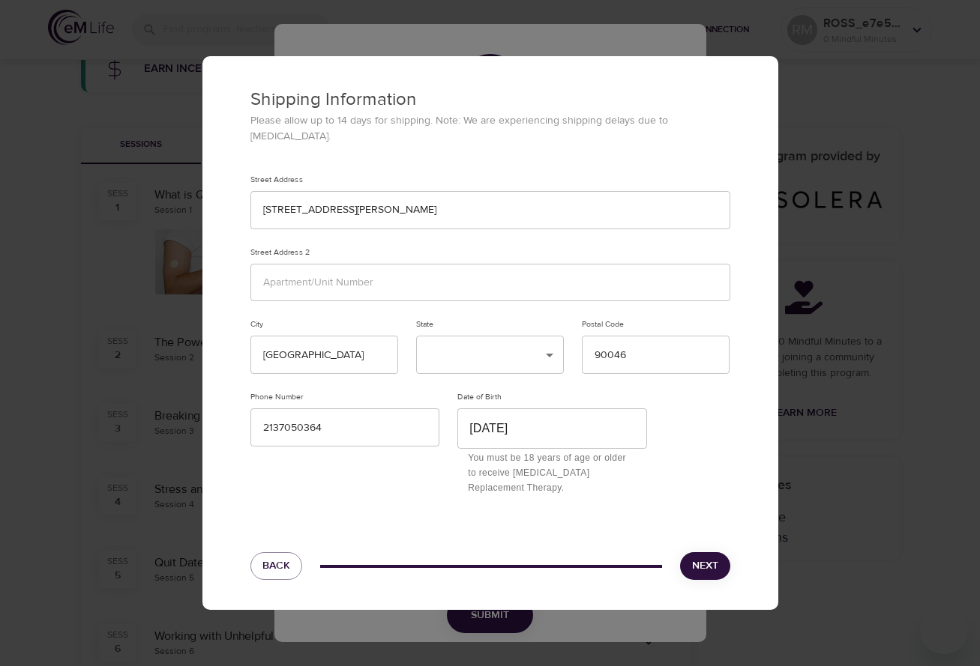
click at [710, 557] on span "Next" at bounding box center [705, 566] width 26 height 19
